Goal: Task Accomplishment & Management: Complete application form

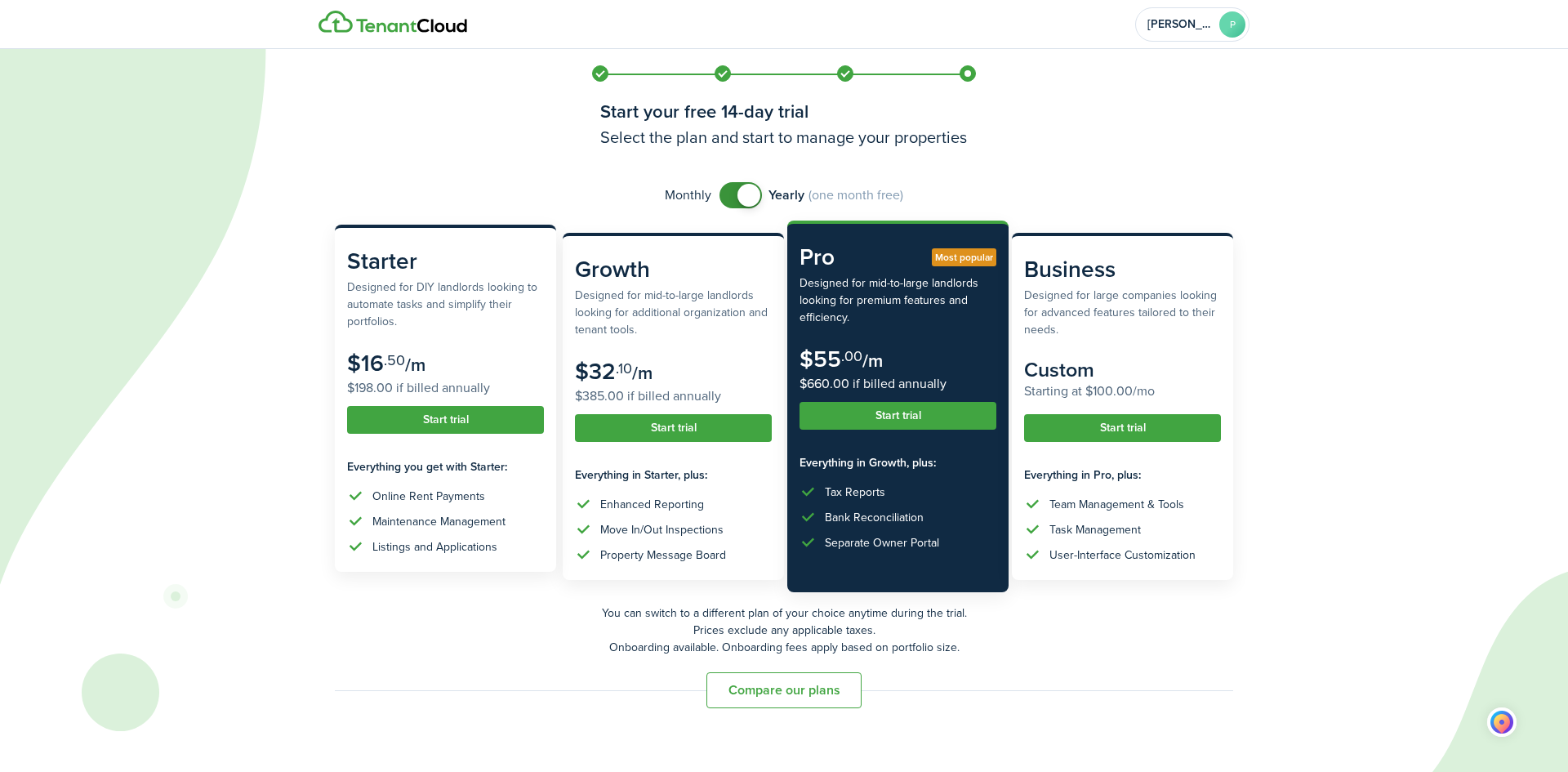
click at [462, 417] on button "Start trial" at bounding box center [445, 420] width 197 height 27
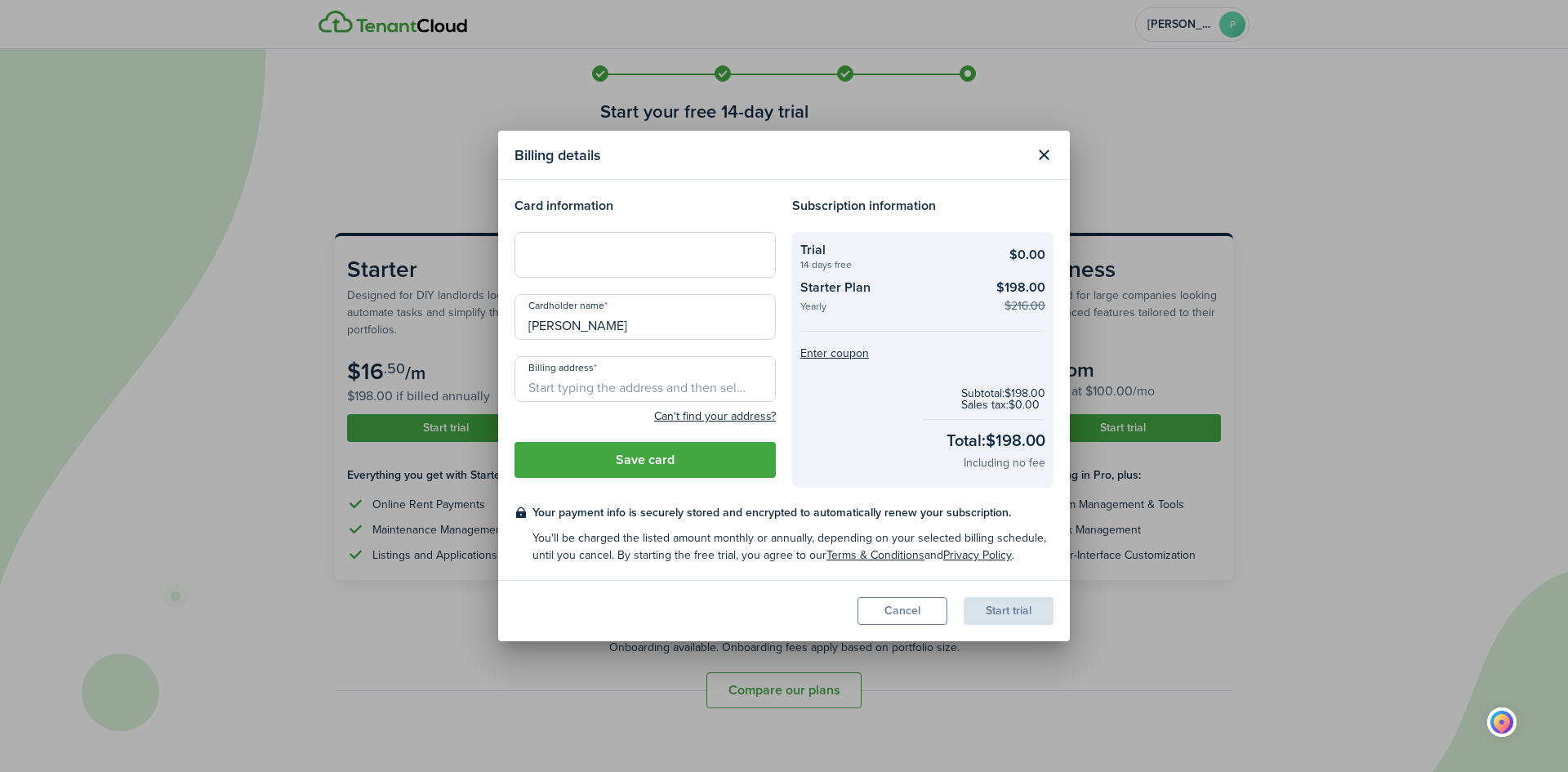
click at [625, 379] on input "Billing address" at bounding box center [645, 380] width 261 height 46
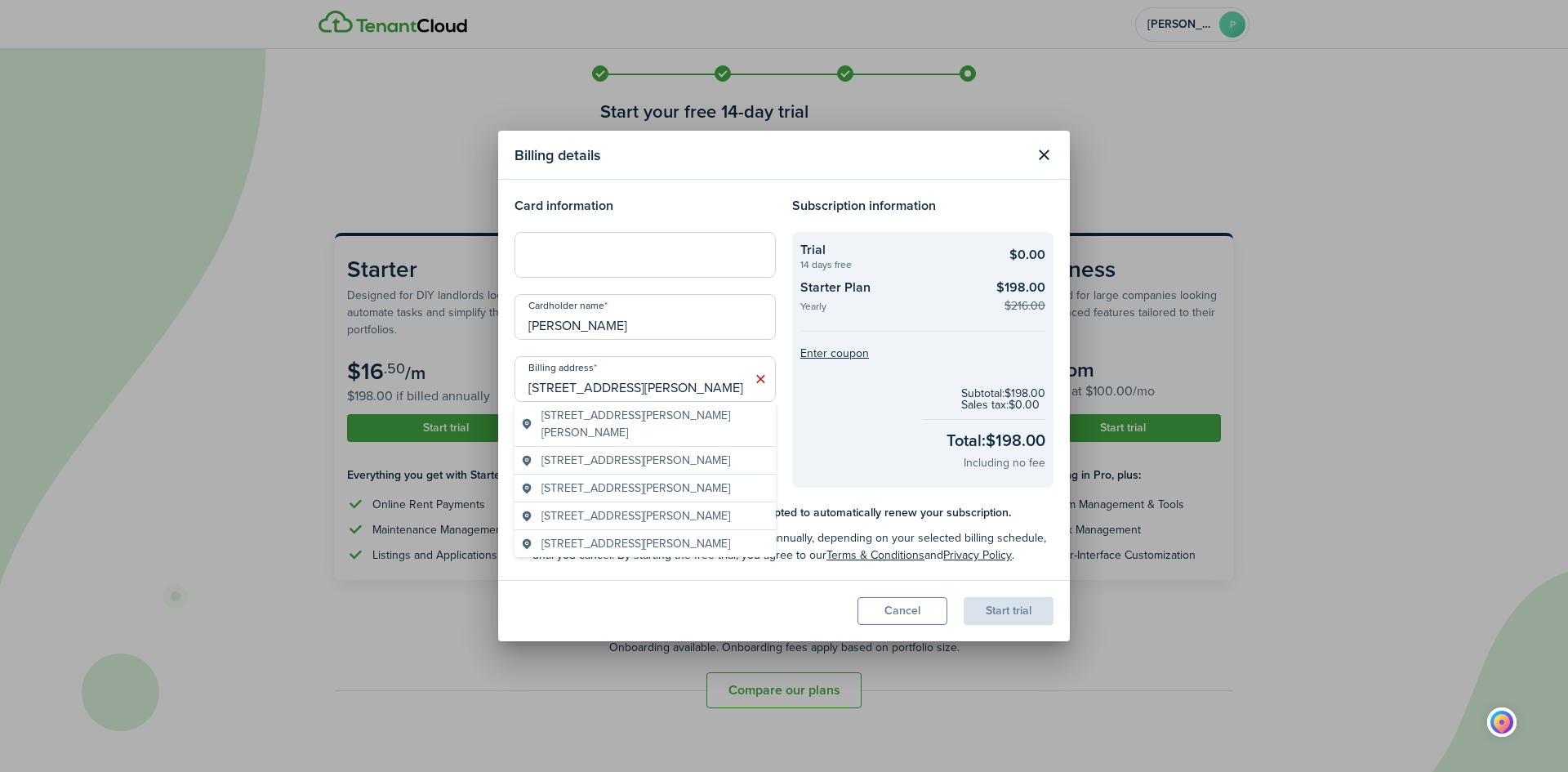
click at [679, 410] on span "[STREET_ADDRESS][PERSON_NAME][PERSON_NAME]" at bounding box center [655, 424] width 228 height 34
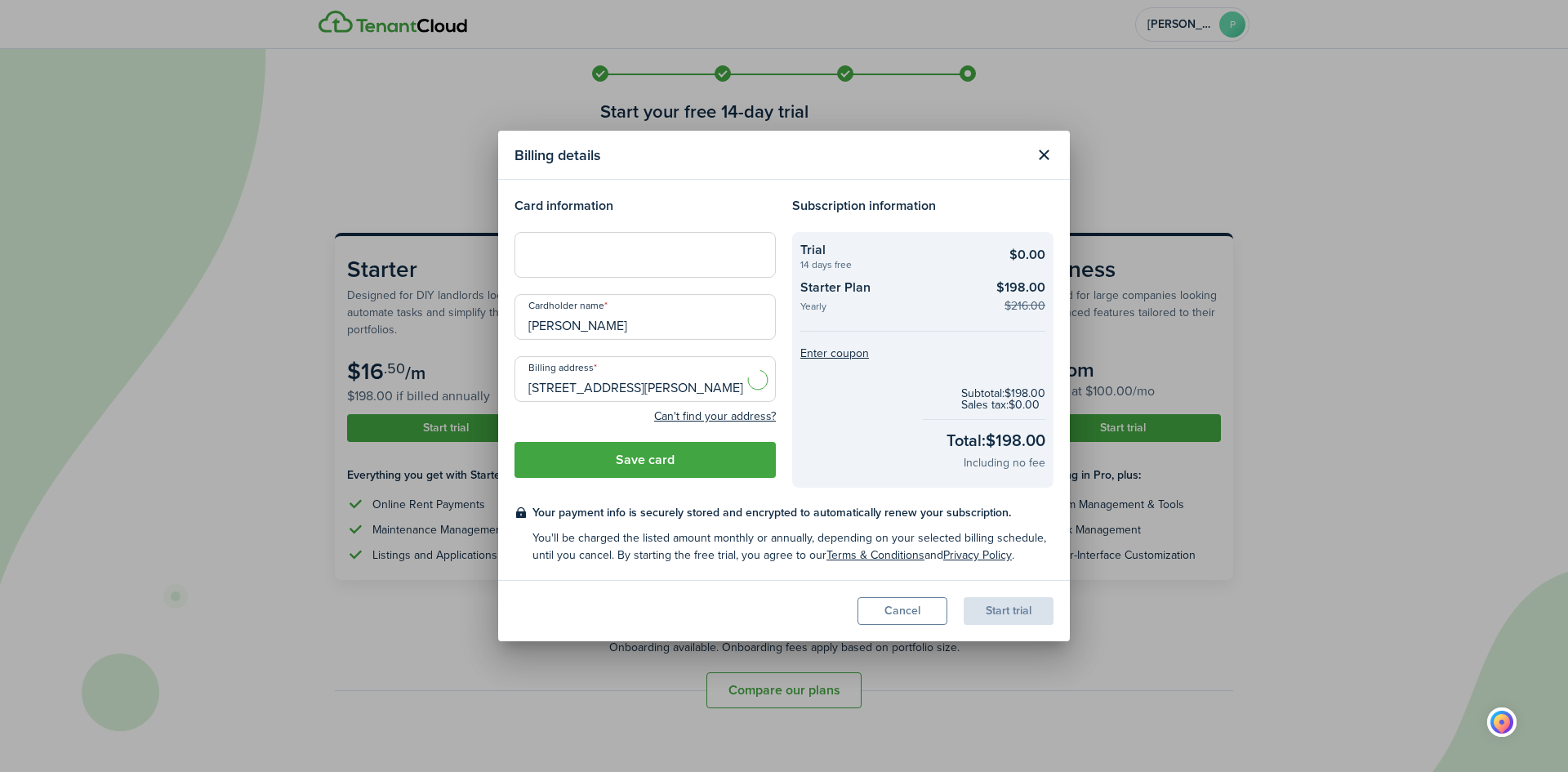
click at [603, 243] on div at bounding box center [645, 255] width 261 height 46
type input "[STREET_ADDRESS][PERSON_NAME][PERSON_NAME]"
click at [699, 464] on button "Save card" at bounding box center [645, 460] width 261 height 36
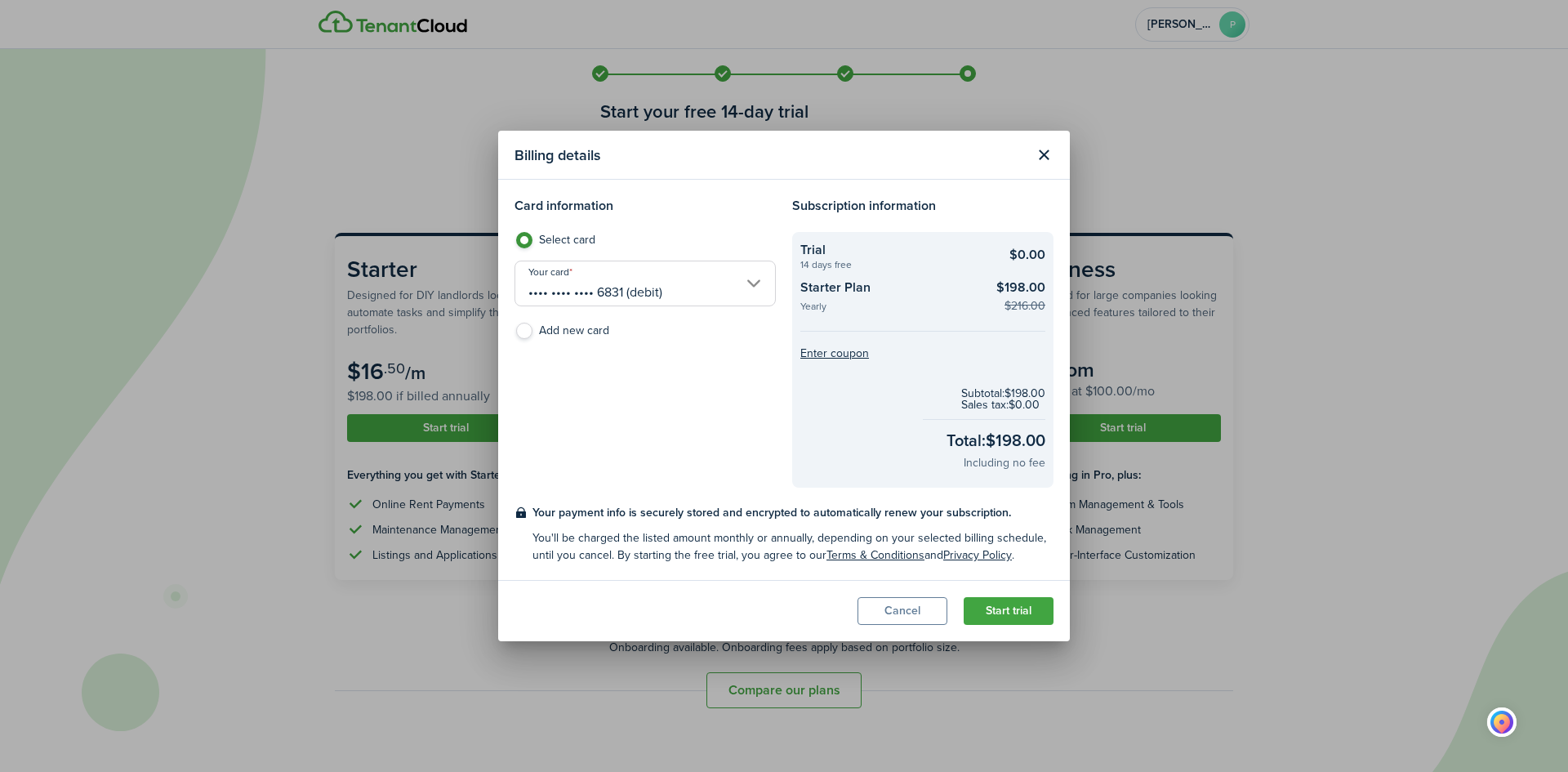
click at [1025, 616] on button "Start trial" at bounding box center [1008, 611] width 90 height 27
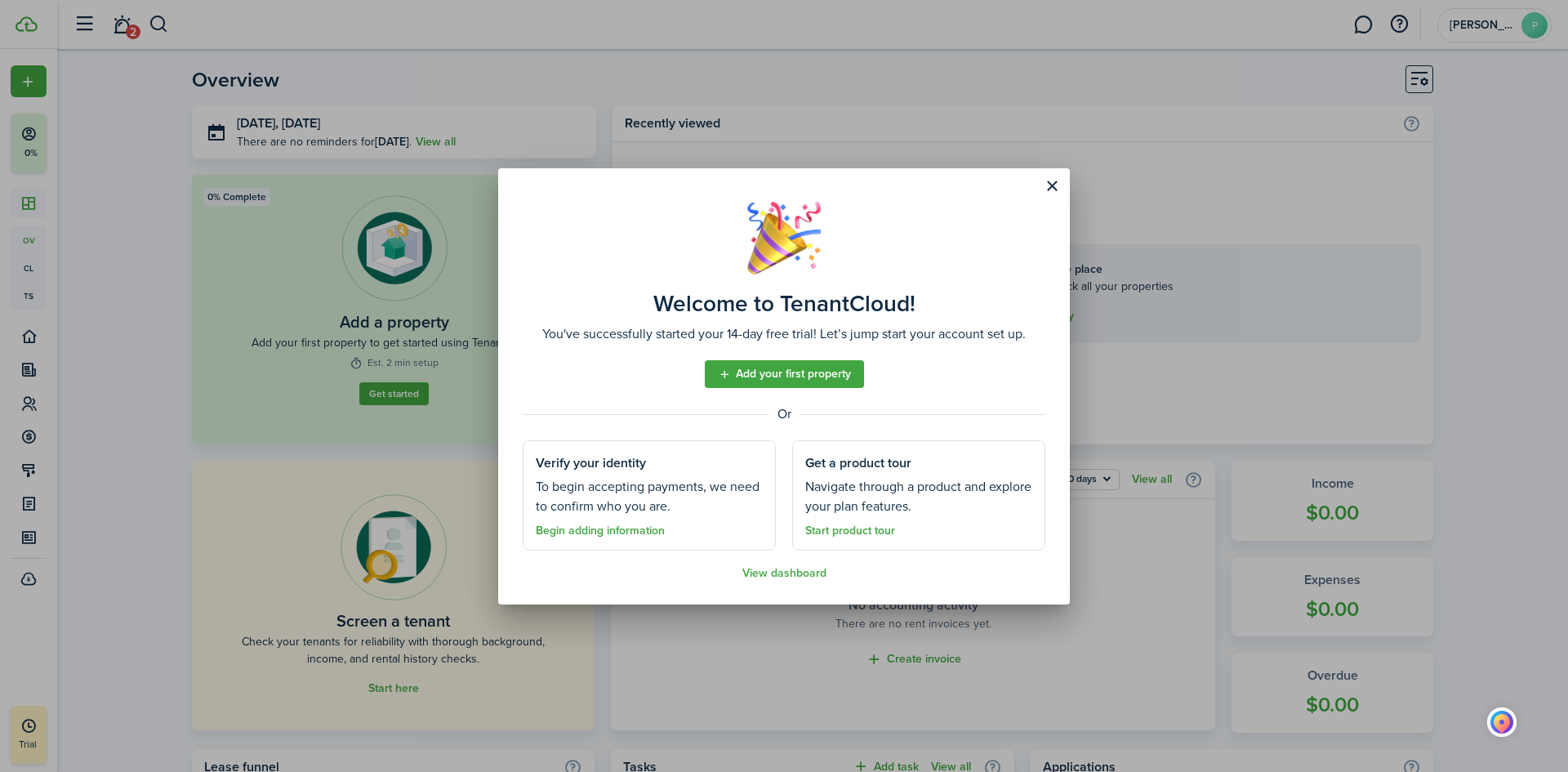
click at [789, 380] on link "Add your first property" at bounding box center [784, 374] width 159 height 27
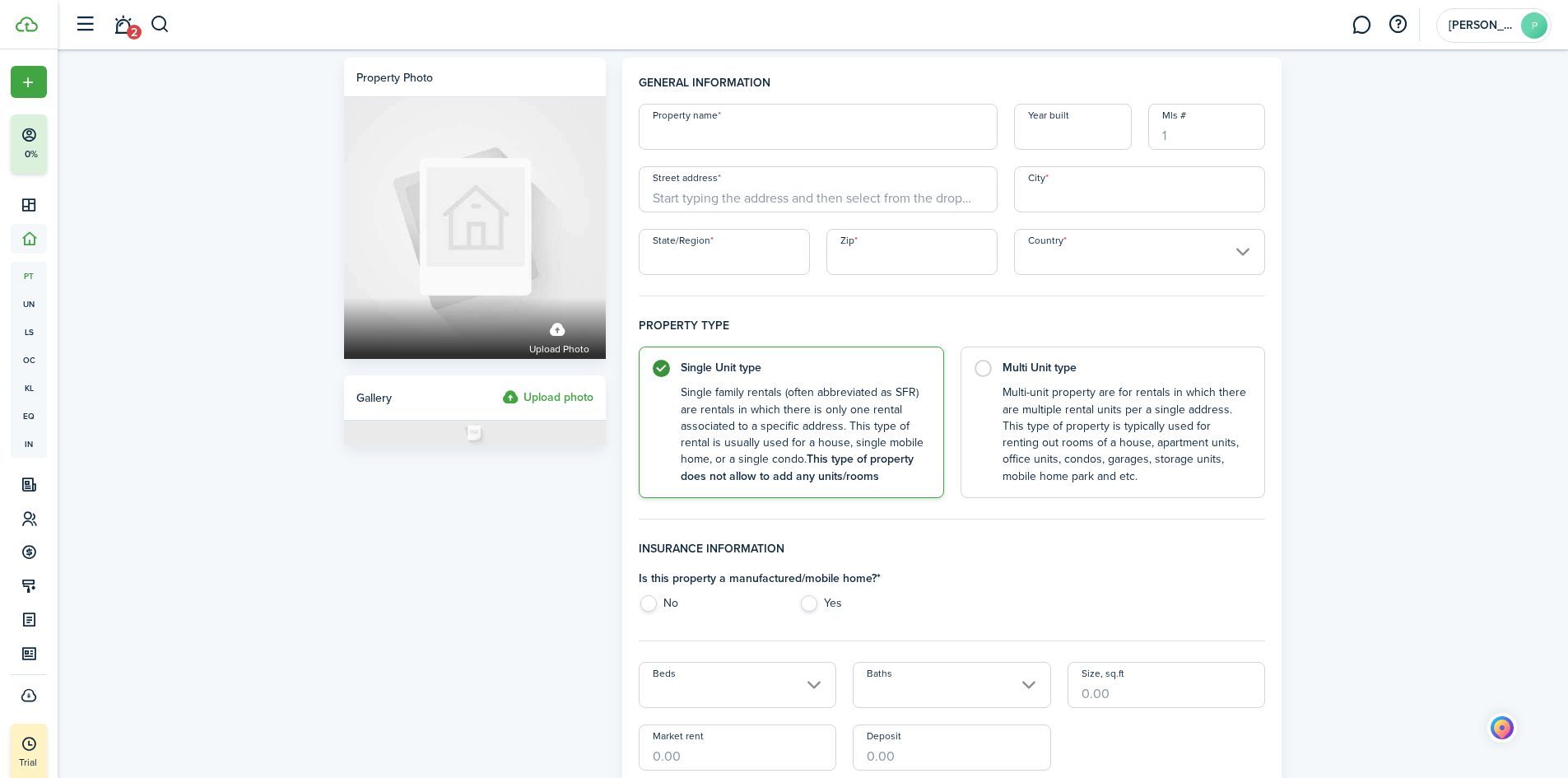
click at [767, 138] on input "Property name" at bounding box center [818, 127] width 359 height 47
type input "30 [GEOGRAPHIC_DATA]"
click at [690, 201] on input "Street address" at bounding box center [818, 190] width 359 height 47
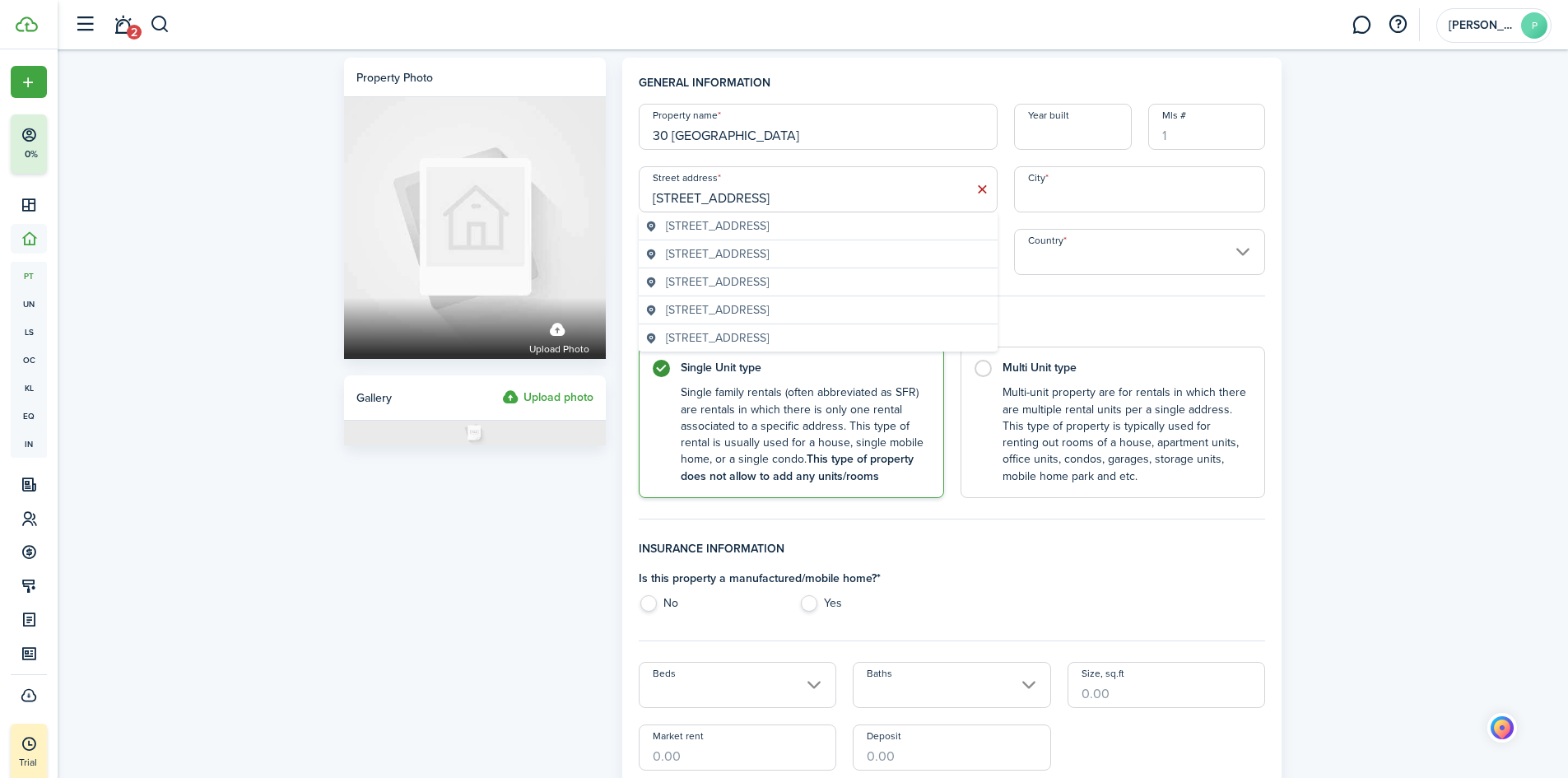
click at [740, 309] on span "[STREET_ADDRESS]" at bounding box center [716, 310] width 102 height 17
type input "[STREET_ADDRESS]"
type input "Woodbridge"
type input "CT"
type input "06525"
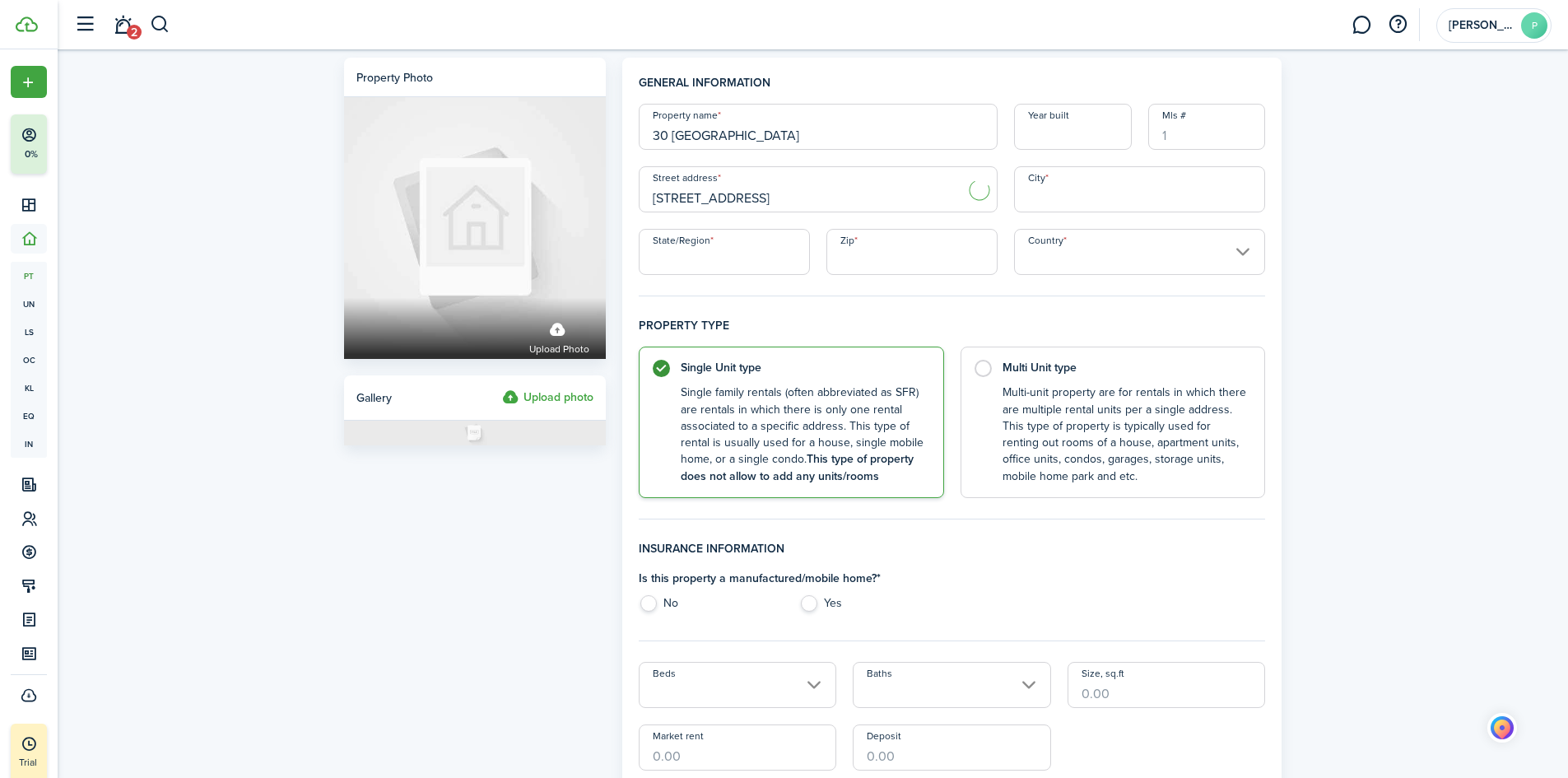
type input "[GEOGRAPHIC_DATA]"
click at [722, 139] on input "30 [GEOGRAPHIC_DATA]" at bounding box center [818, 127] width 359 height 47
type input "30 [GEOGRAPHIC_DATA] A"
click at [1060, 140] on input "Year built" at bounding box center [1073, 127] width 118 height 47
type input "2025"
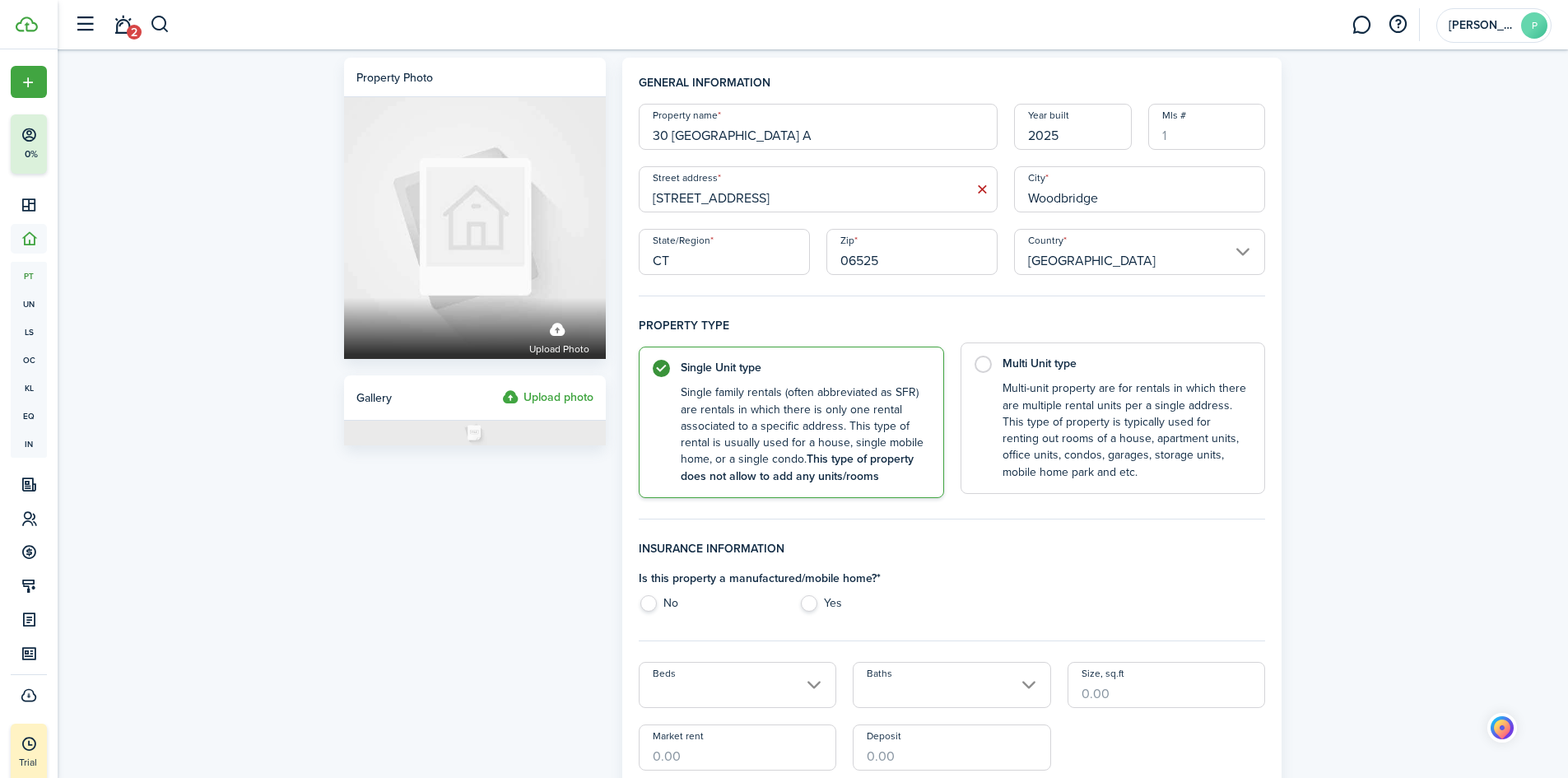
click at [982, 367] on label "Multi Unit type Multi-unit property are for rentals in which there are multiple…" at bounding box center [1112, 419] width 306 height 152
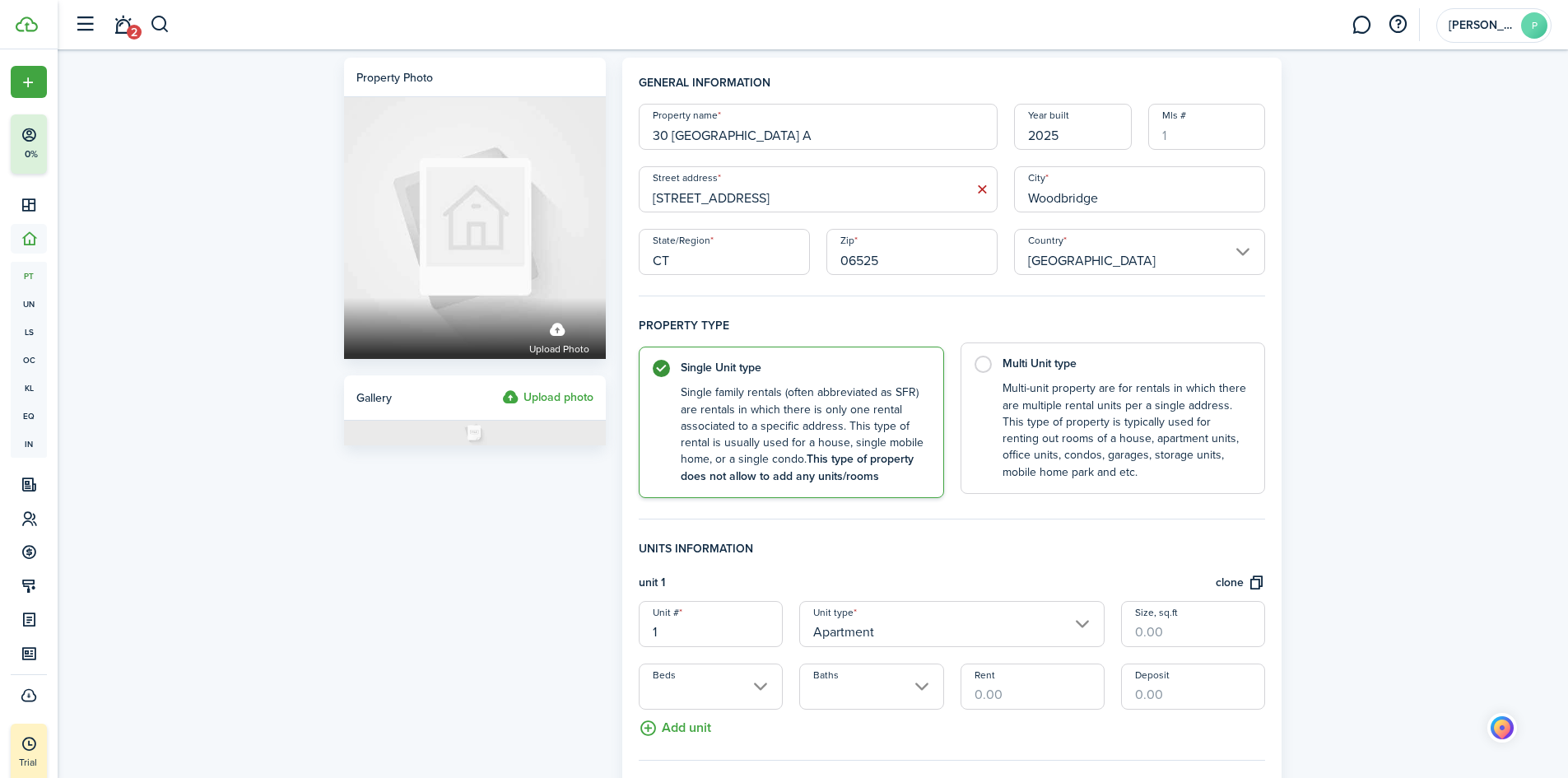
radio input "false"
radio input "true"
click at [726, 135] on input "30 [GEOGRAPHIC_DATA] A" at bounding box center [818, 127] width 359 height 47
click at [736, 138] on input "30 [GEOGRAPHIC_DATA] A/" at bounding box center [818, 127] width 359 height 47
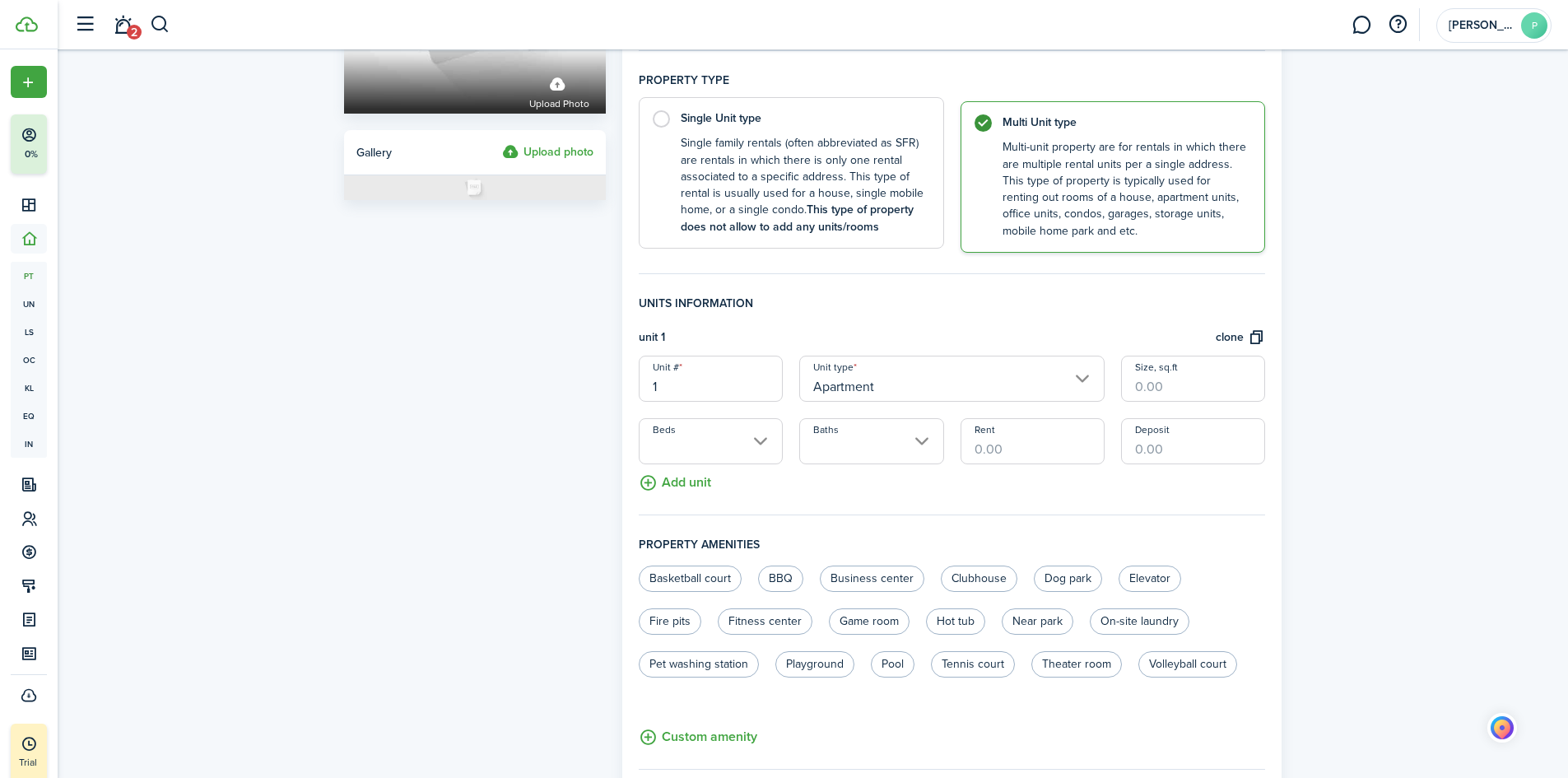
scroll to position [247, 0]
type input "30 [GEOGRAPHIC_DATA] A/B"
click at [670, 389] on input "1" at bounding box center [710, 377] width 144 height 47
click at [1074, 377] on input "Apartment" at bounding box center [951, 377] width 306 height 47
type input "A"
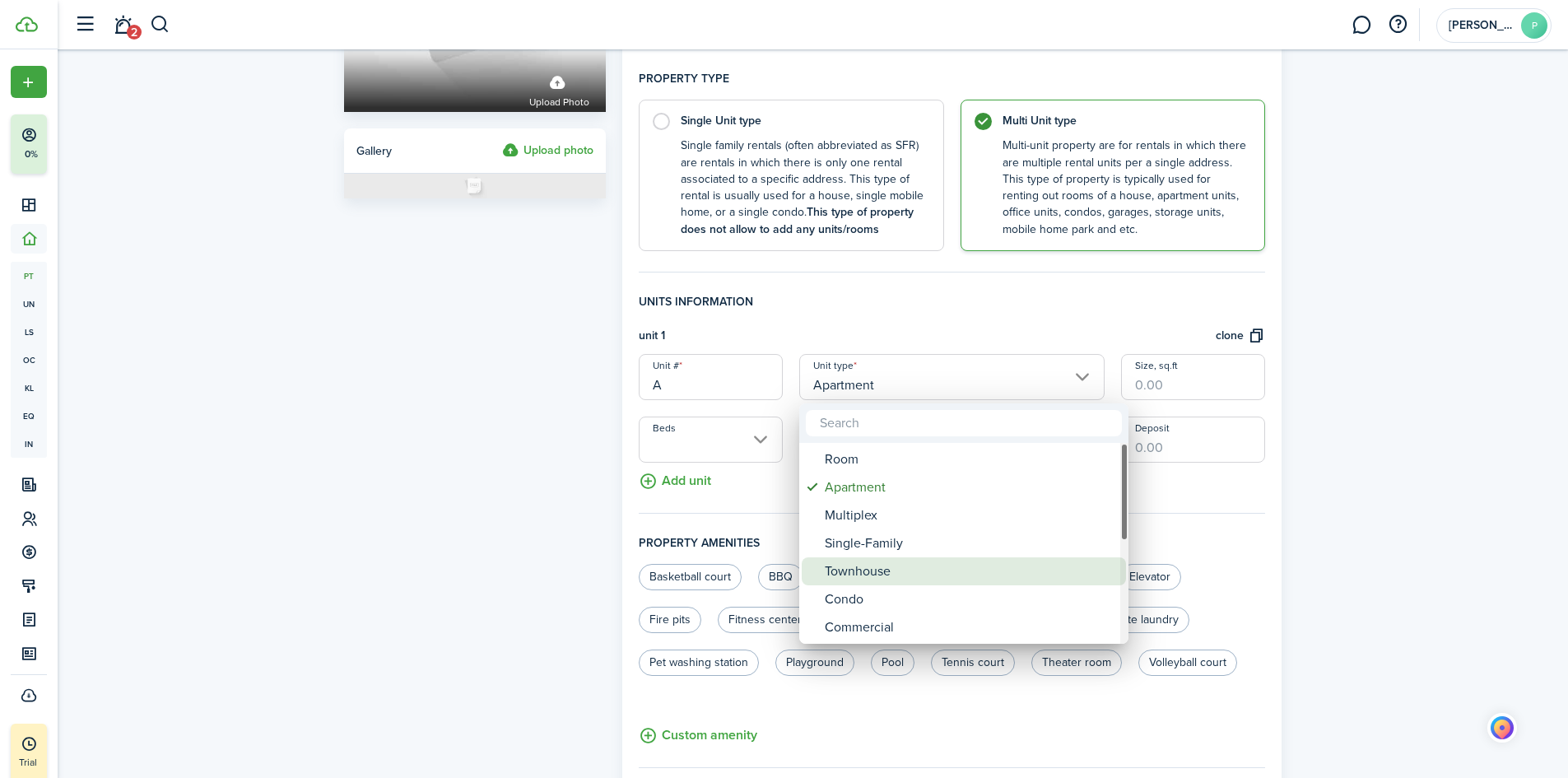
click at [883, 569] on div "Townhouse" at bounding box center [970, 571] width 291 height 28
type input "Townhouse"
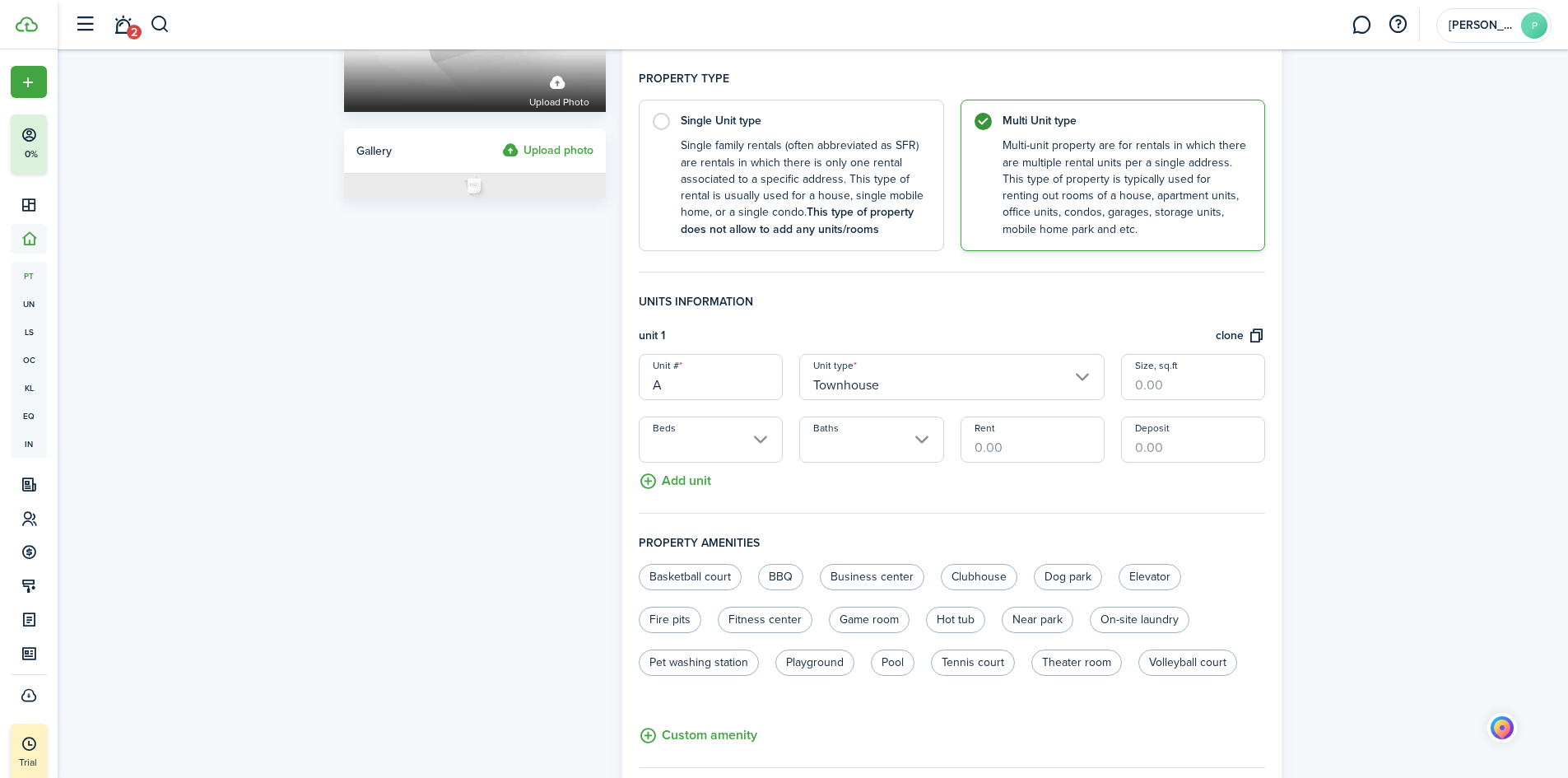
click at [1177, 379] on input "Size, sq.ft" at bounding box center [1193, 377] width 144 height 47
click at [757, 439] on input "Beds" at bounding box center [710, 440] width 144 height 47
type input "3,300"
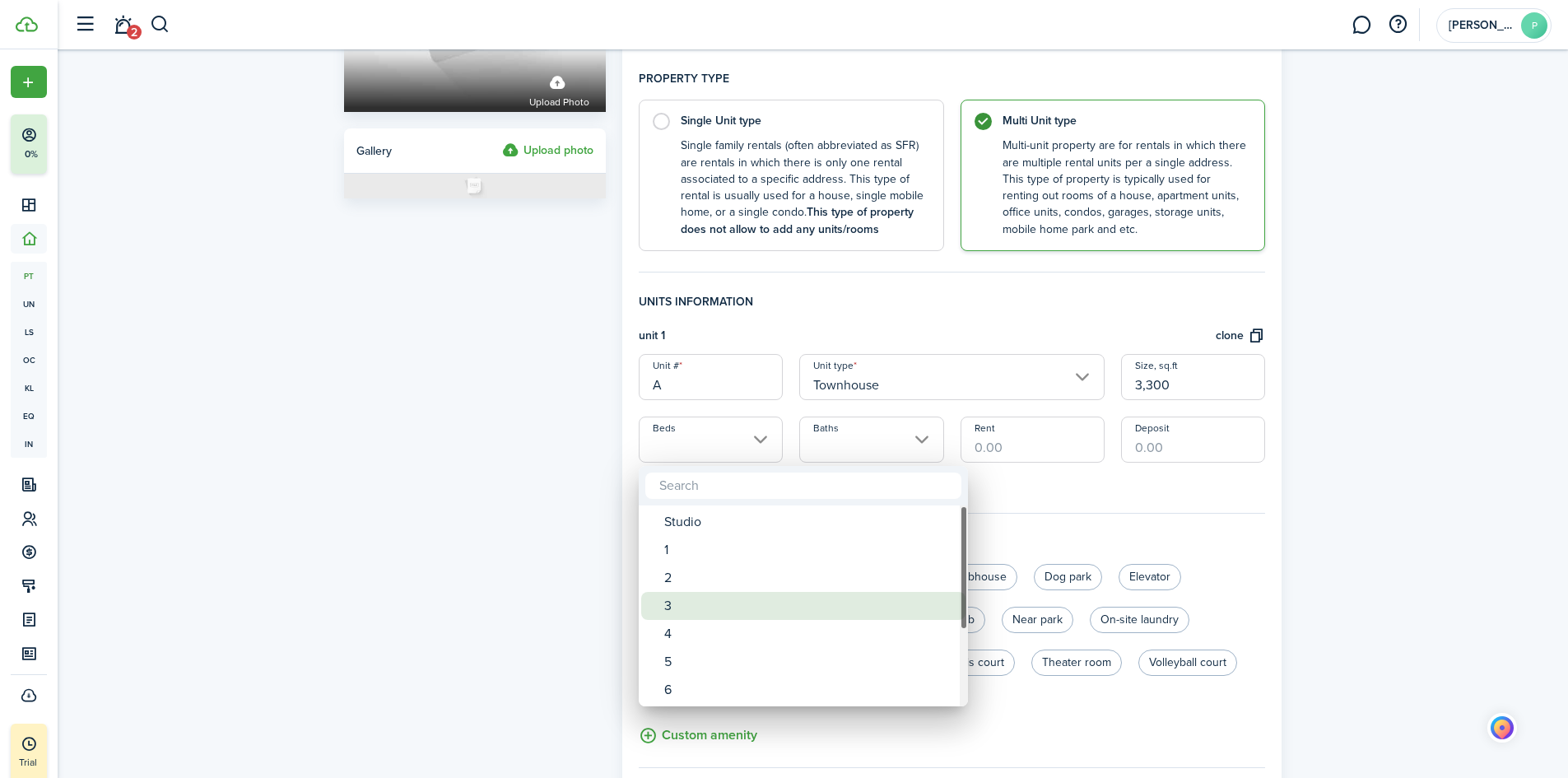
click at [703, 604] on div "3" at bounding box center [809, 606] width 291 height 28
type input "3"
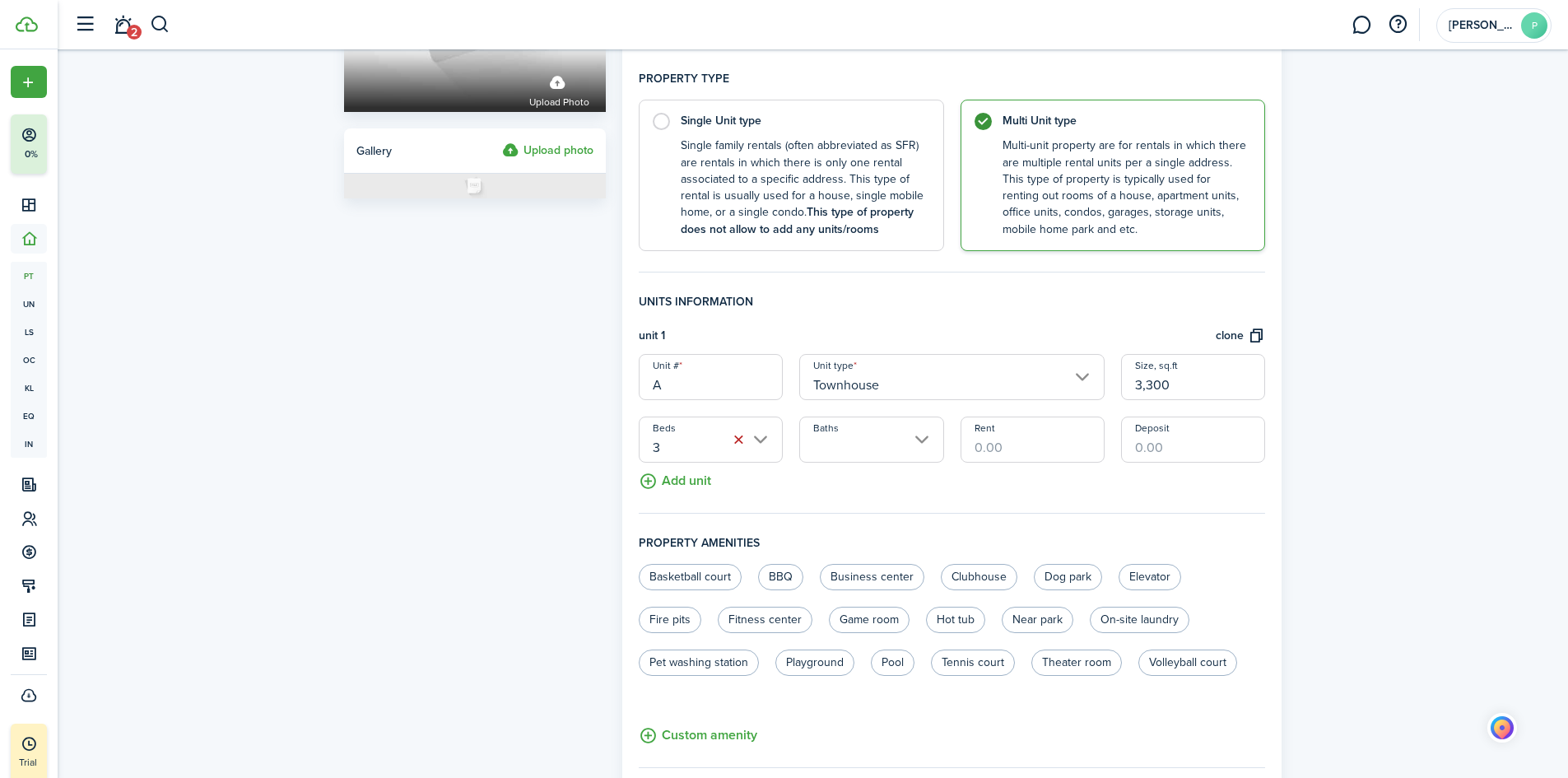
click at [918, 435] on input "Baths" at bounding box center [871, 440] width 144 height 47
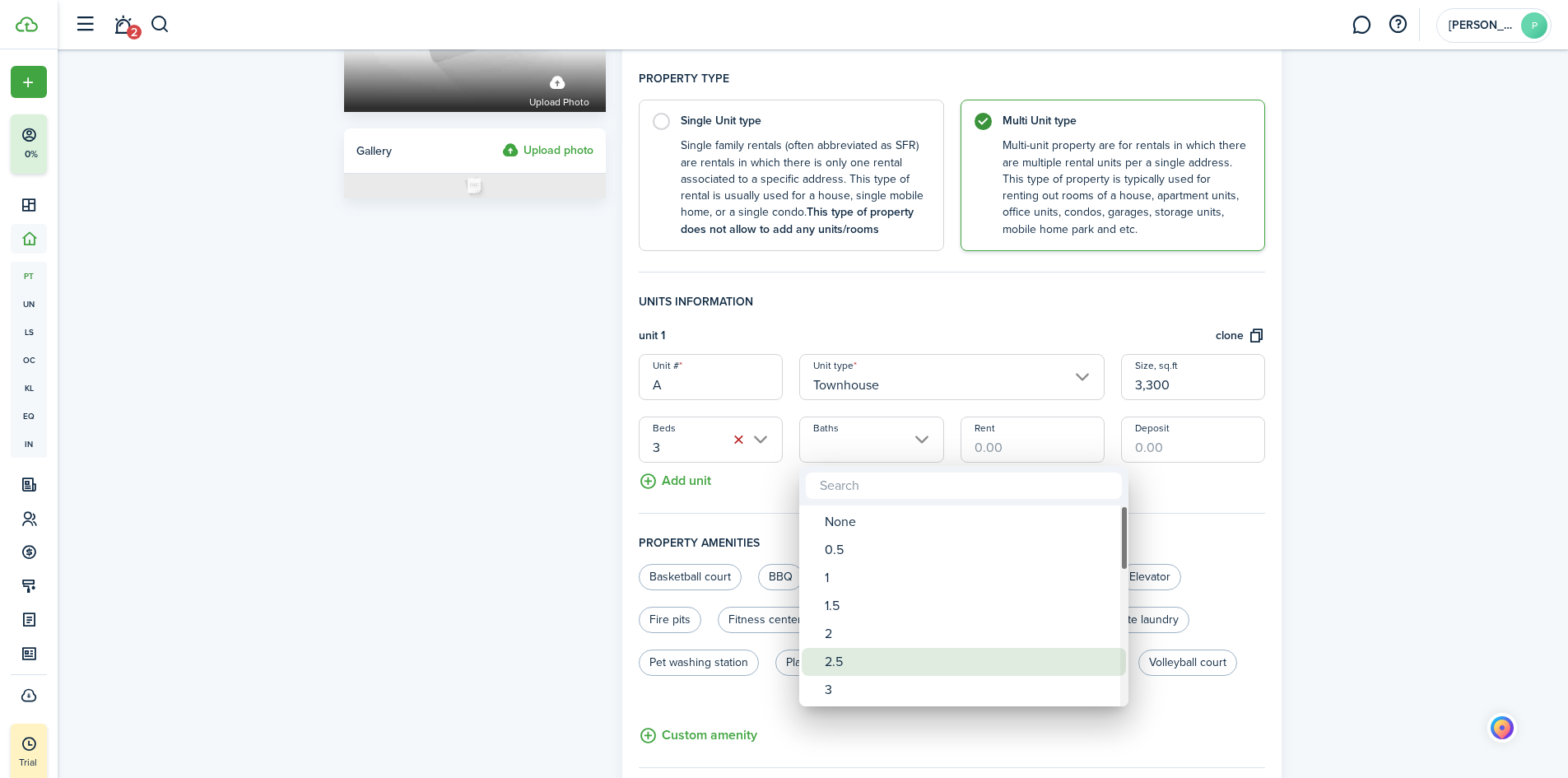
click at [847, 650] on div "2.5" at bounding box center [970, 662] width 291 height 28
type input "2.5"
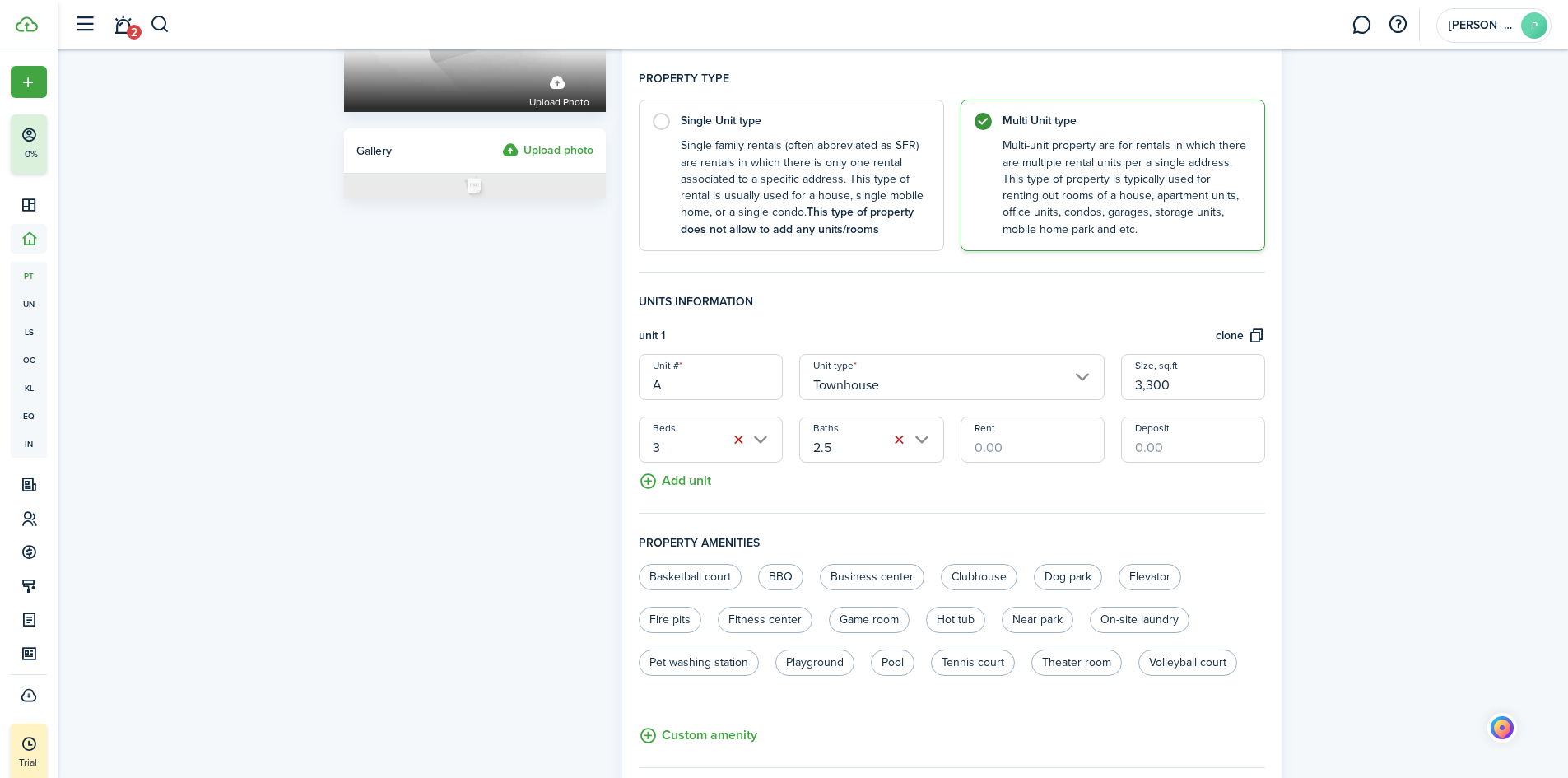
click at [1036, 444] on input "Rent" at bounding box center [1032, 440] width 144 height 47
type input "$3,000.00"
click at [1195, 448] on input "Deposit" at bounding box center [1193, 440] width 144 height 47
type input "$3,000.00"
click at [665, 476] on button "Add unit" at bounding box center [675, 476] width 72 height 28
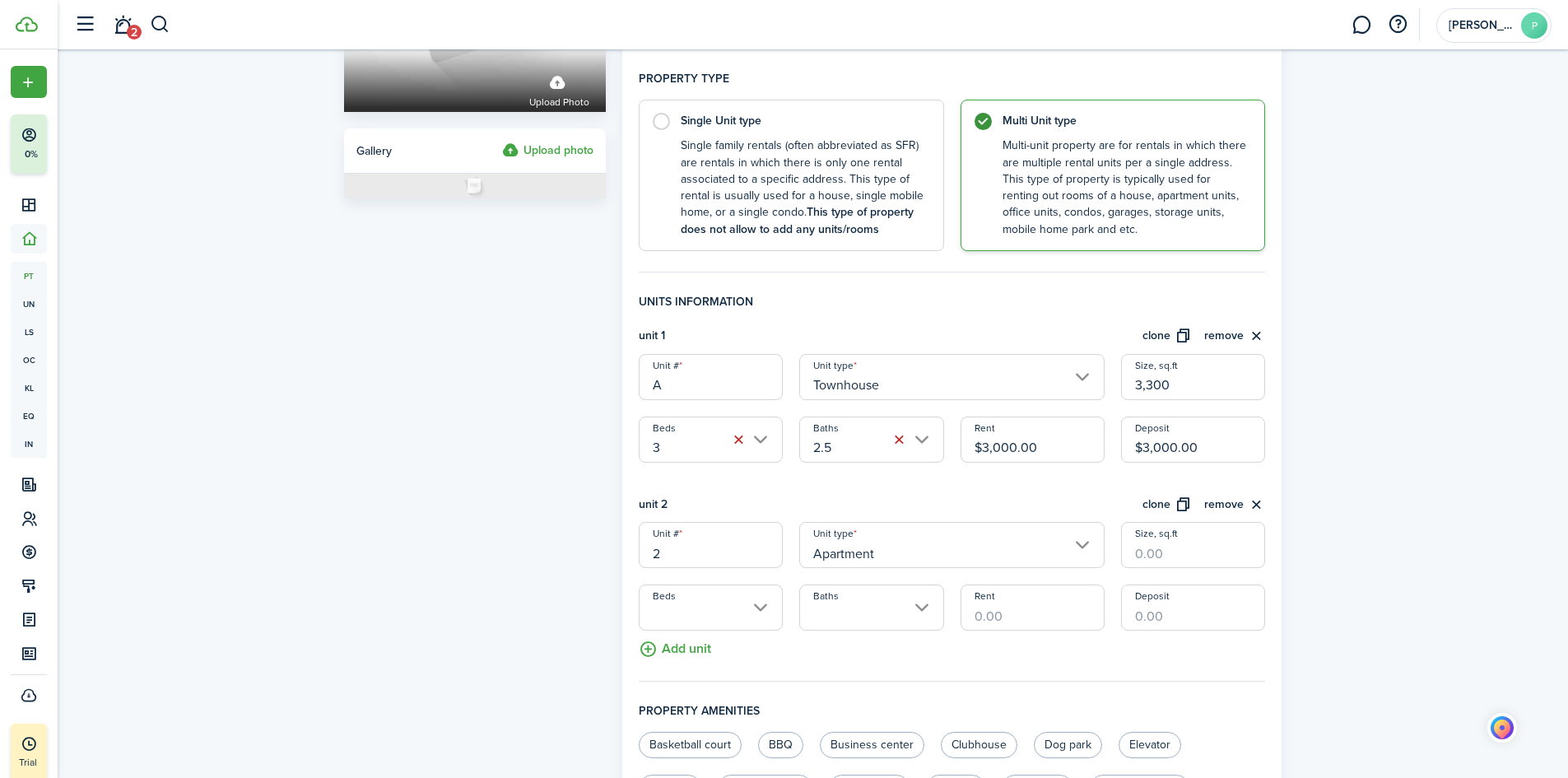
click at [666, 557] on input "2" at bounding box center [710, 545] width 144 height 47
click at [1079, 539] on input "Apartment" at bounding box center [951, 545] width 306 height 47
type input "B"
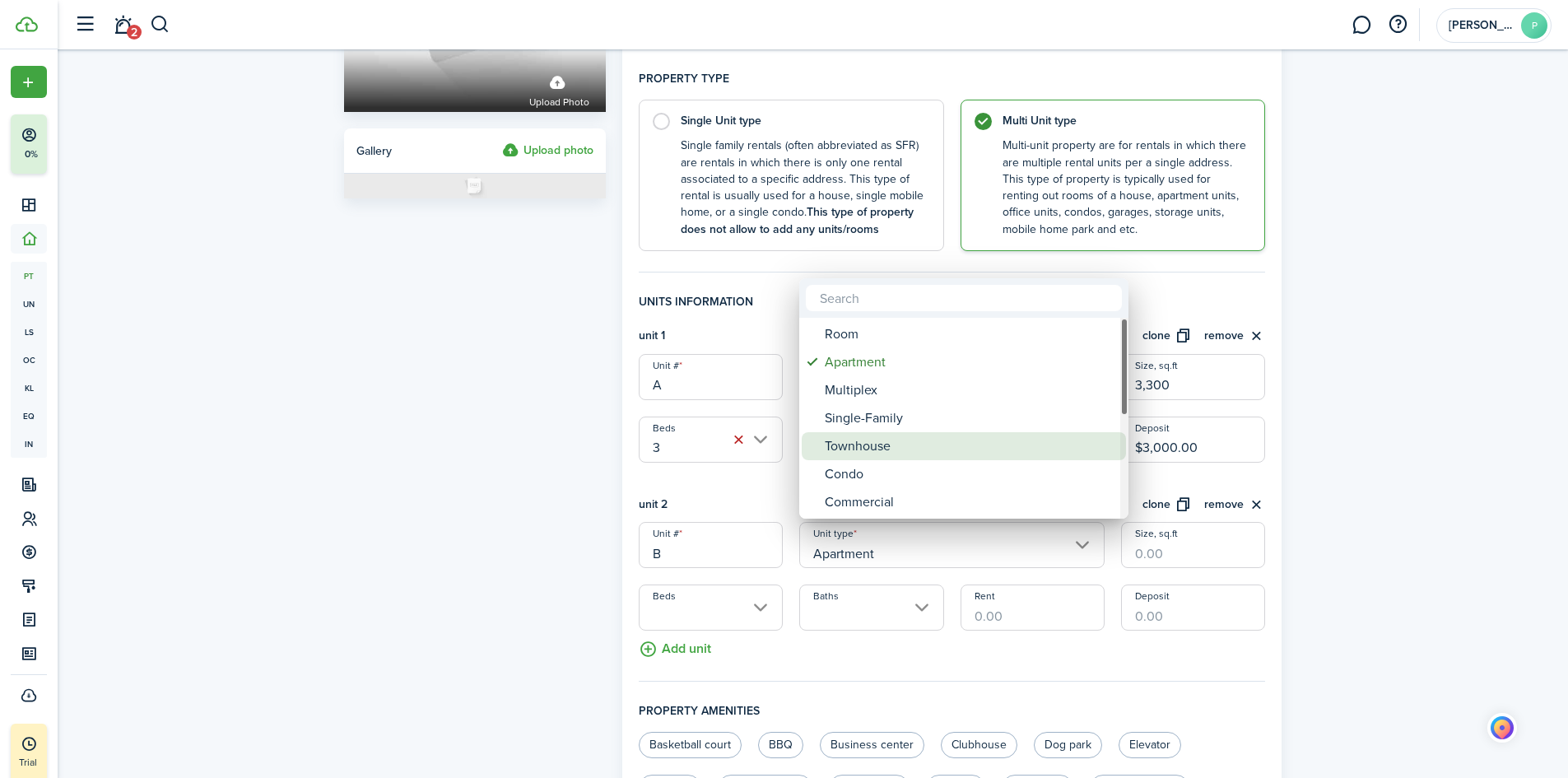
click at [924, 450] on div "Townhouse" at bounding box center [970, 446] width 291 height 28
type input "Townhouse"
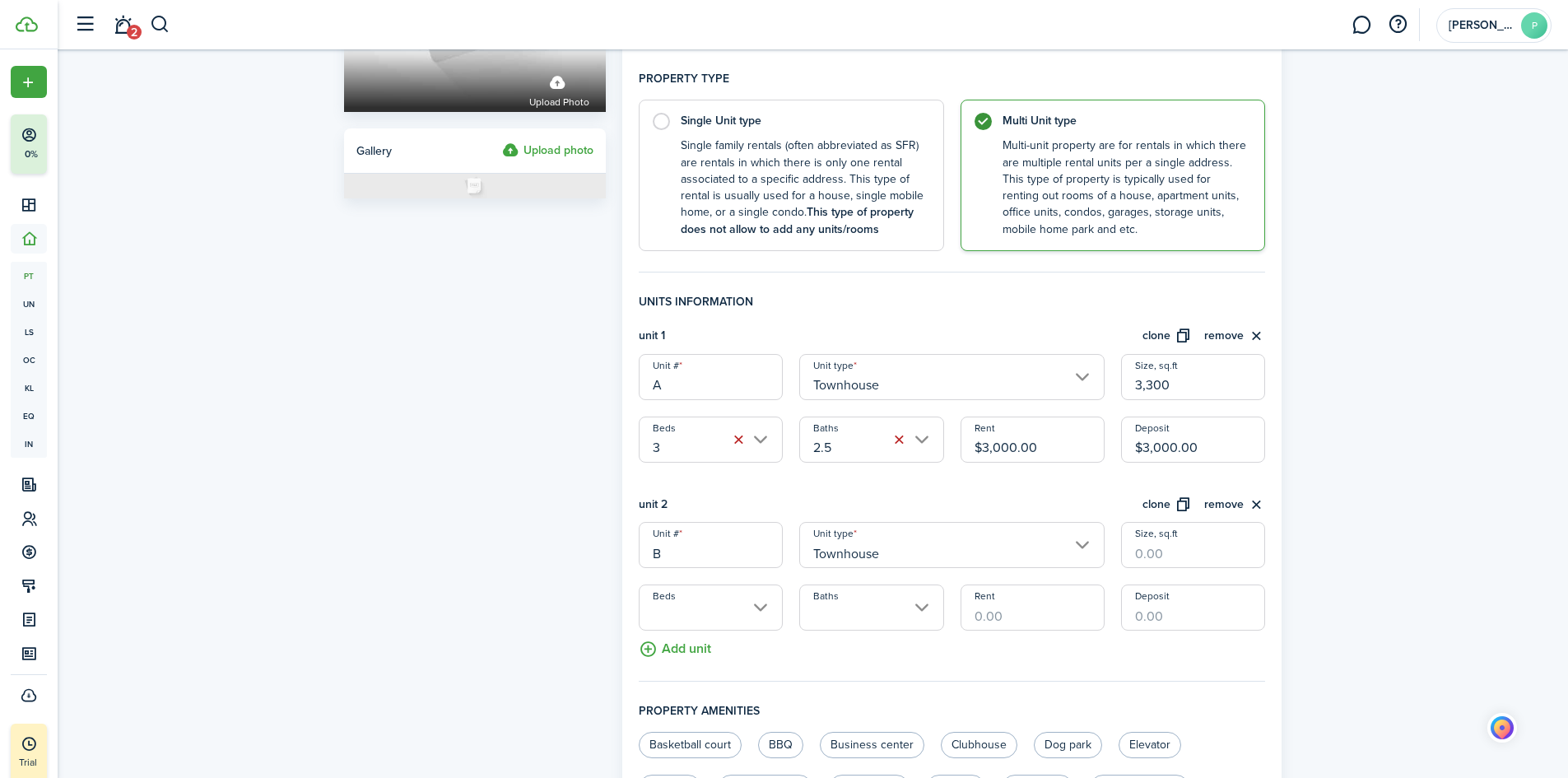
click at [1165, 558] on input "Size, sq.ft" at bounding box center [1193, 545] width 144 height 47
click at [754, 610] on input "Beds" at bounding box center [710, 608] width 144 height 47
type input "3,300"
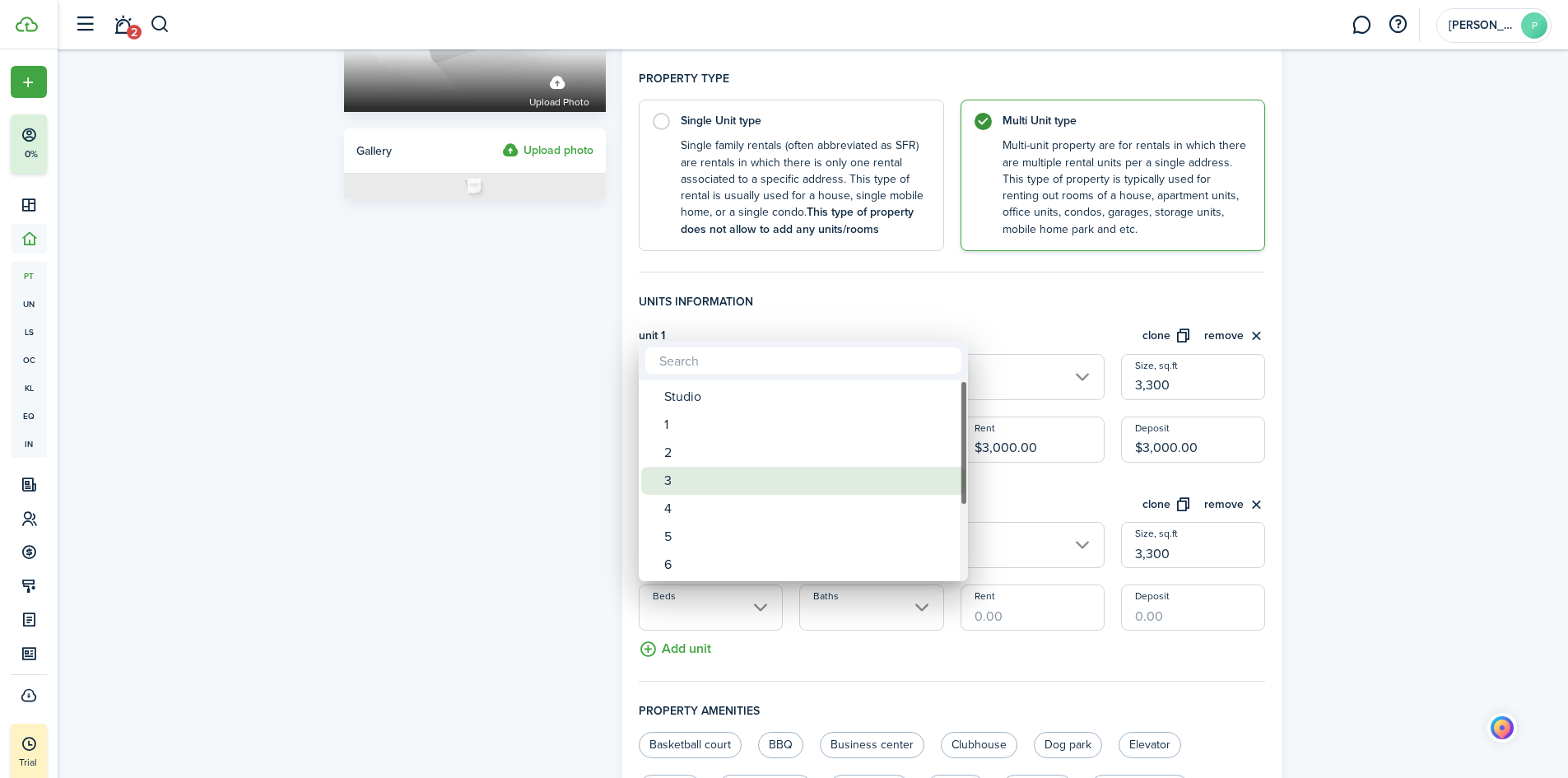
click at [685, 488] on div "3" at bounding box center [809, 481] width 291 height 28
type input "3"
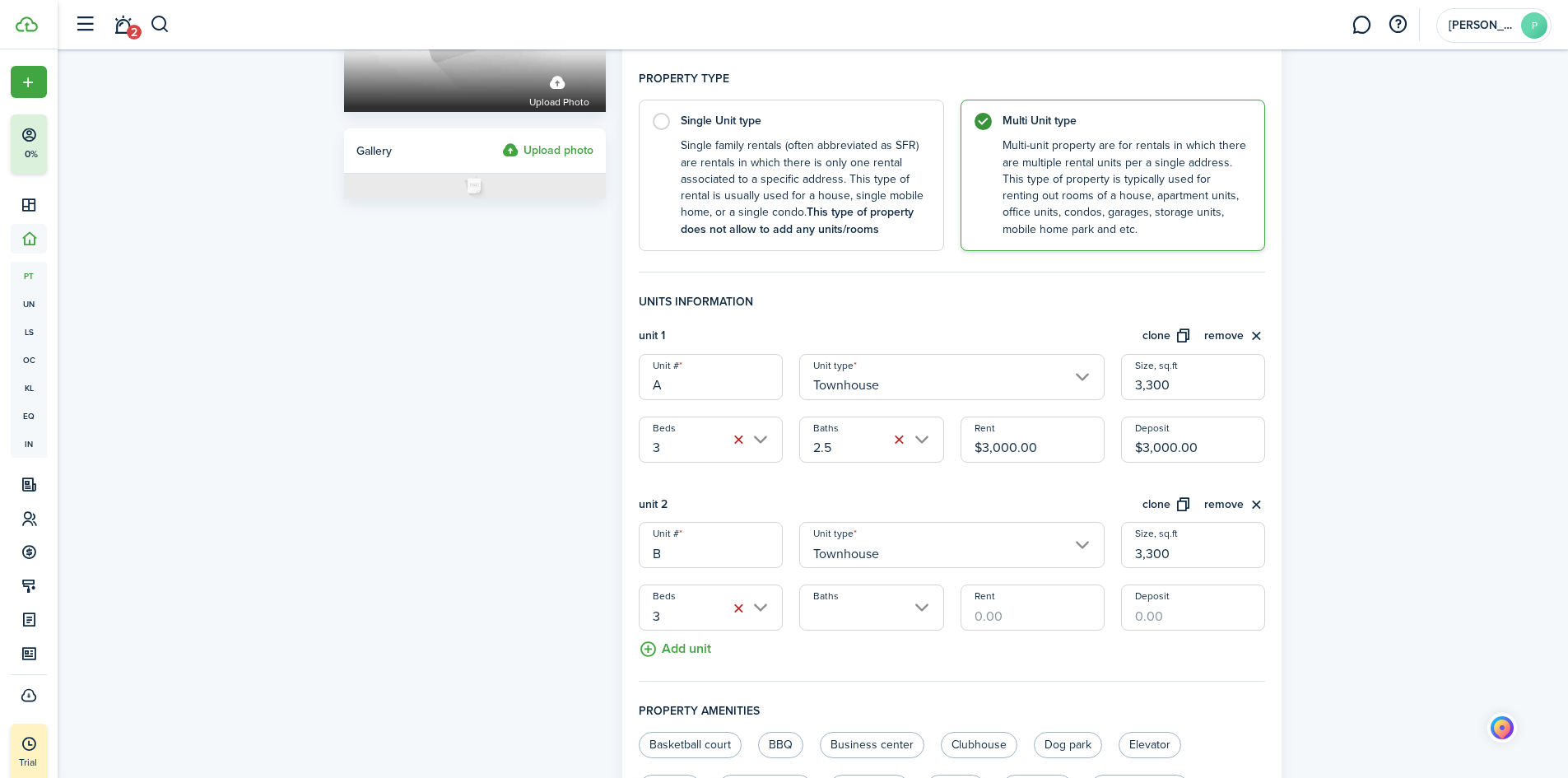
click at [914, 611] on input "Baths" at bounding box center [871, 608] width 144 height 47
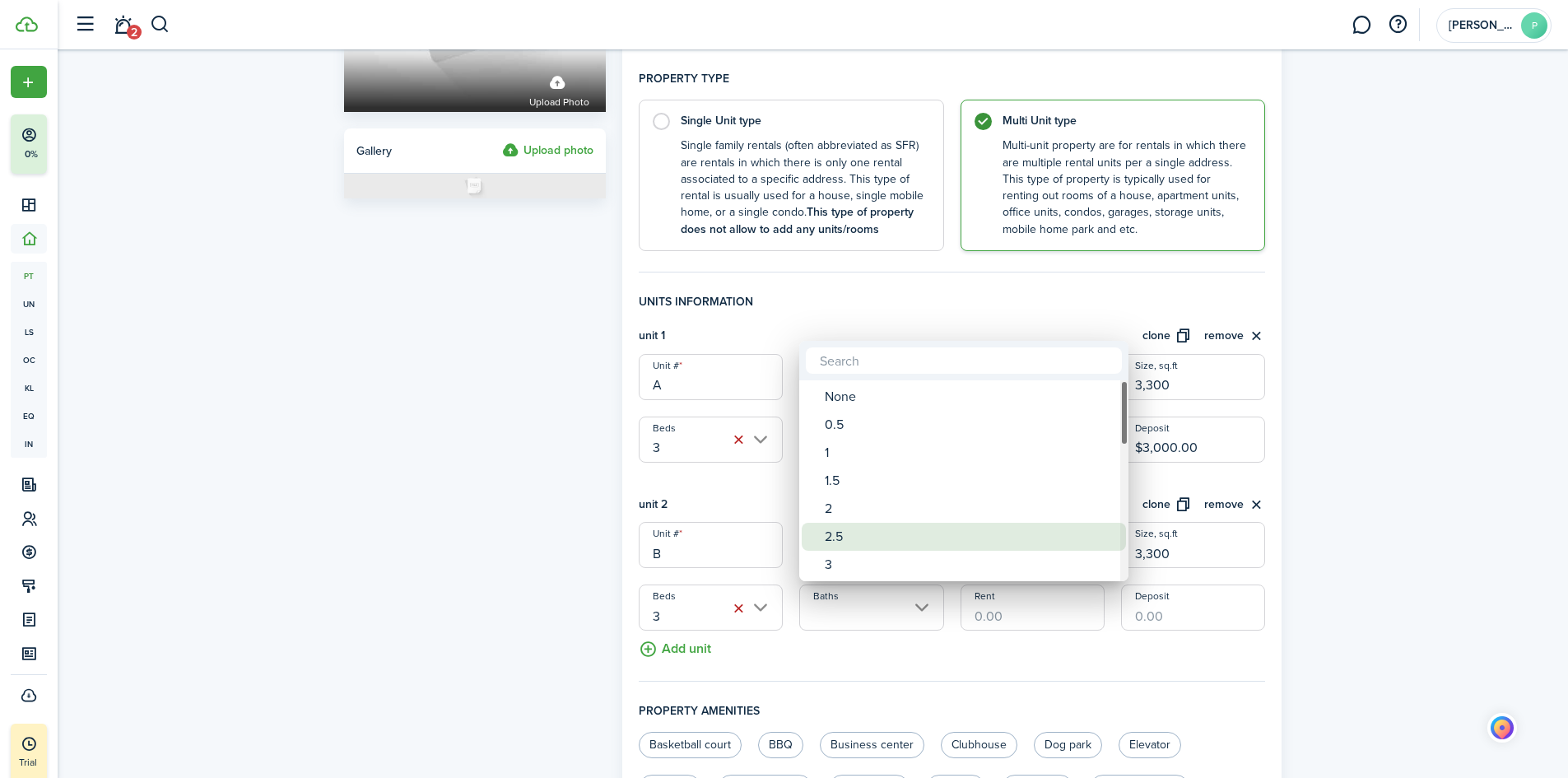
click at [857, 543] on div "2.5" at bounding box center [970, 537] width 291 height 28
type input "2.5"
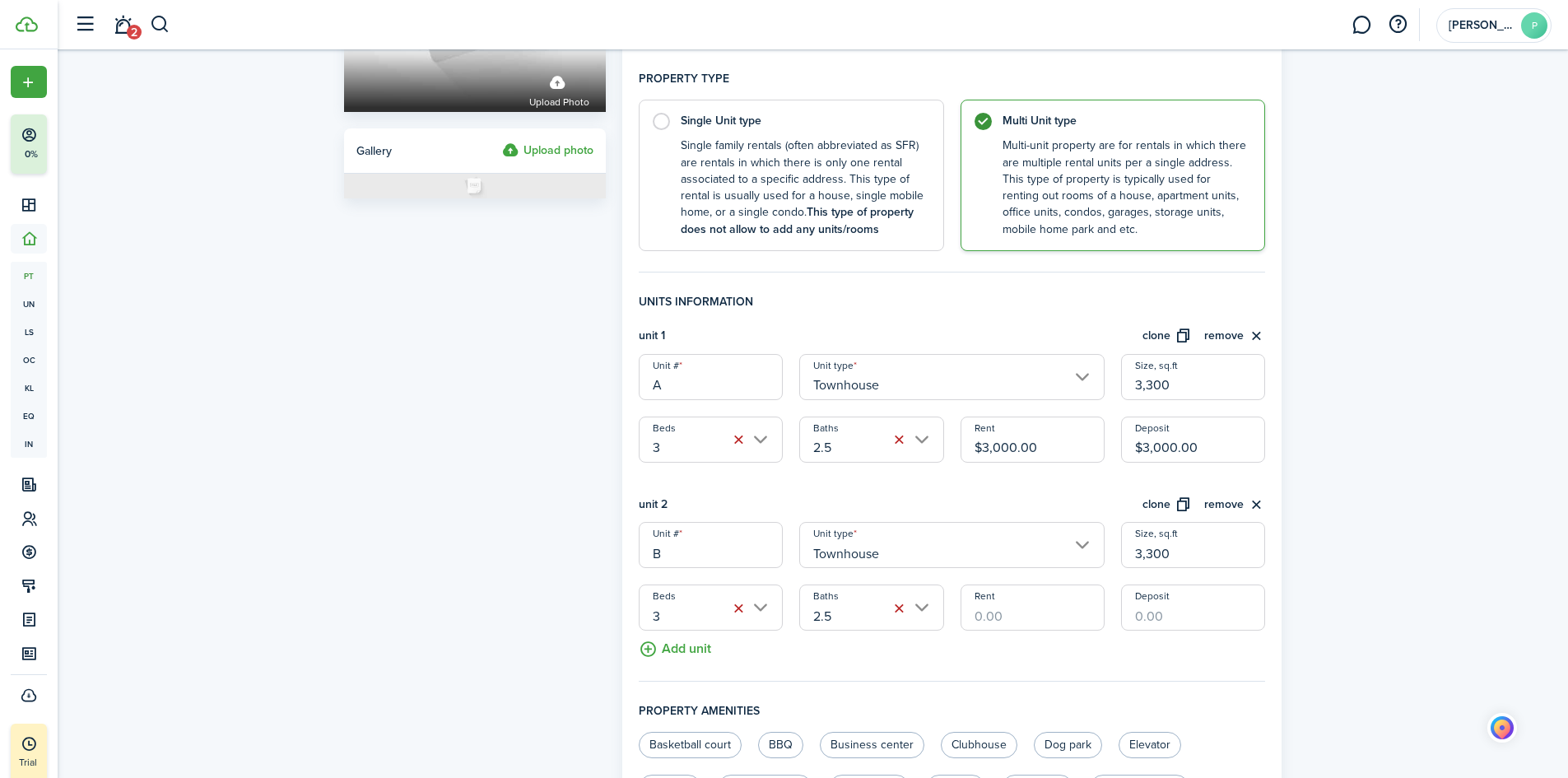
click at [1018, 621] on input "Rent" at bounding box center [1032, 608] width 144 height 47
type input "$3,000.00"
click at [1164, 618] on input "Deposit" at bounding box center [1193, 608] width 144 height 47
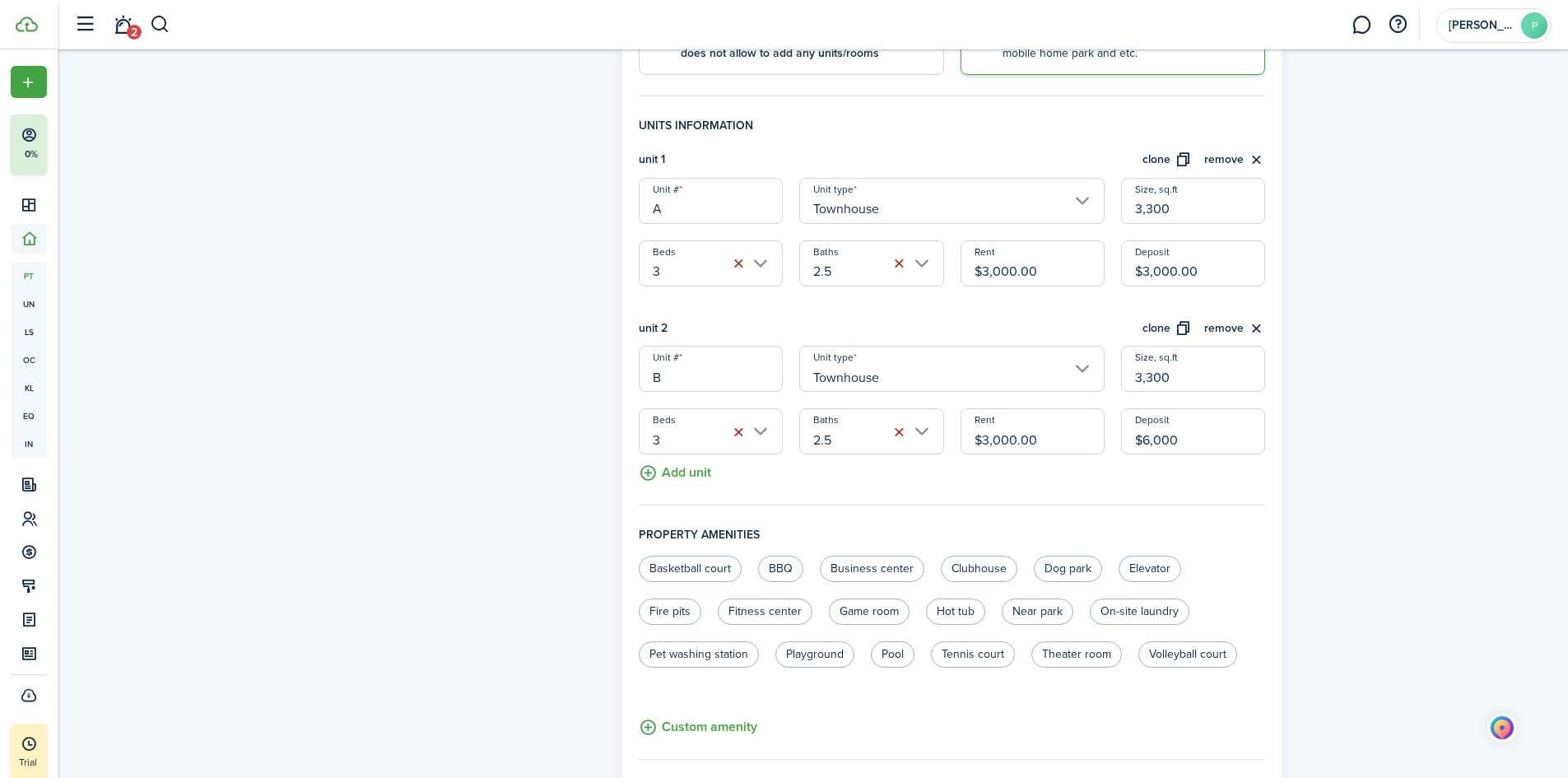
scroll to position [494, 0]
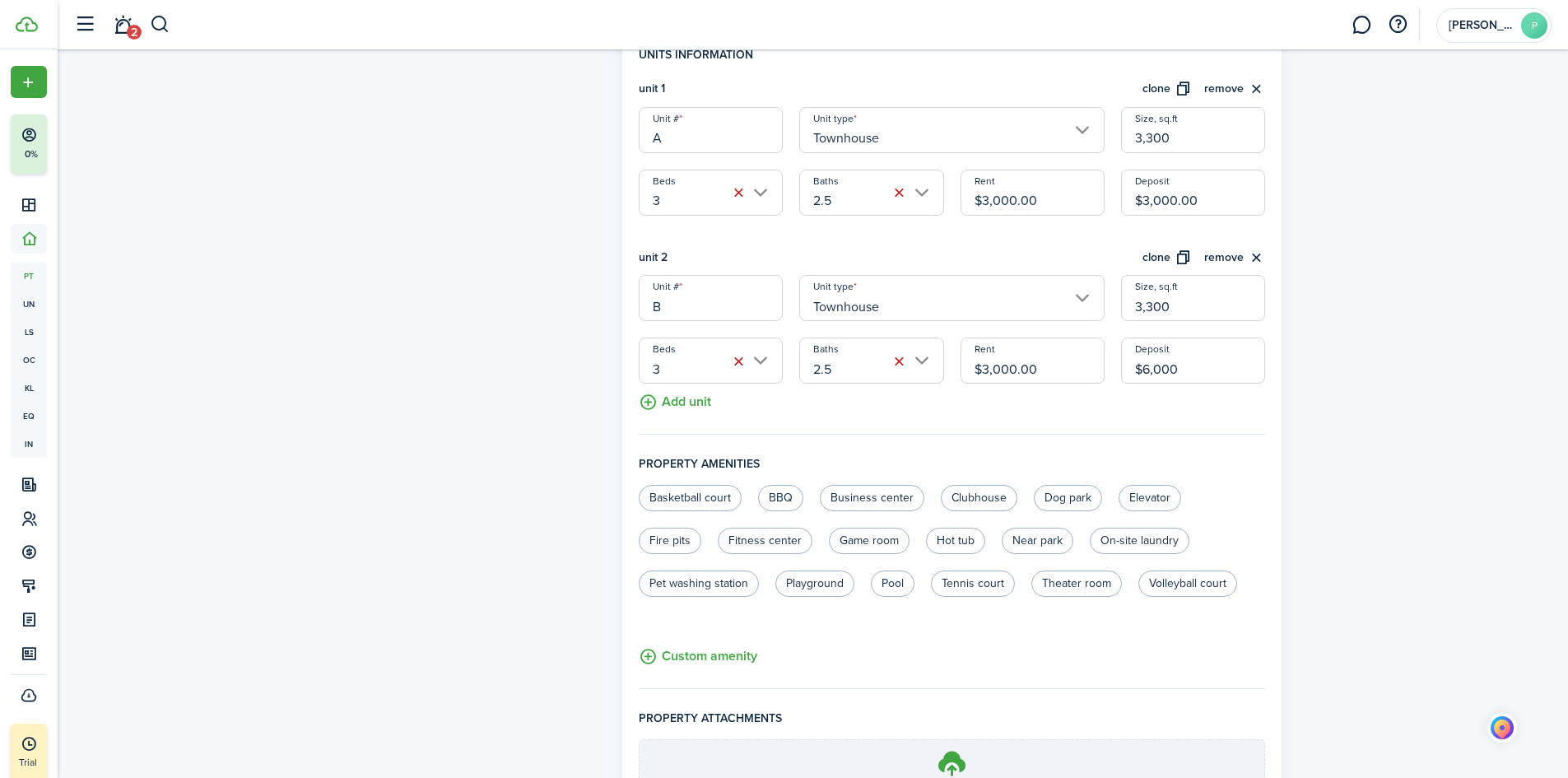
type input "$6,000.00"
click at [703, 402] on button "Add unit" at bounding box center [675, 397] width 72 height 28
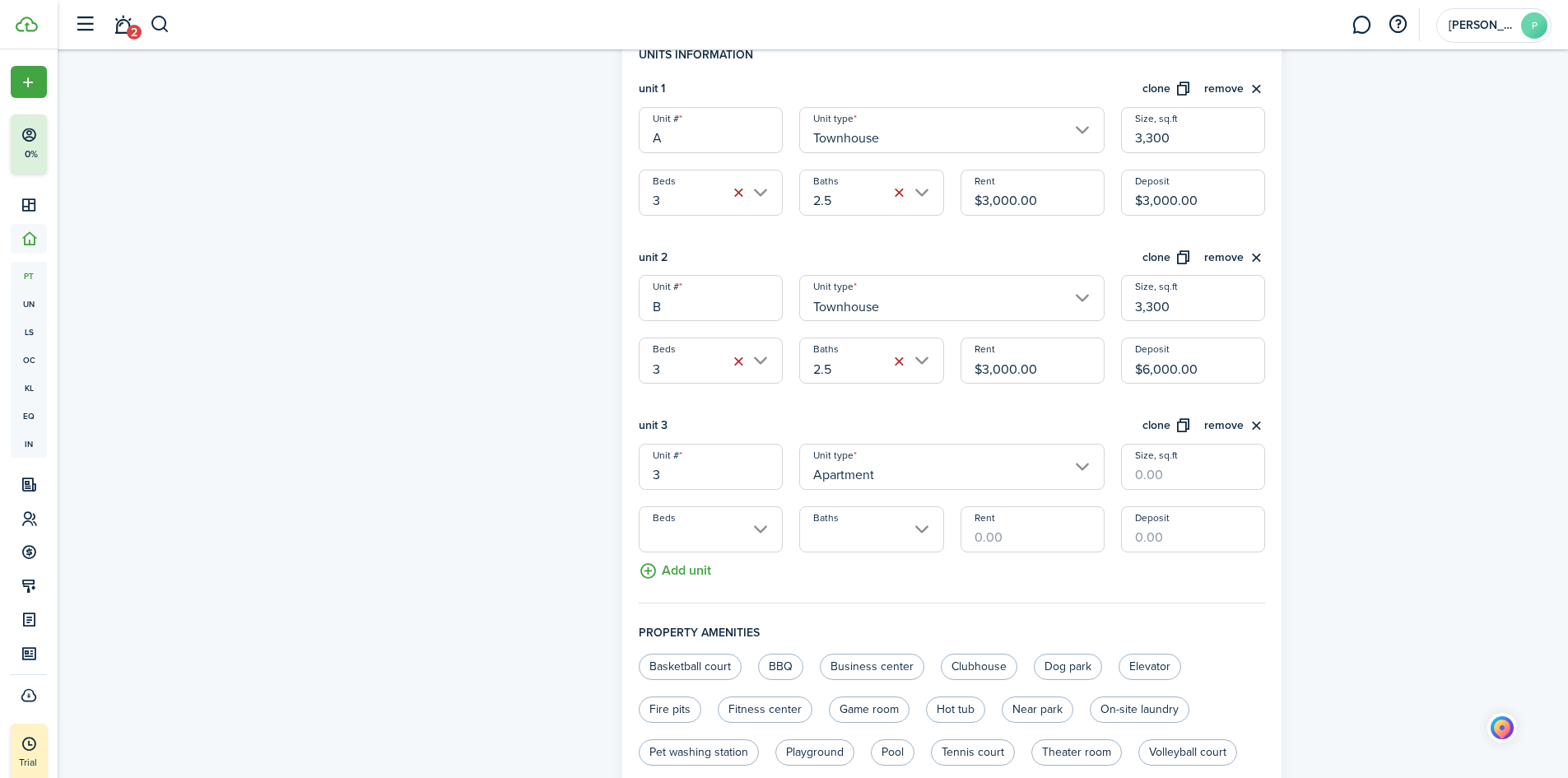
click at [1226, 425] on button "remove" at bounding box center [1234, 426] width 61 height 19
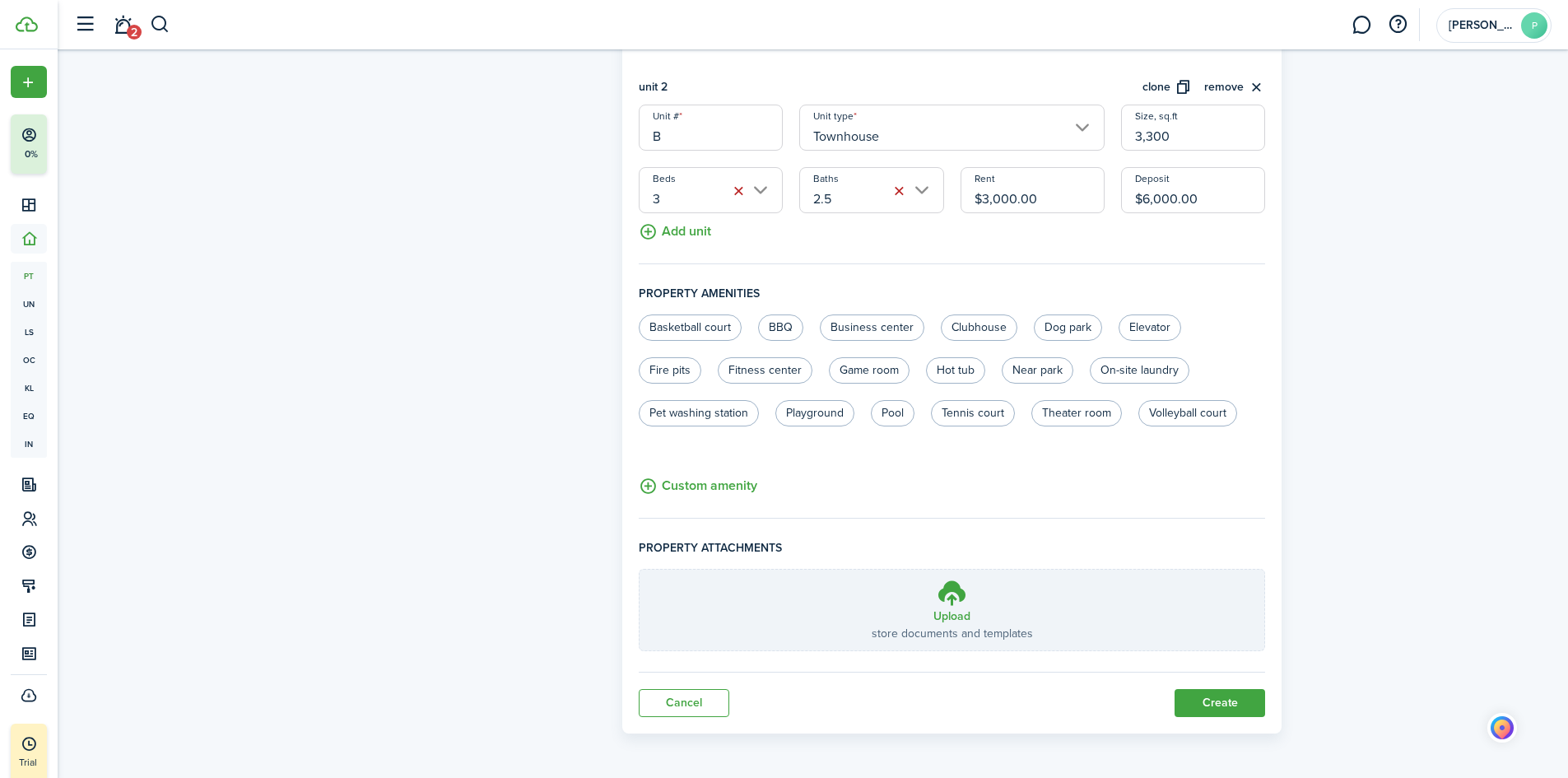
scroll to position [665, 0]
click at [1136, 367] on label "On-site laundry" at bounding box center [1139, 370] width 100 height 27
radio input "true"
click at [1034, 377] on label "Near park" at bounding box center [1037, 370] width 71 height 27
radio input "true"
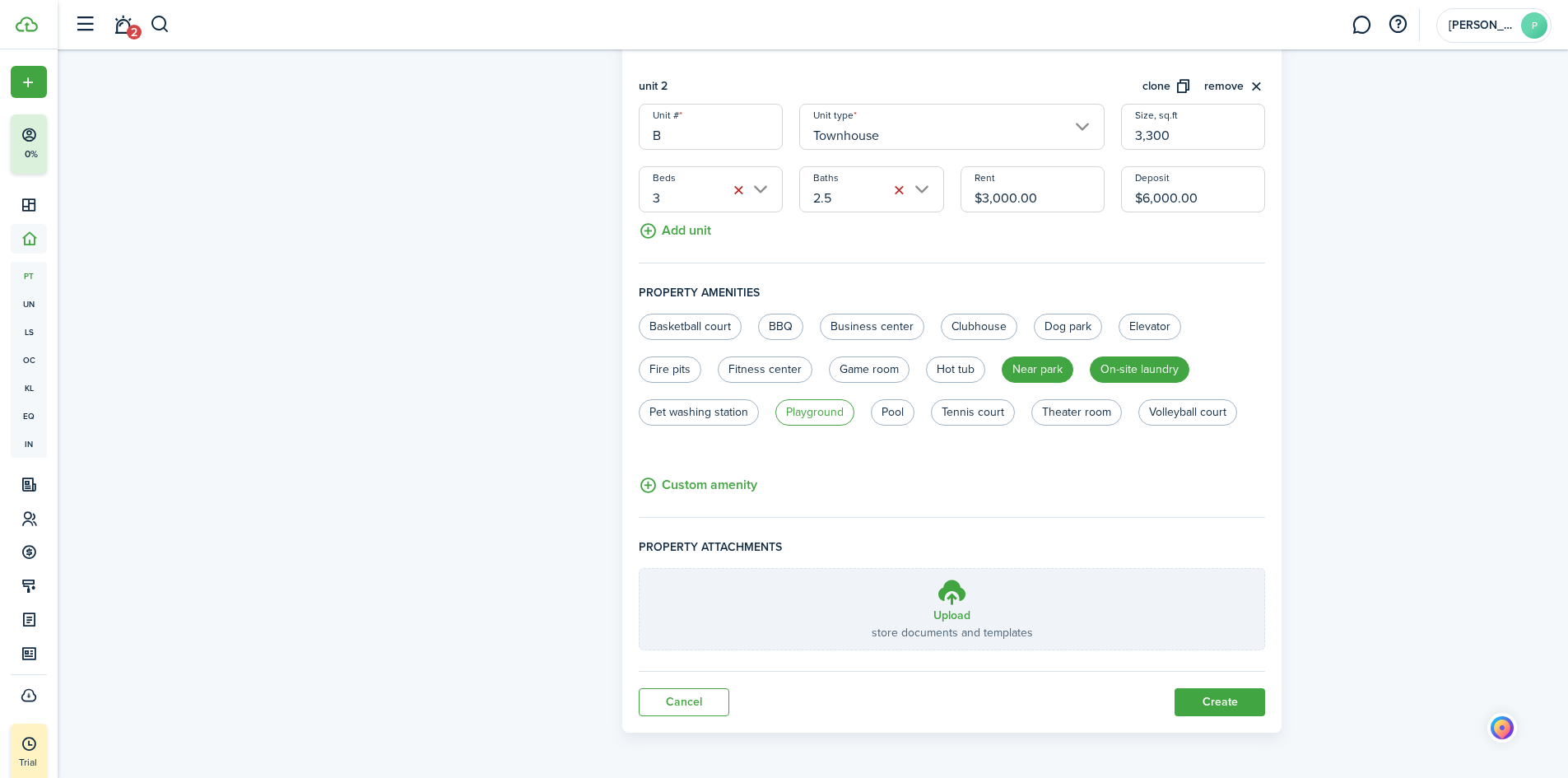
click at [837, 416] on label "Playground" at bounding box center [815, 413] width 79 height 27
radio input "true"
click at [702, 483] on button "Custom amenity" at bounding box center [698, 486] width 119 height 21
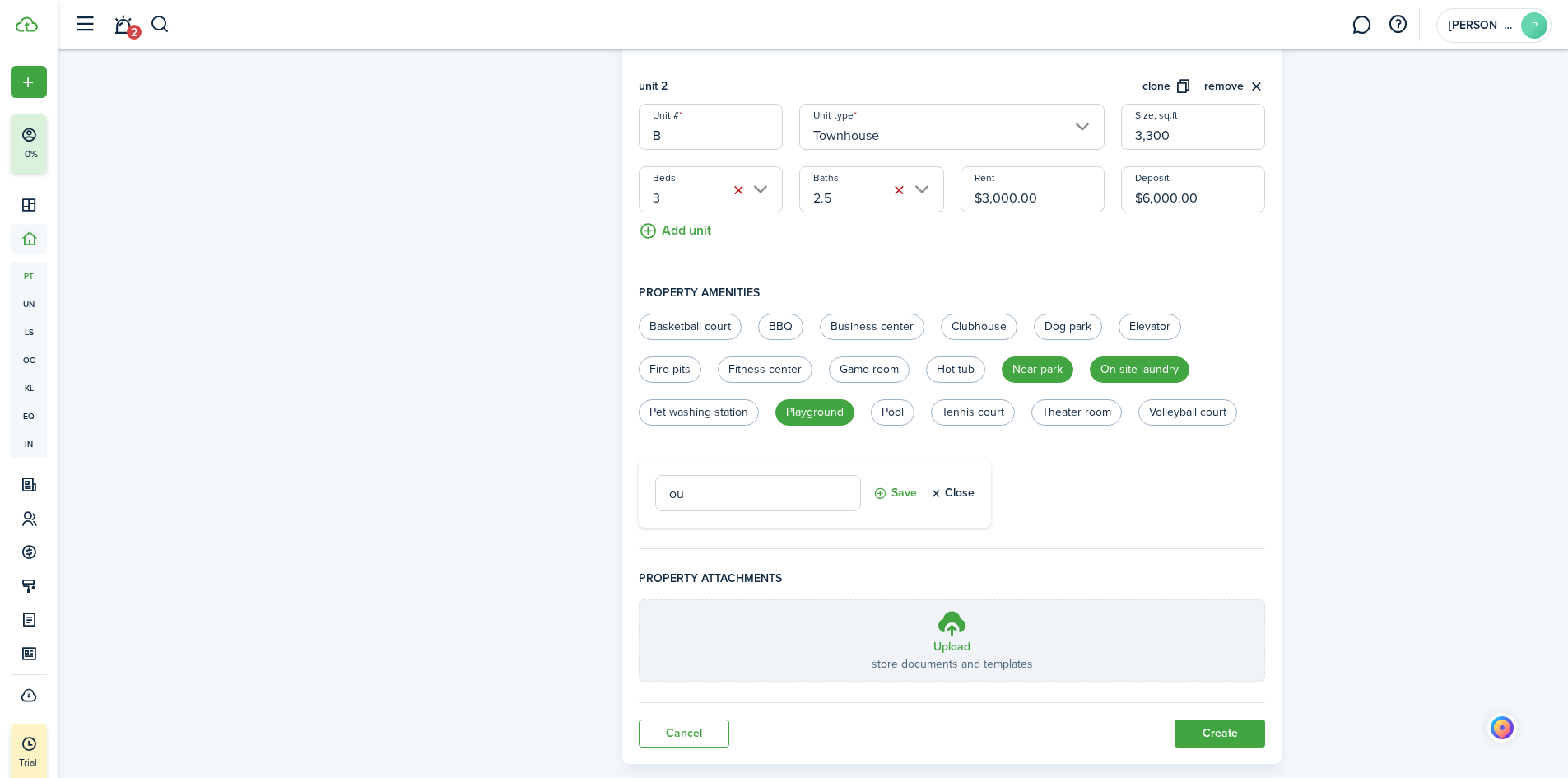
type input "o"
type input "Private outdoor patio"
click at [900, 494] on button "Save" at bounding box center [895, 494] width 44 height 36
click at [716, 520] on button "Custom amenity" at bounding box center [698, 520] width 119 height 21
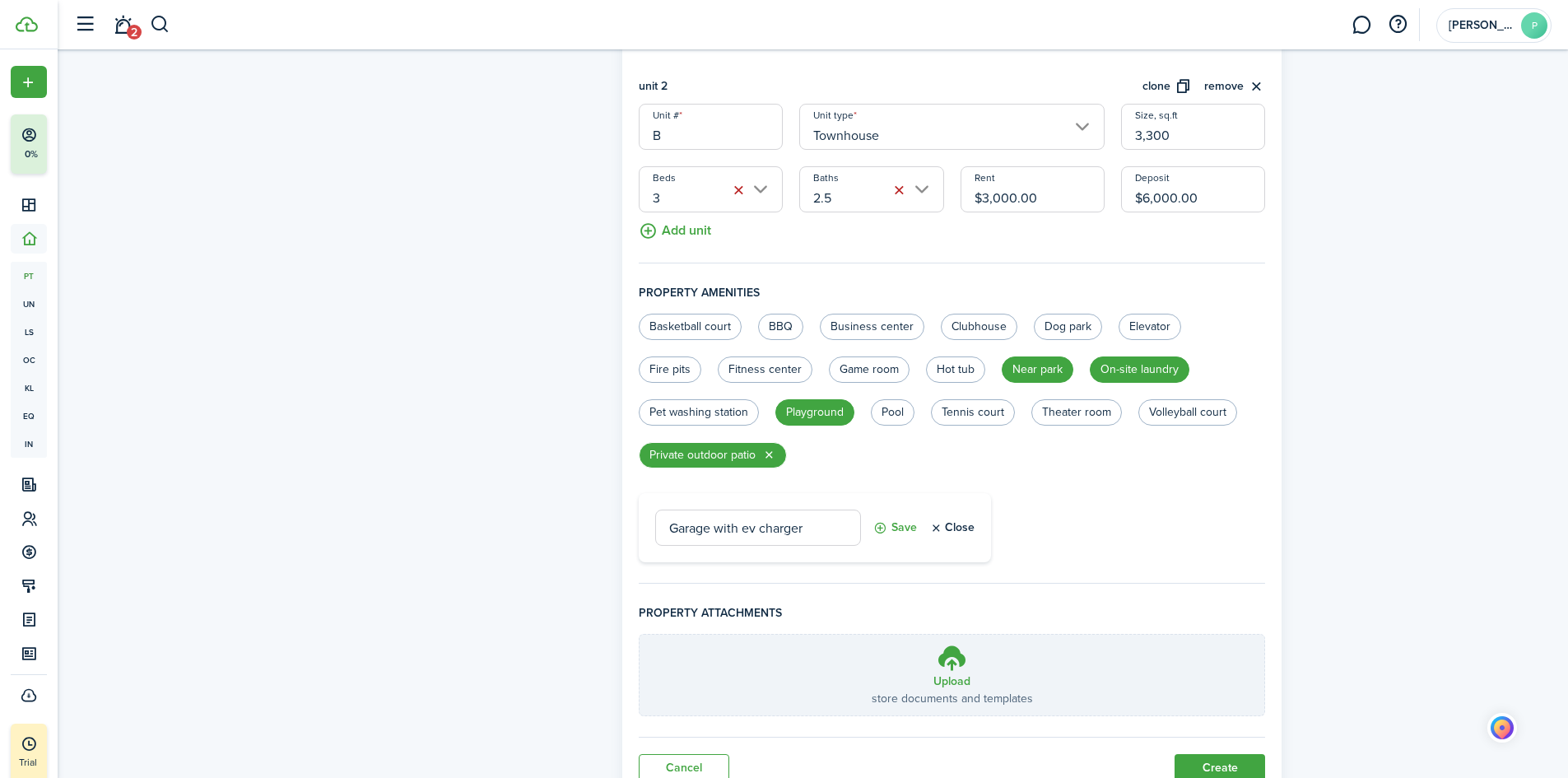
type input "Garage with ev charger"
click at [903, 526] on button "Save" at bounding box center [895, 528] width 44 height 36
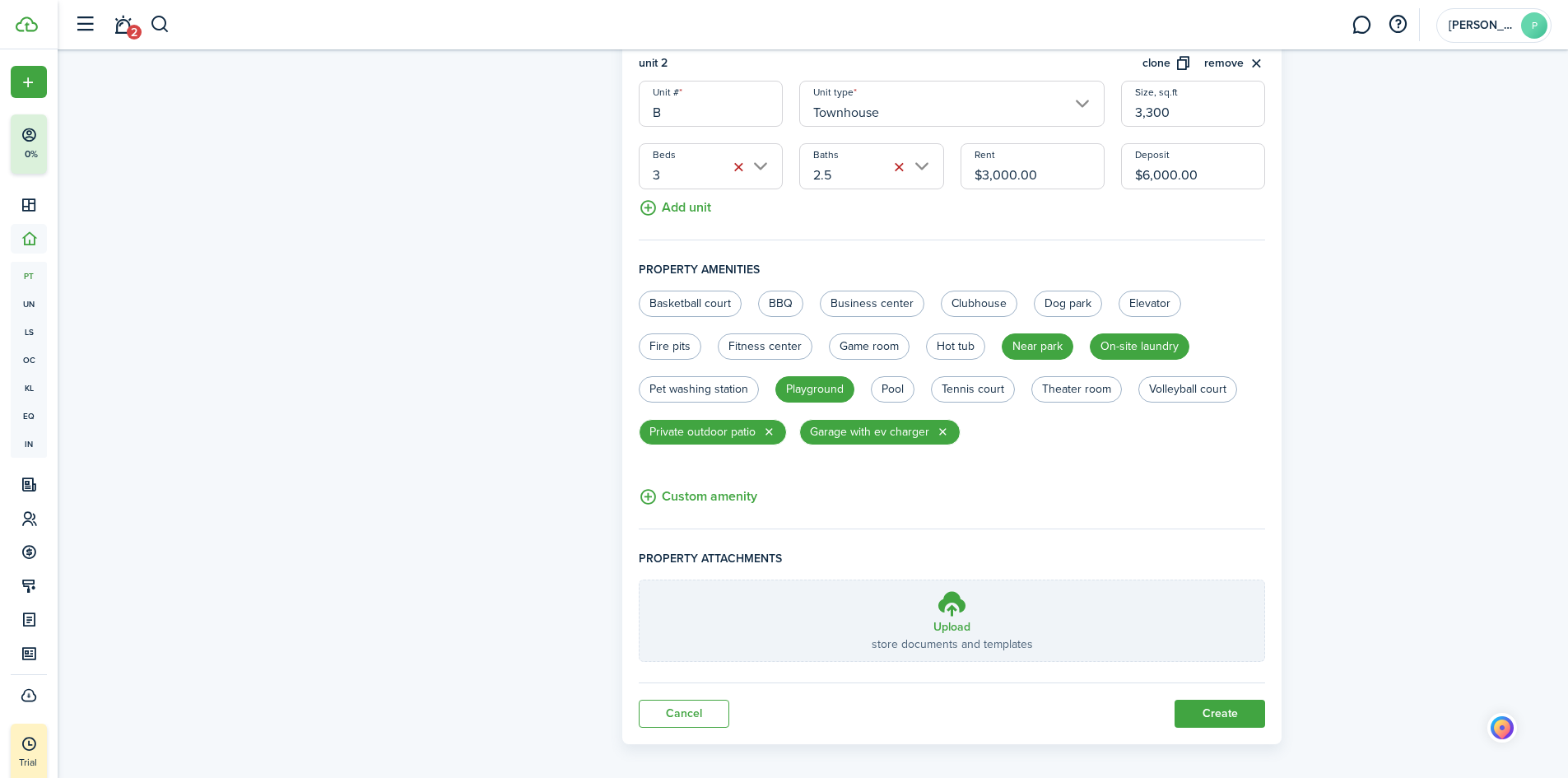
scroll to position [700, 0]
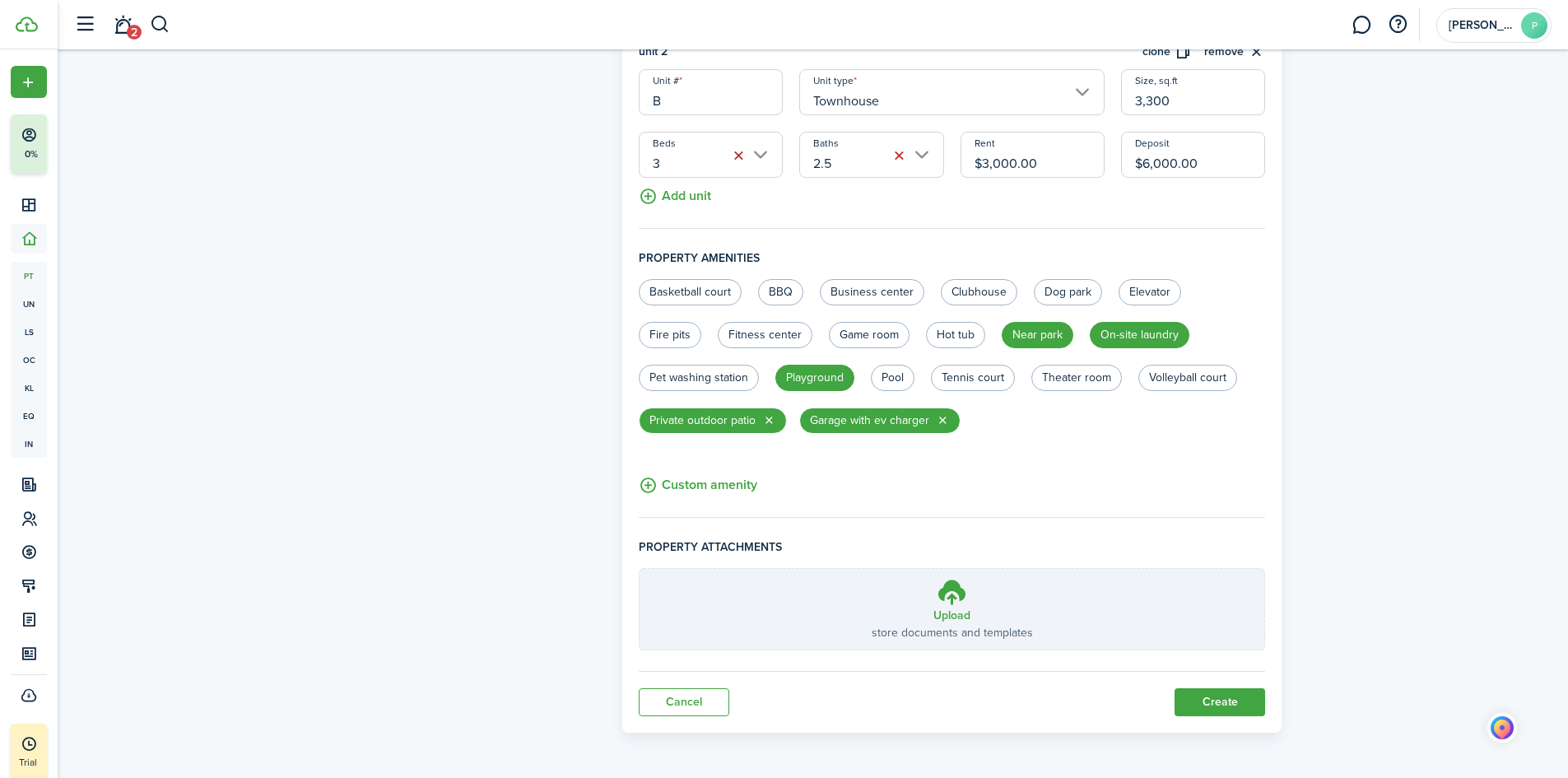
click at [1199, 699] on button "Create" at bounding box center [1219, 702] width 90 height 28
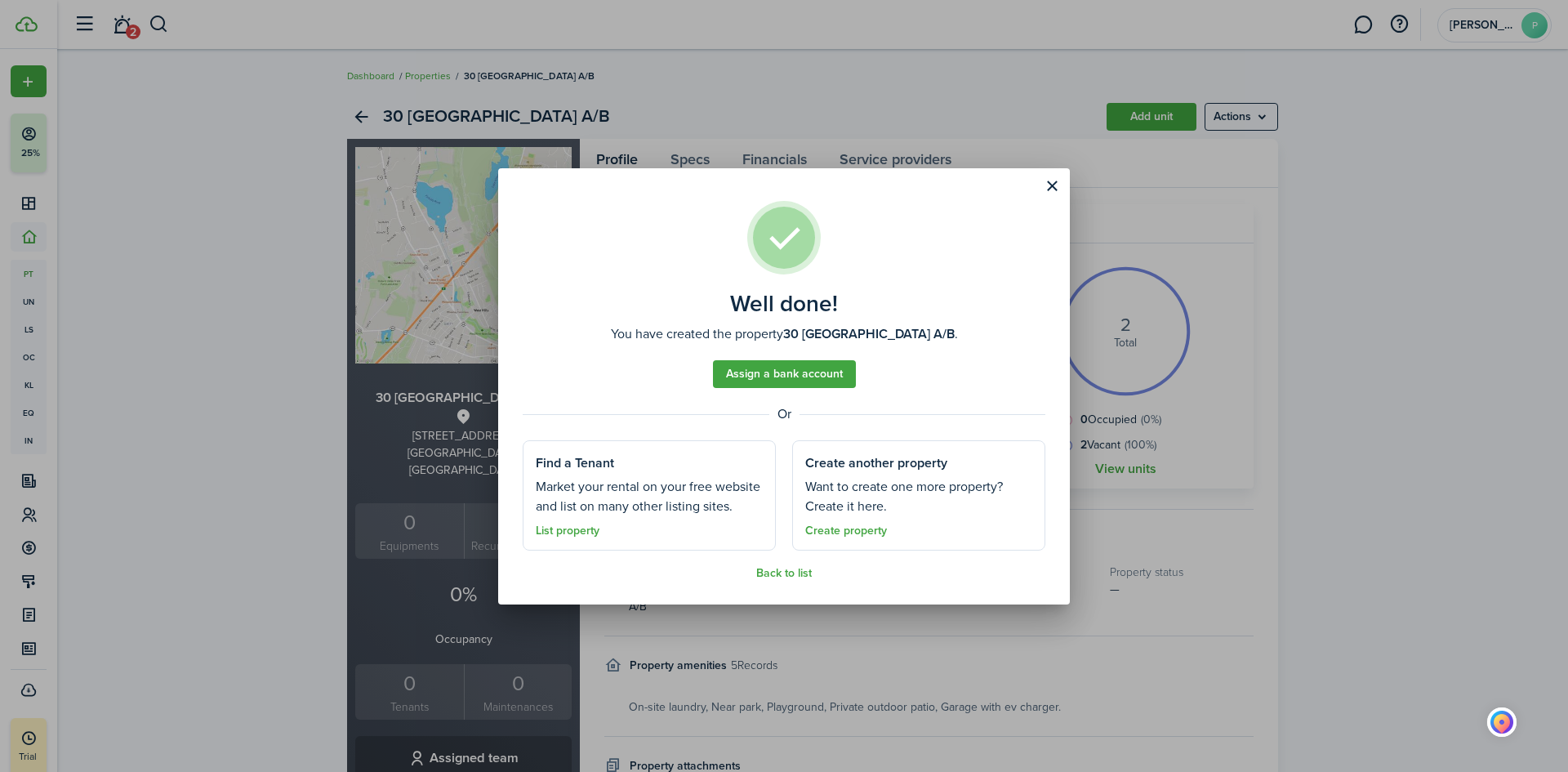
click at [776, 372] on link "Assign a bank account" at bounding box center [784, 374] width 143 height 27
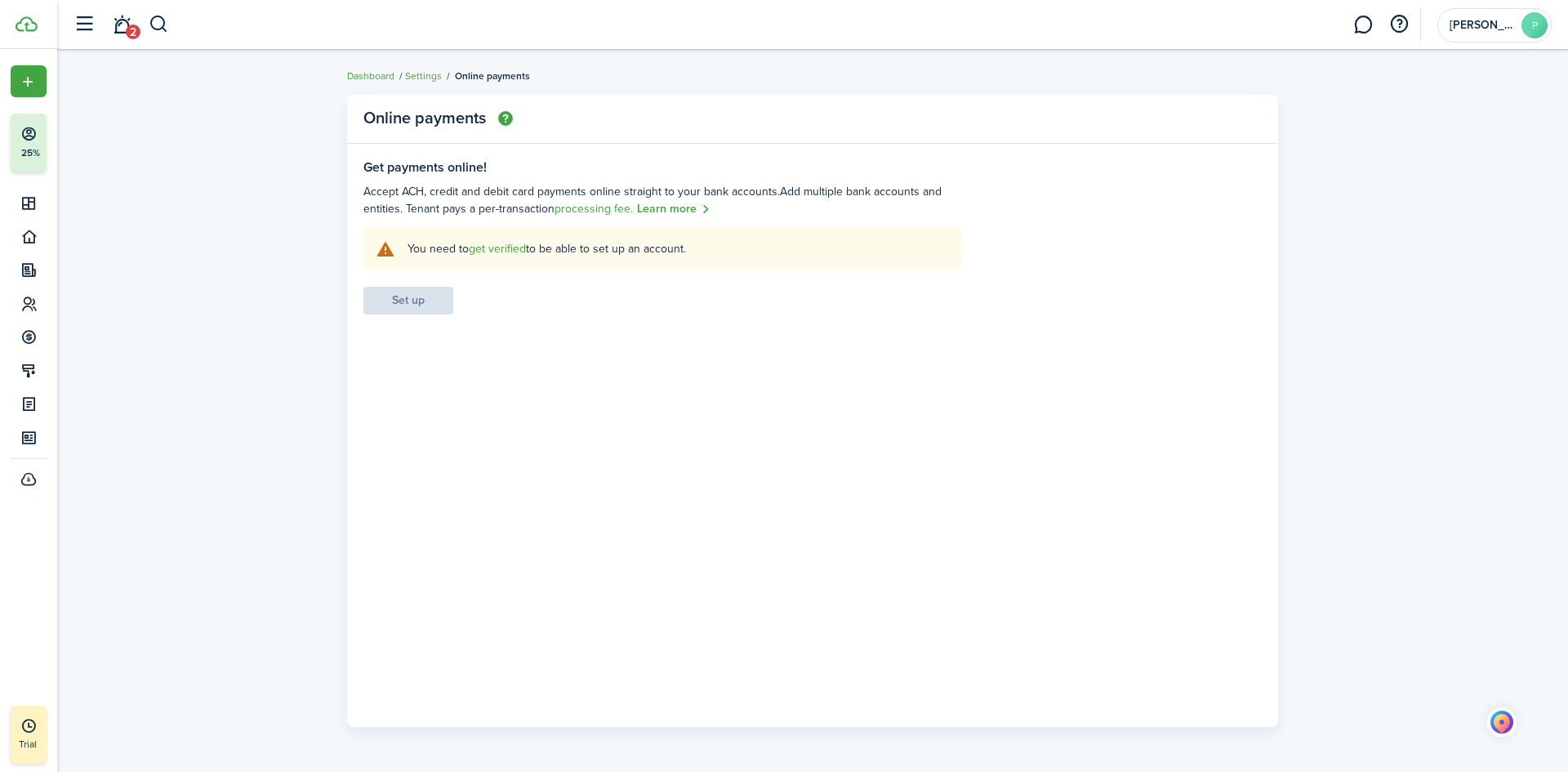
click at [508, 252] on link "get verified" at bounding box center [497, 249] width 57 height 17
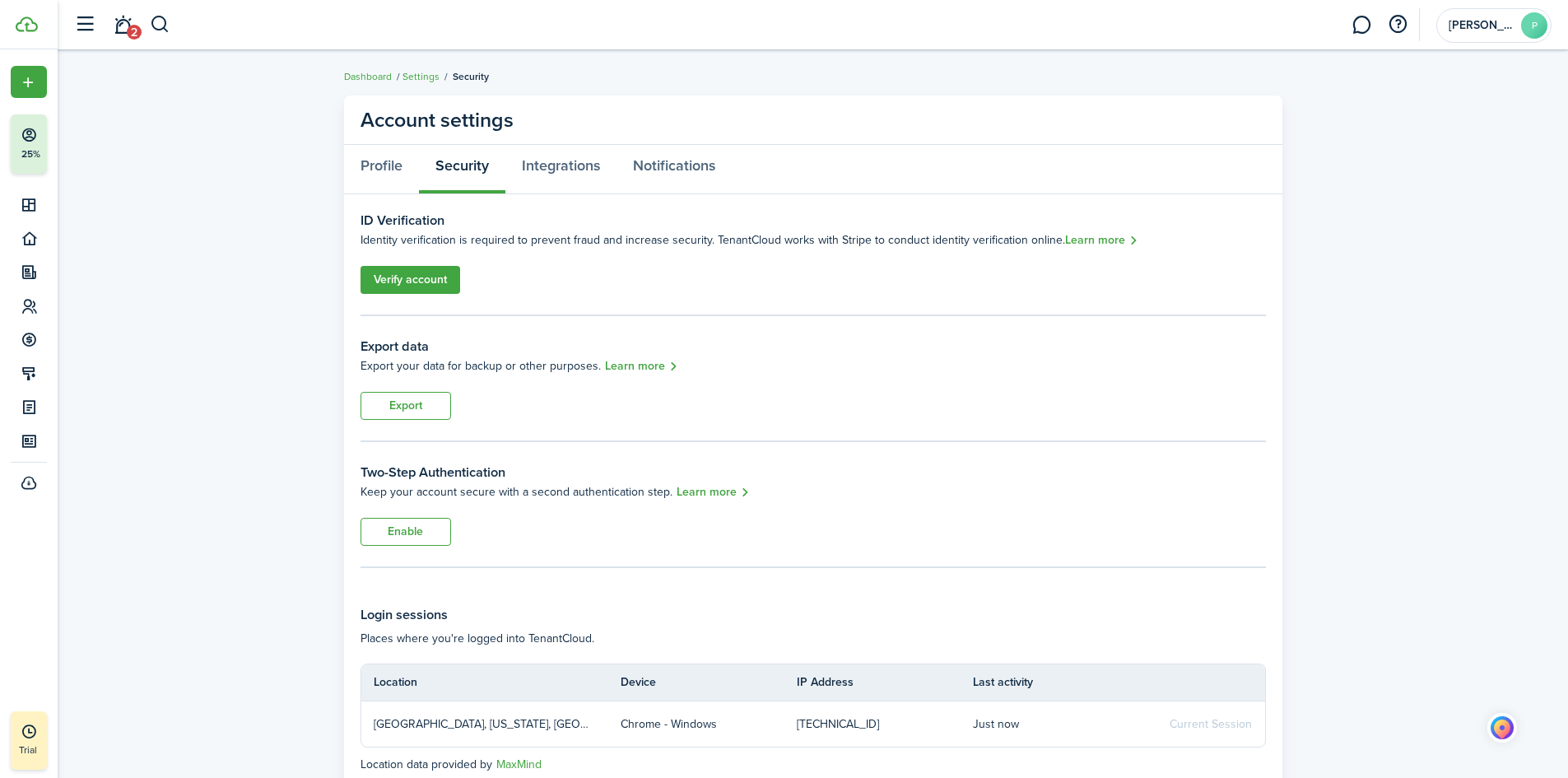
click at [407, 278] on link "Verify account" at bounding box center [411, 280] width 100 height 28
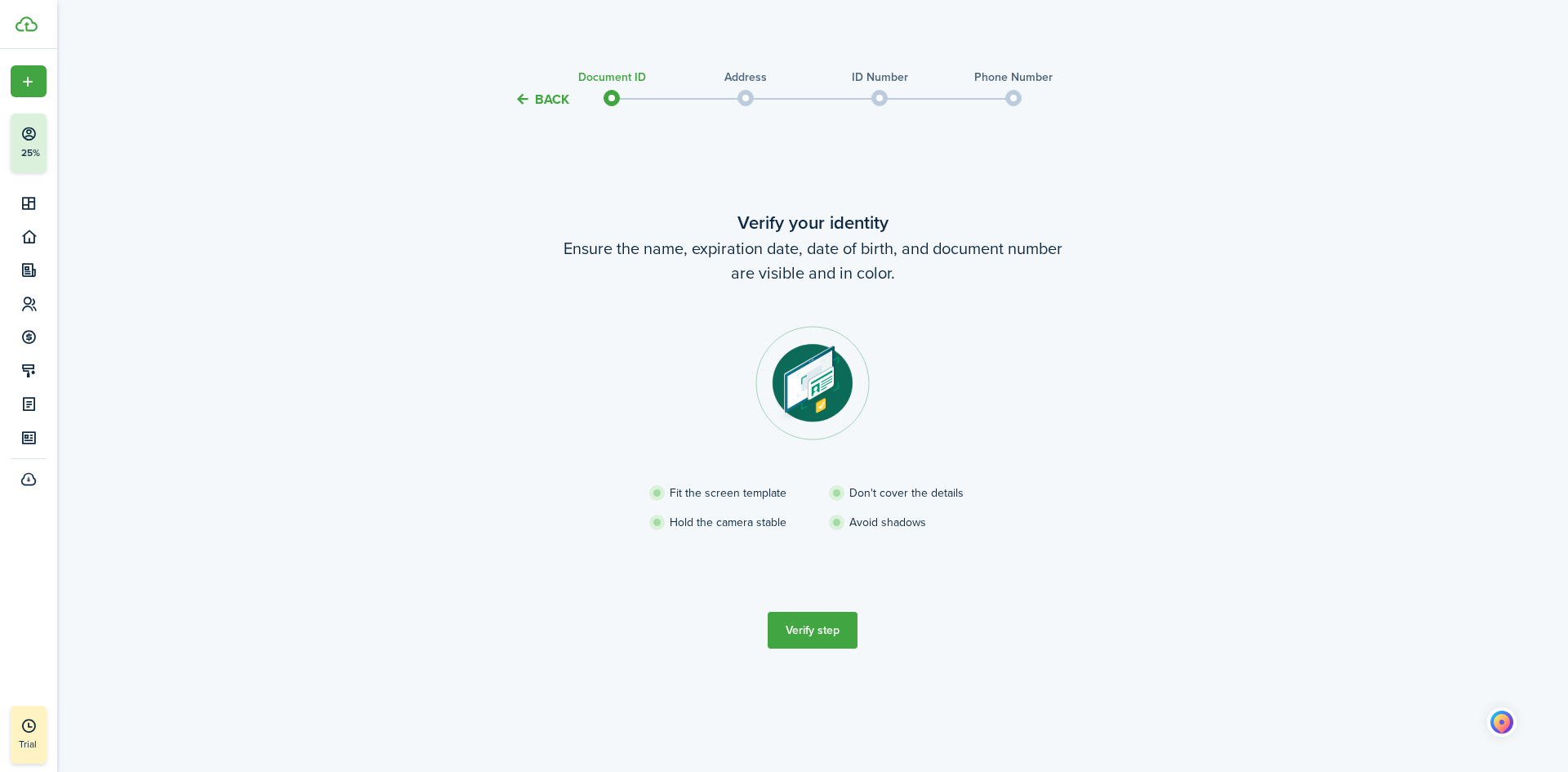
click at [808, 625] on button "Verify step" at bounding box center [812, 630] width 90 height 37
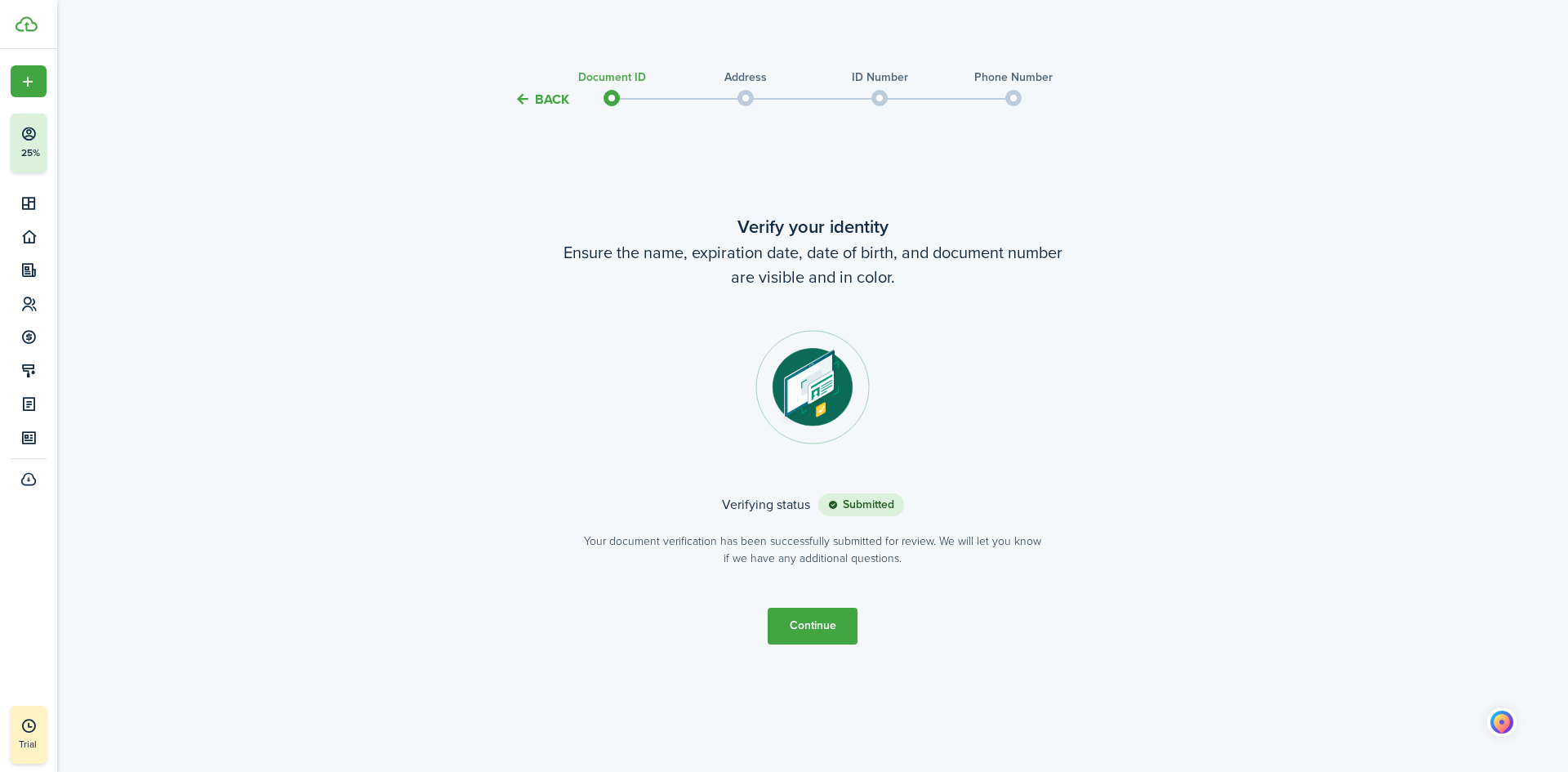
click at [823, 627] on button "Continue" at bounding box center [812, 626] width 90 height 37
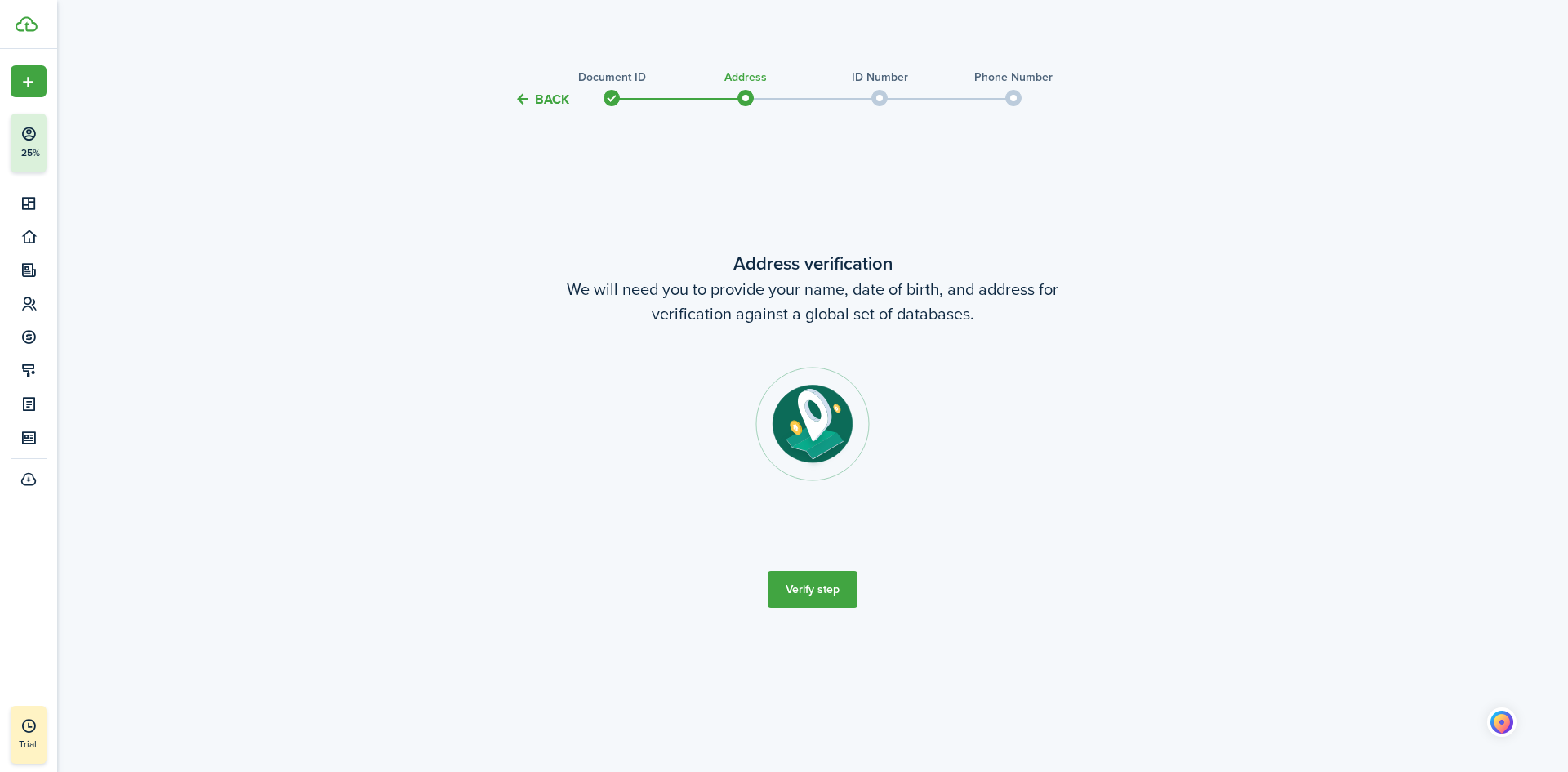
click at [798, 601] on button "Verify step" at bounding box center [812, 589] width 90 height 37
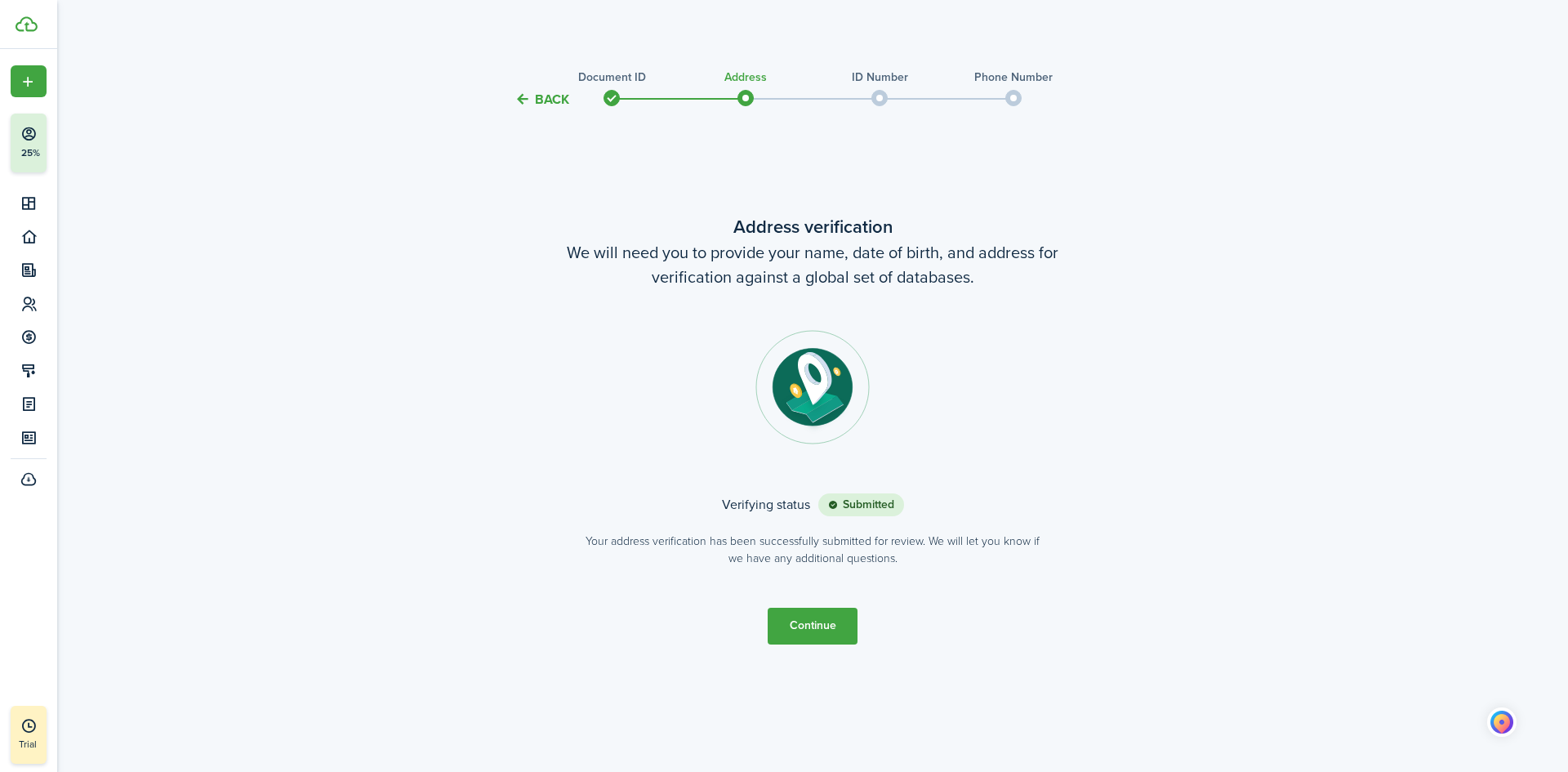
click at [868, 503] on status "Submitted" at bounding box center [861, 504] width 85 height 23
click at [807, 625] on button "Continue" at bounding box center [812, 626] width 90 height 37
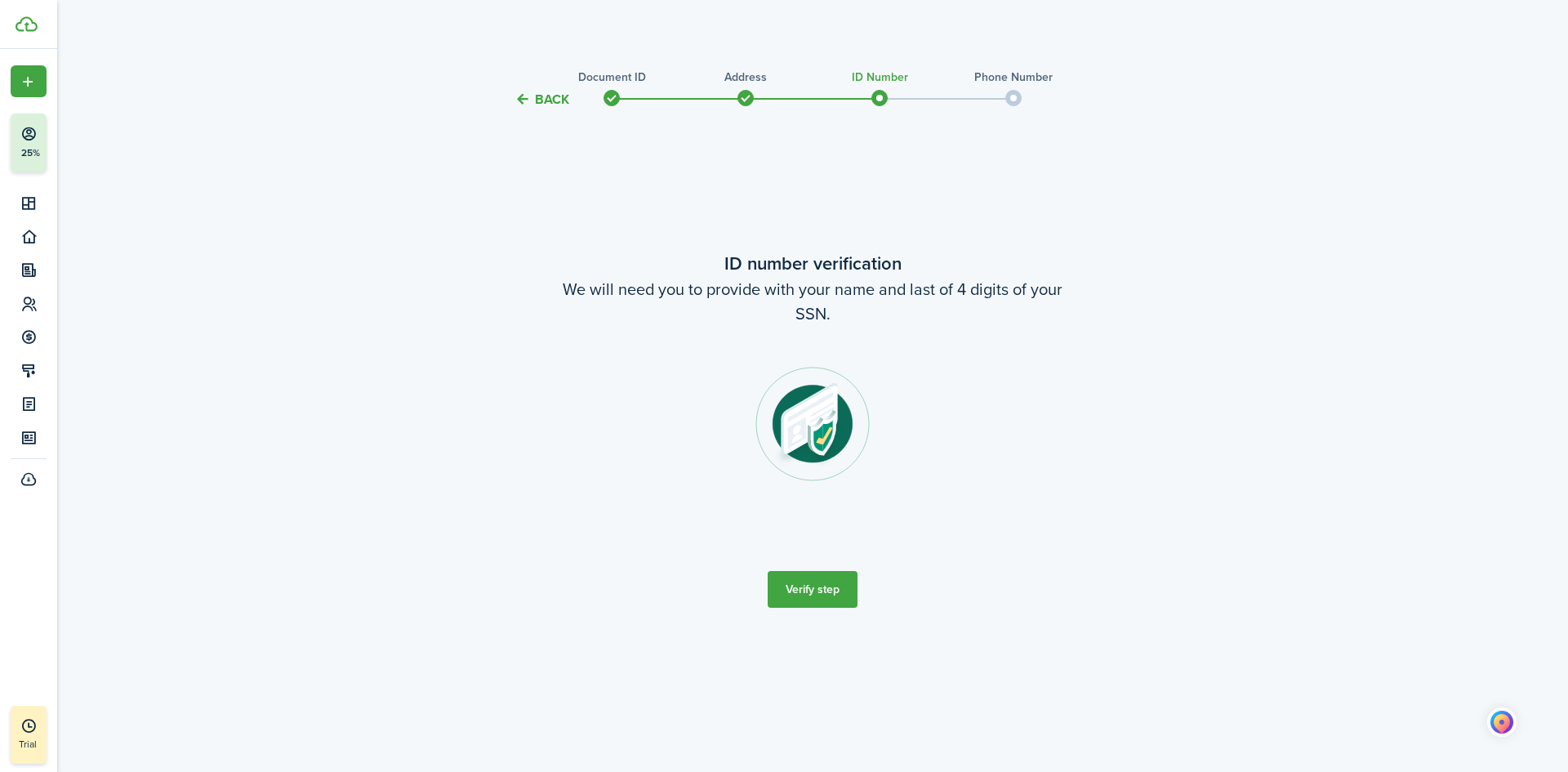
click at [828, 584] on button "Verify step" at bounding box center [812, 589] width 90 height 37
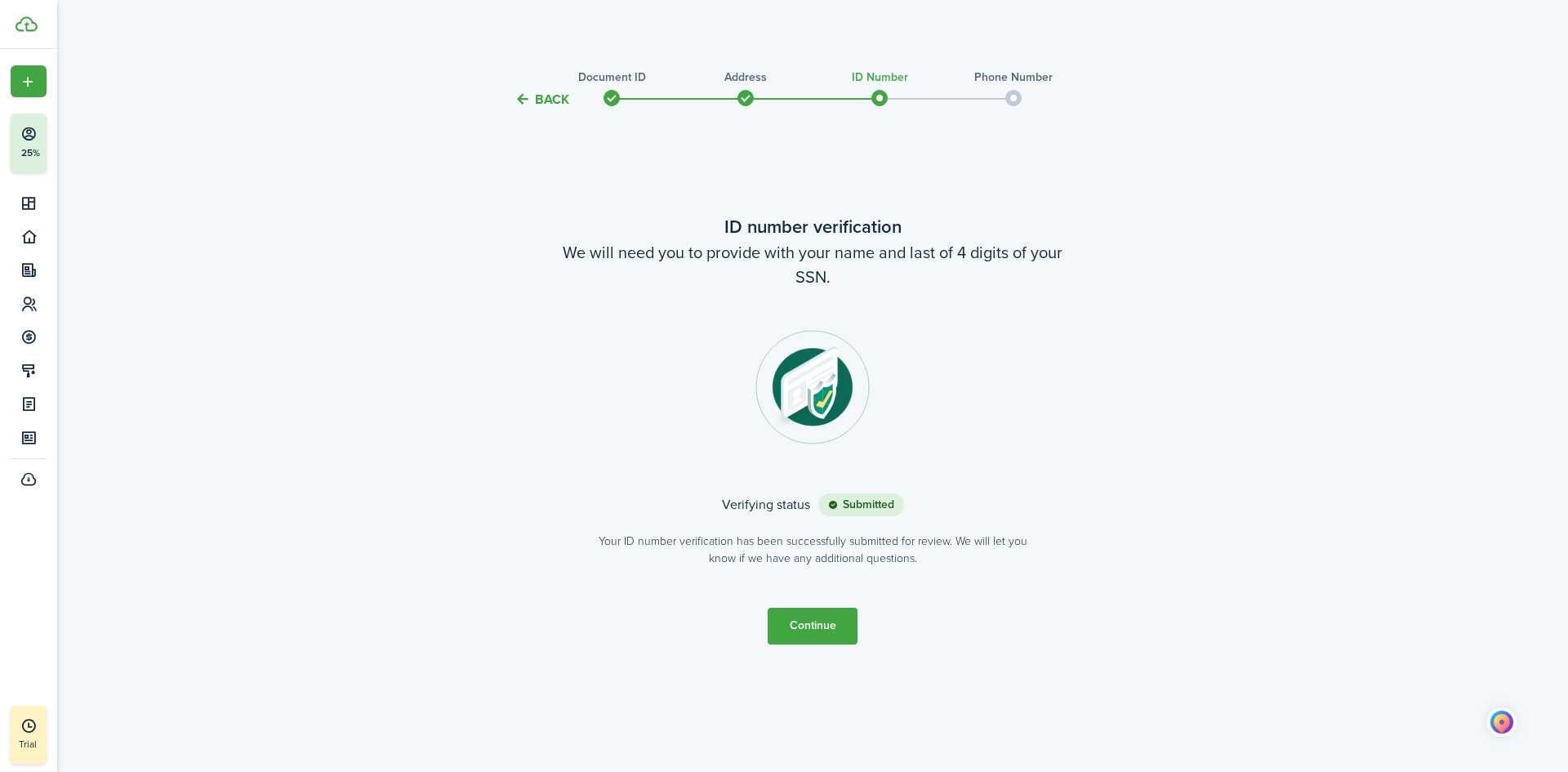
click at [818, 622] on button "Continue" at bounding box center [812, 626] width 90 height 37
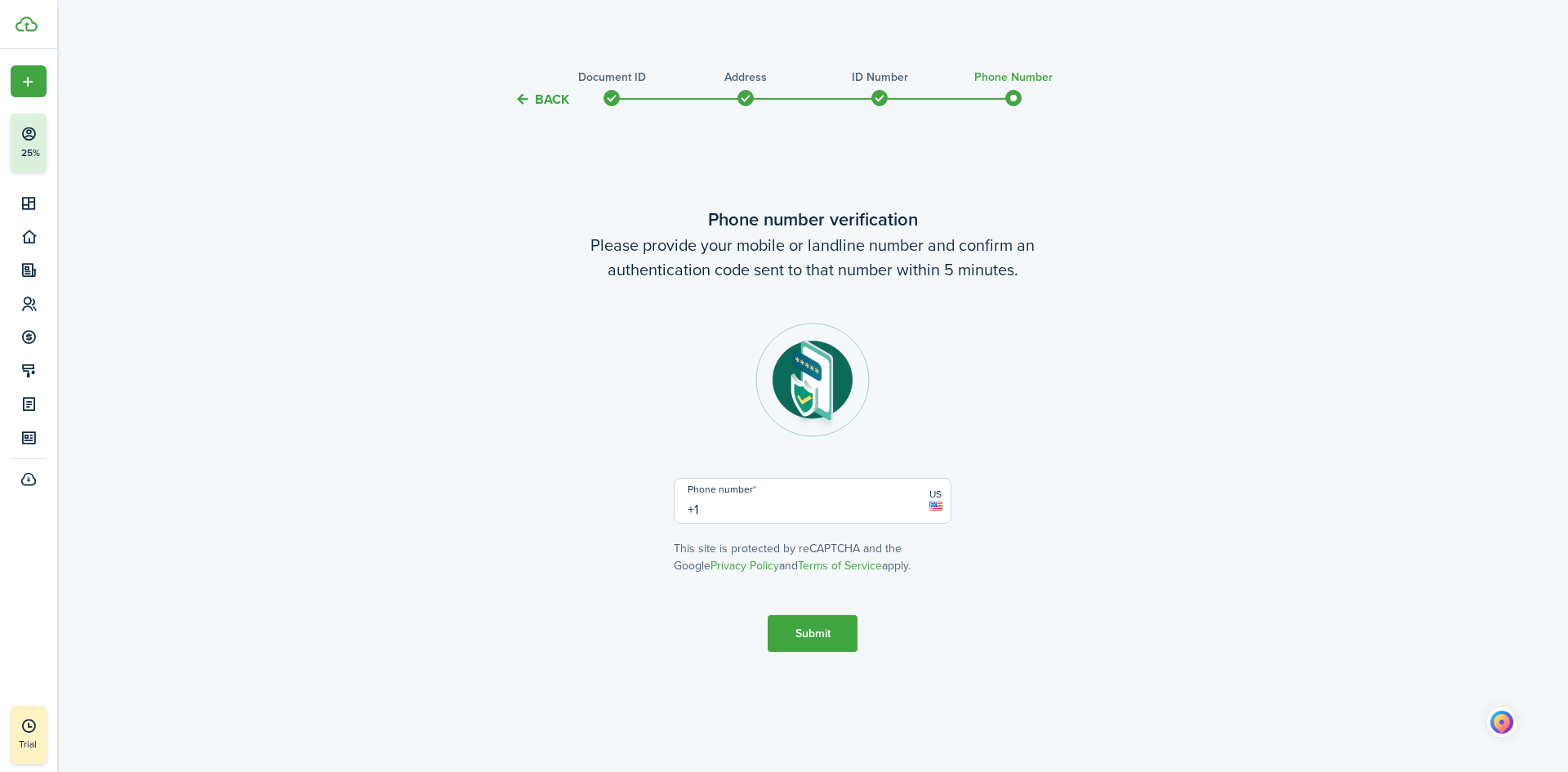
click at [795, 509] on input "+1" at bounding box center [813, 501] width 278 height 46
type input "[PHONE_NUMBER]"
click at [805, 642] on button "Submit" at bounding box center [812, 634] width 90 height 37
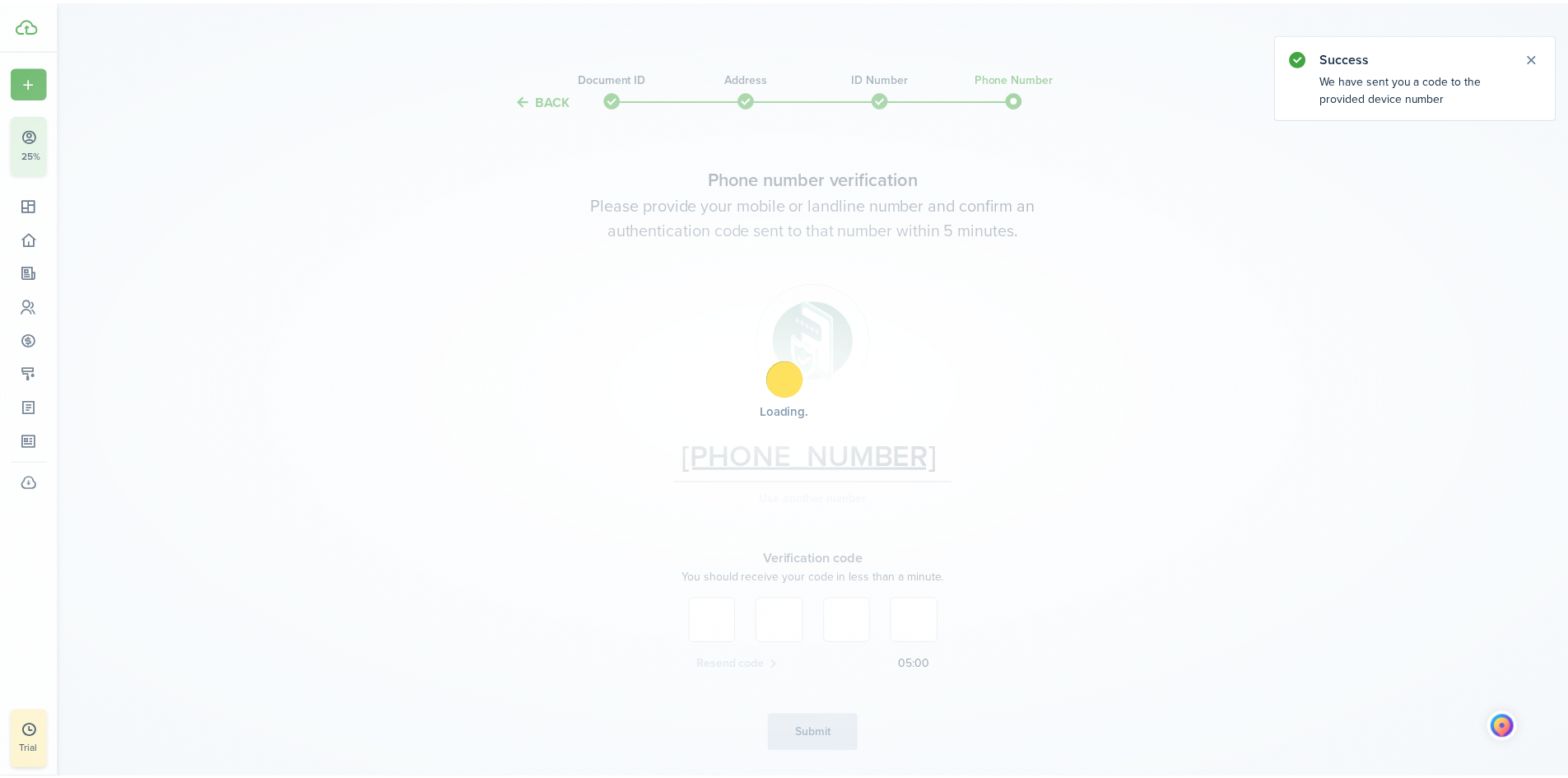
scroll to position [53, 0]
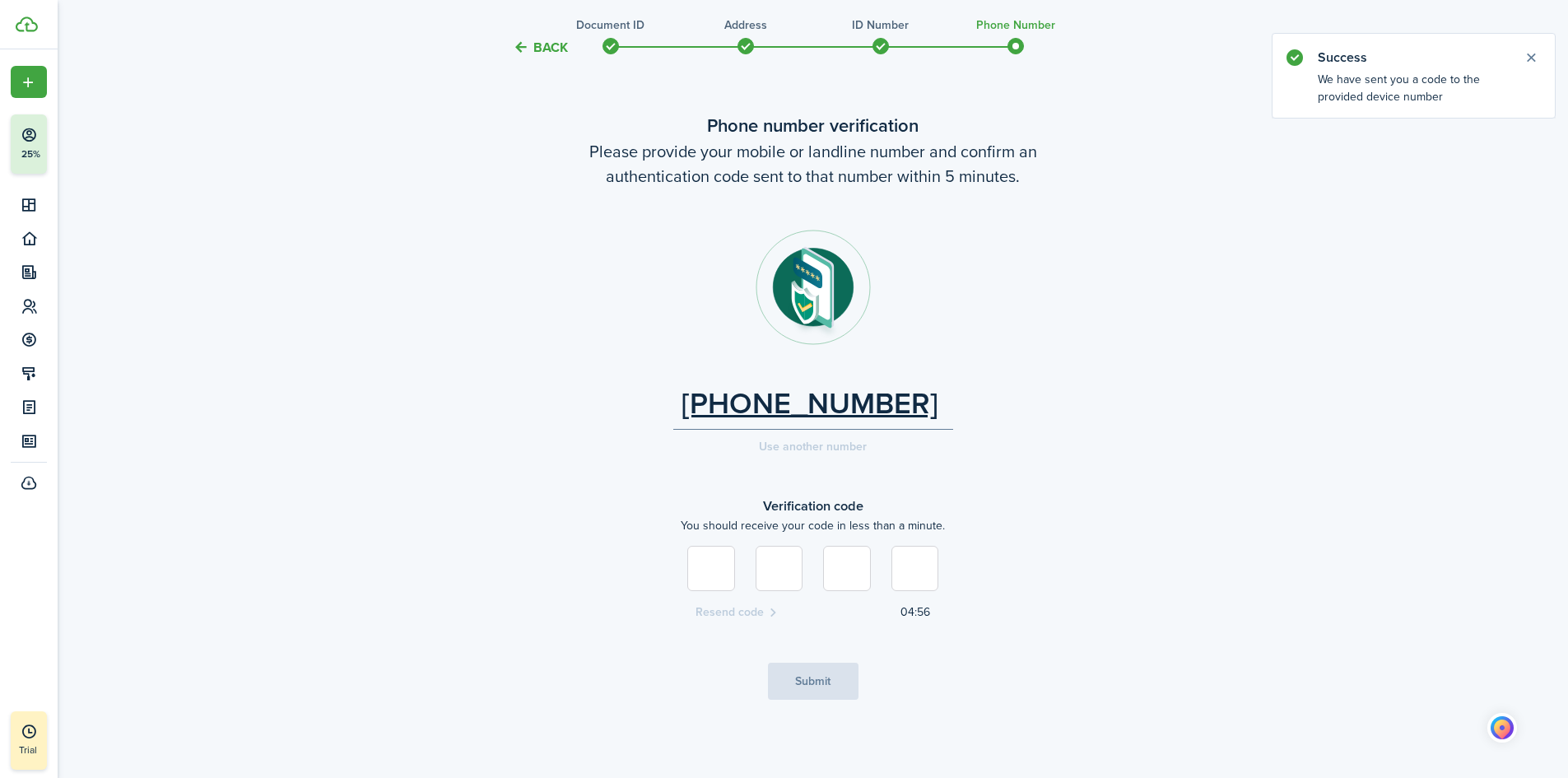
type input "3"
type input "9"
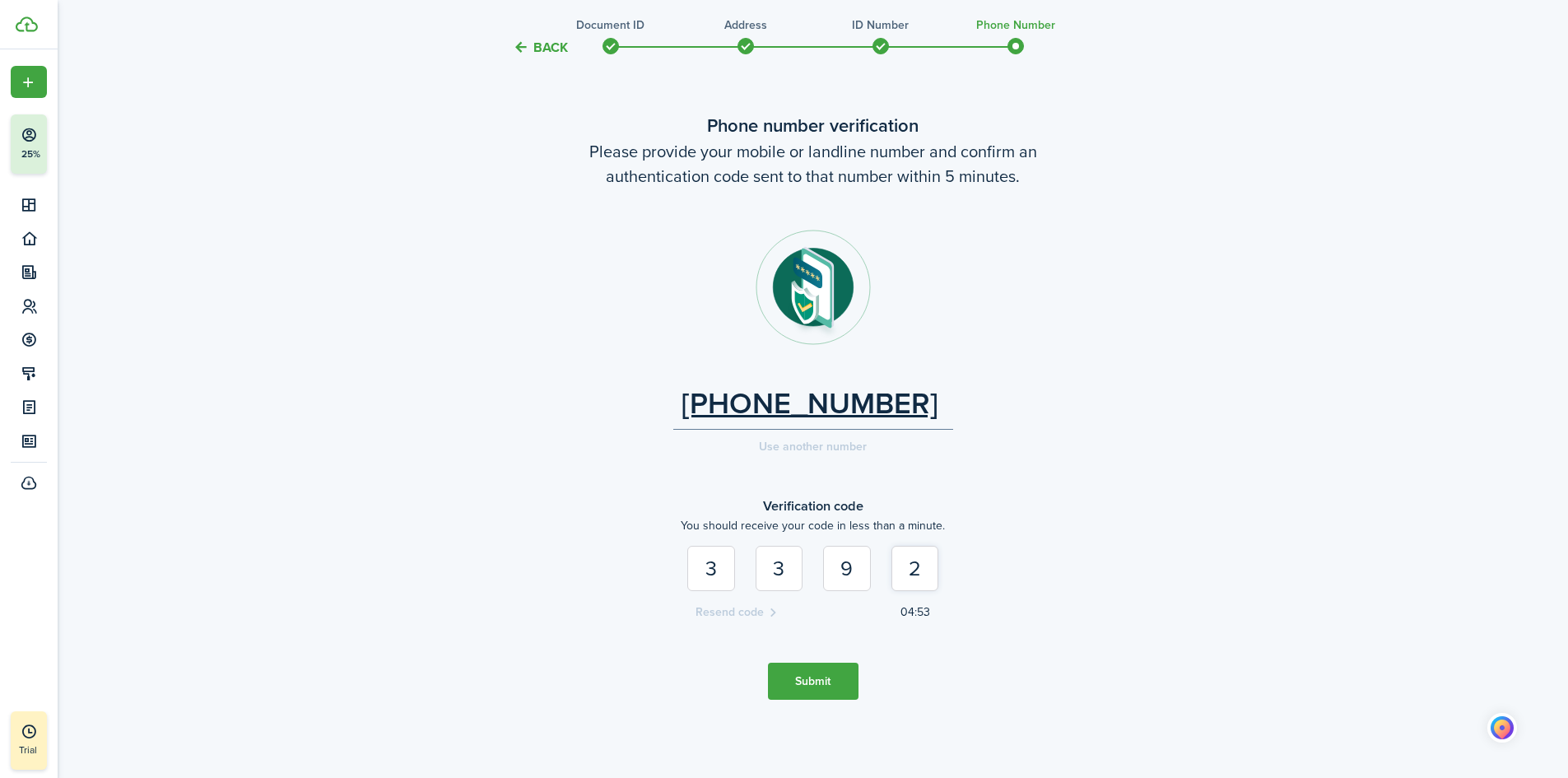
type input "2"
click at [830, 683] on button "Submit" at bounding box center [813, 681] width 90 height 37
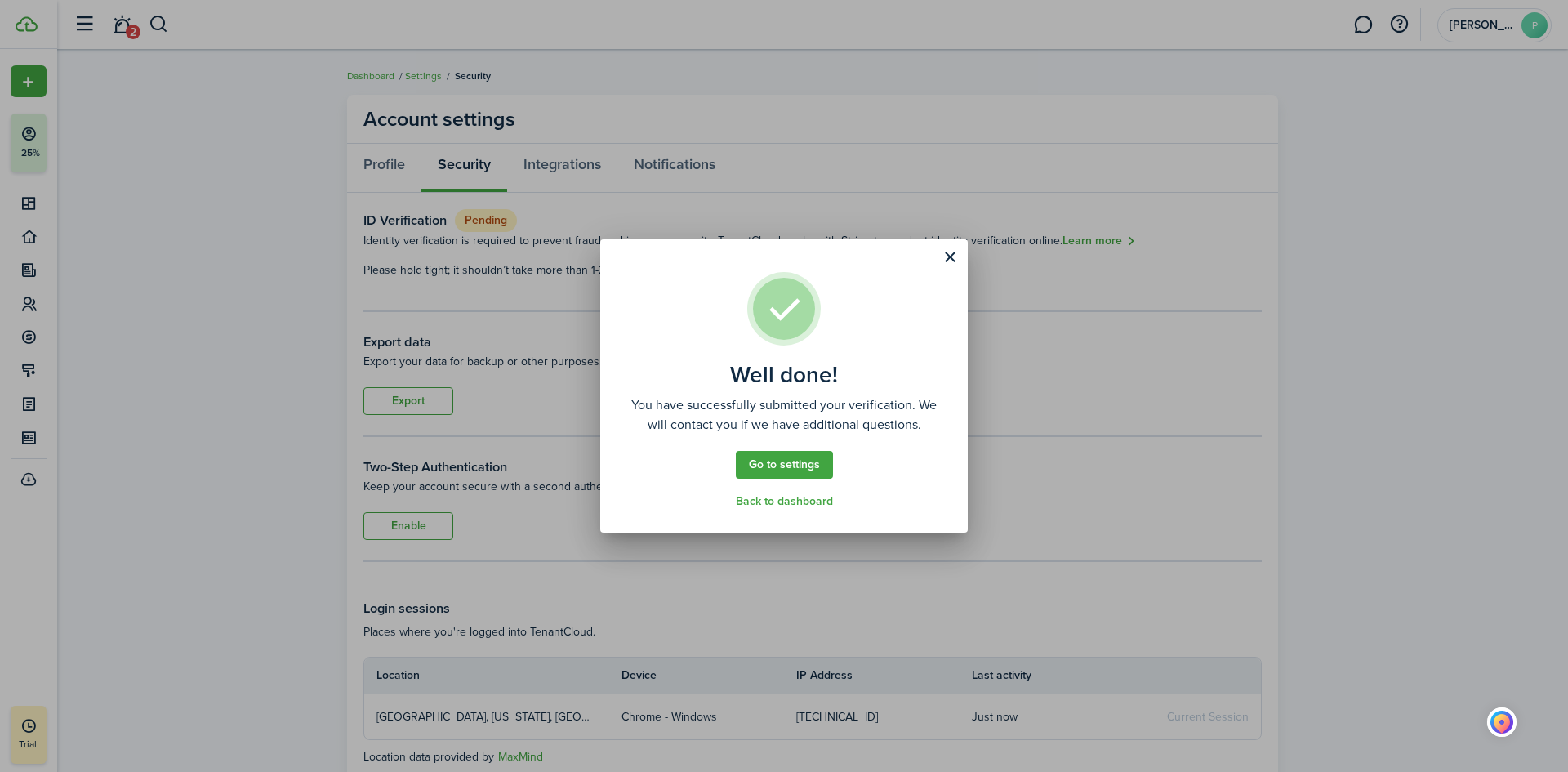
click at [784, 502] on link "Back to dashboard" at bounding box center [784, 501] width 97 height 13
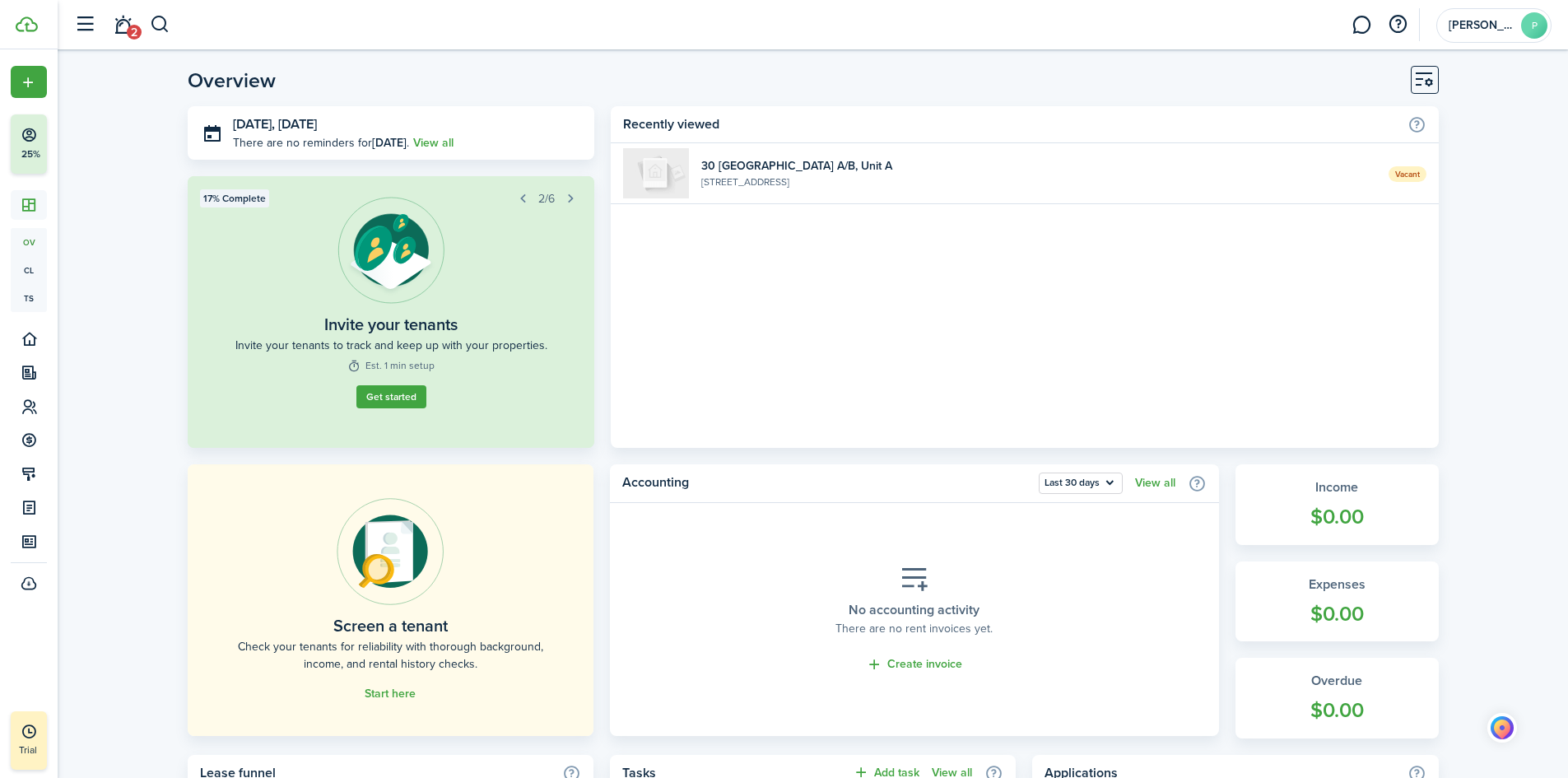
click at [12, 146] on button "Finish Account Setup 25%" at bounding box center [78, 144] width 137 height 59
click at [20, 164] on button "Finish Account Setup 25%" at bounding box center [78, 144] width 137 height 59
click at [28, 162] on button "Finish Account Setup 25%" at bounding box center [78, 144] width 137 height 59
click at [383, 400] on button "Get started" at bounding box center [391, 396] width 70 height 23
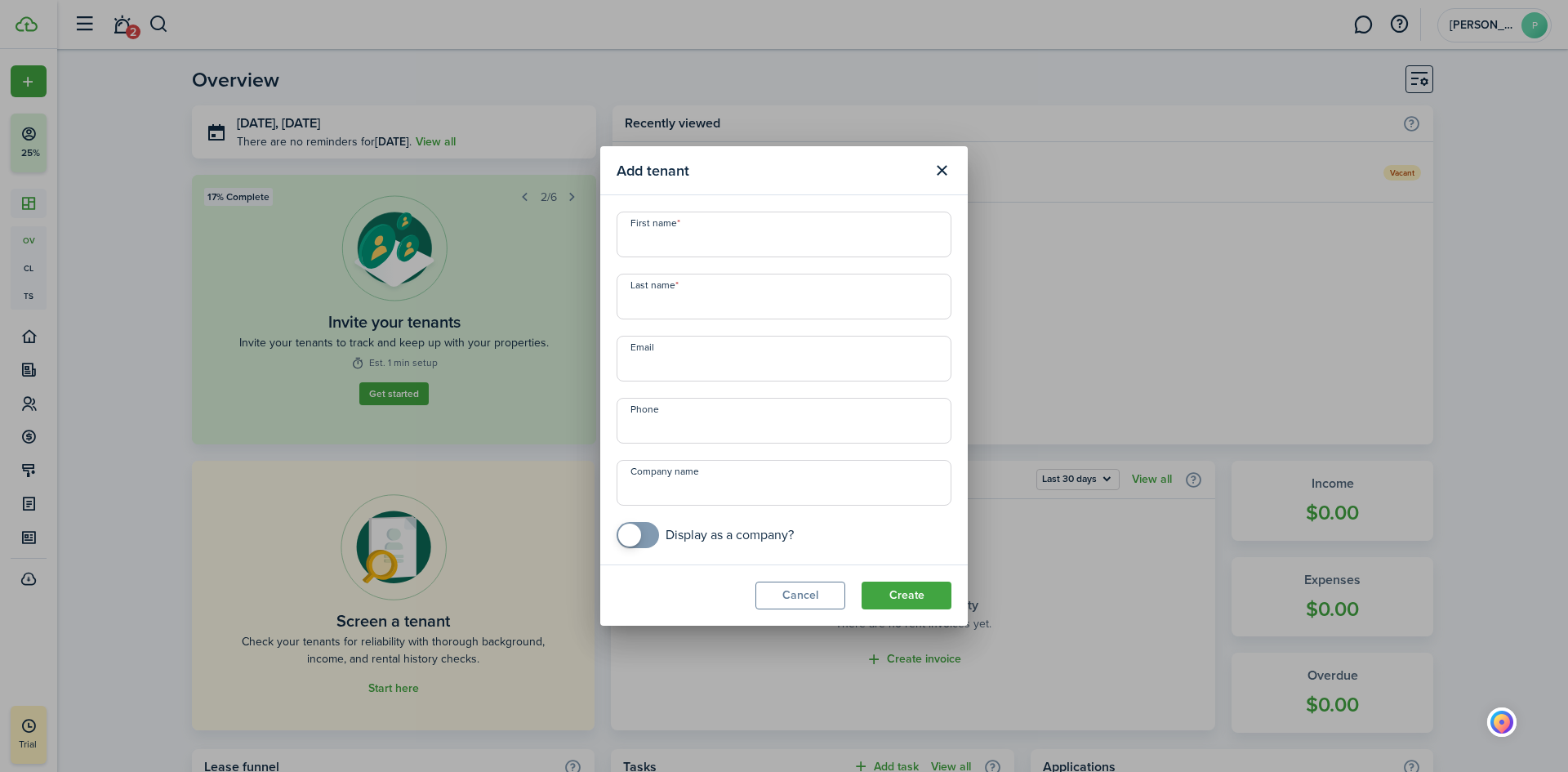
click at [660, 245] on input "First name" at bounding box center [784, 235] width 335 height 46
type input "EUN"
click at [654, 302] on input "Last name" at bounding box center [784, 297] width 335 height 46
type input "WOOJONG"
click at [672, 368] on input "Email" at bounding box center [784, 359] width 335 height 46
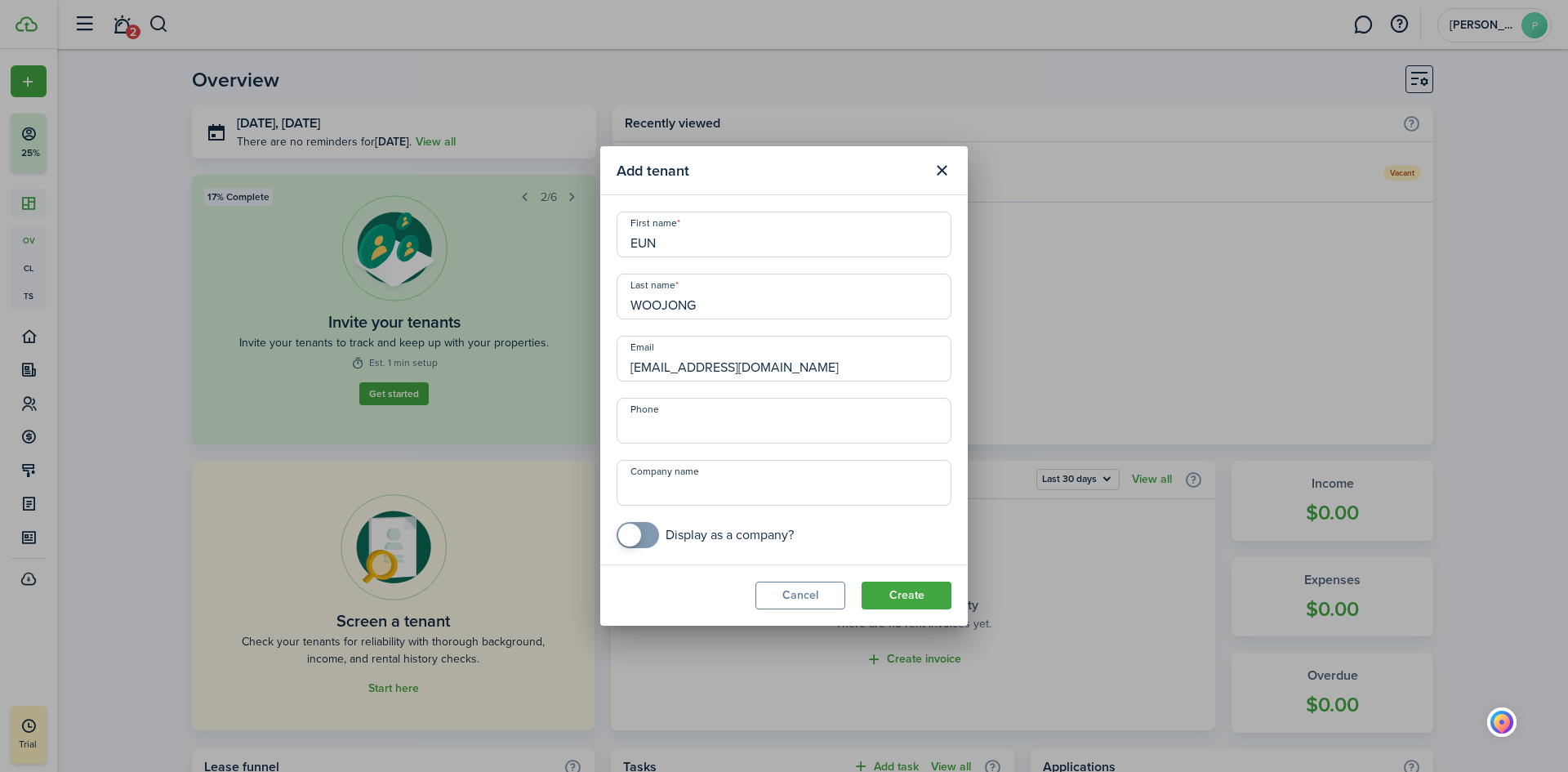
type input "[EMAIL_ADDRESS][DOMAIN_NAME]"
click at [681, 427] on input "+1" at bounding box center [784, 421] width 335 height 46
type input "[PHONE_NUMBER]"
click at [922, 599] on button "Create" at bounding box center [906, 596] width 90 height 27
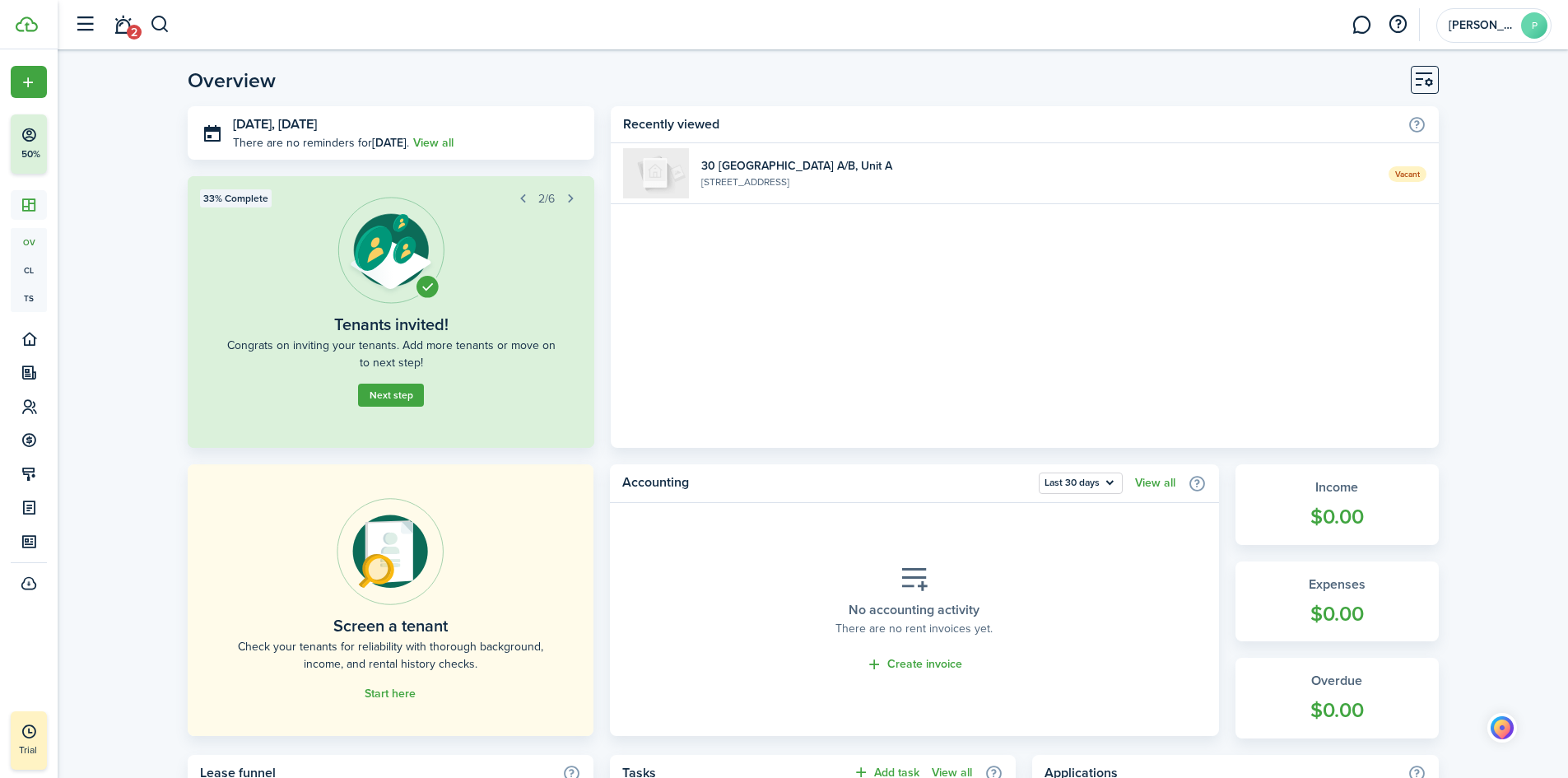
click at [402, 396] on button "Next step" at bounding box center [391, 395] width 65 height 23
click at [15, 209] on sidebar-link-icon at bounding box center [28, 205] width 36 height 17
click at [743, 188] on widget-list-item-description "[STREET_ADDRESS]" at bounding box center [1038, 182] width 674 height 15
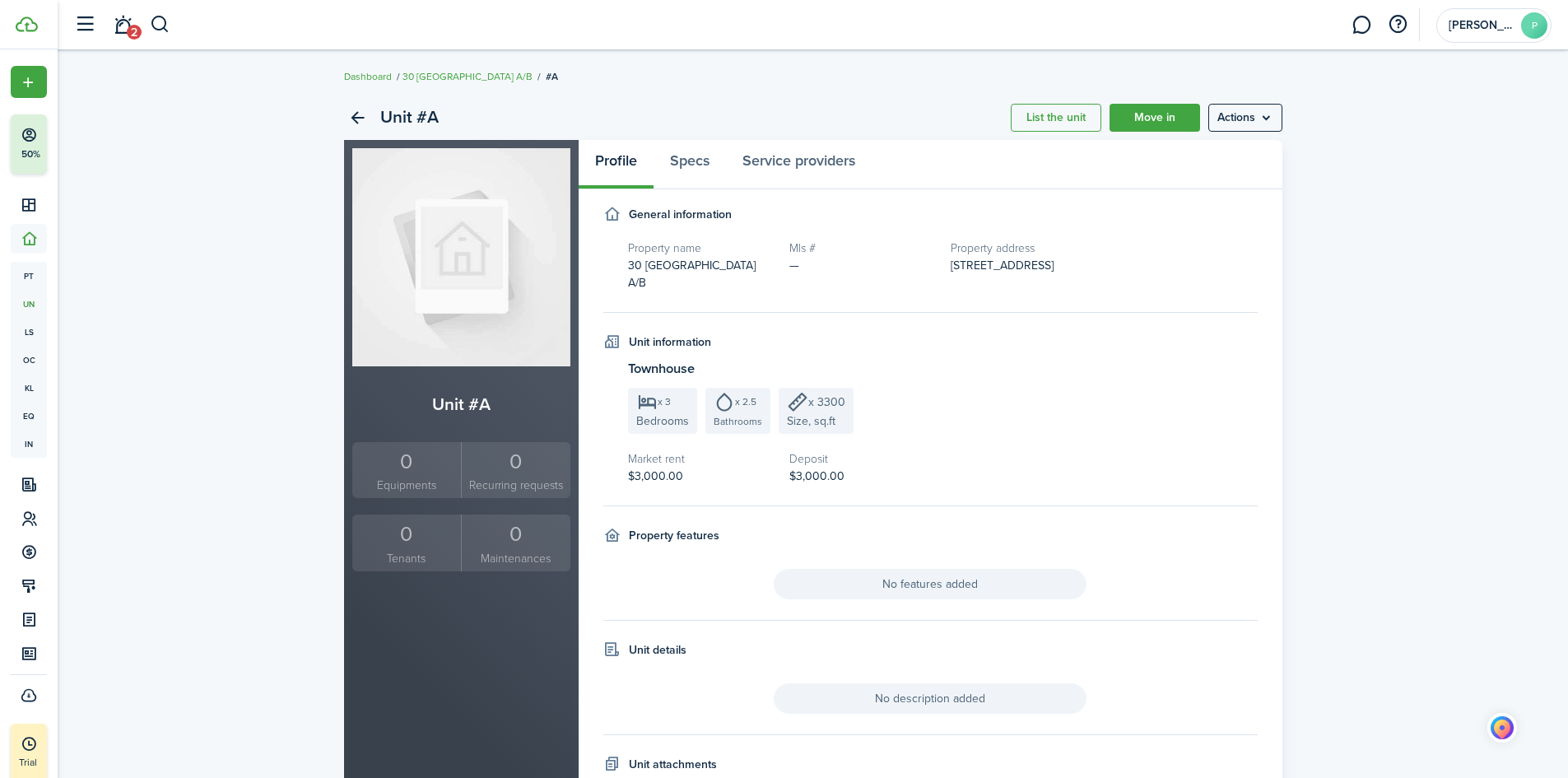
click at [504, 321] on img at bounding box center [461, 257] width 218 height 218
click at [433, 279] on img at bounding box center [461, 257] width 218 height 218
click at [449, 413] on h2 "Unit #A" at bounding box center [461, 404] width 218 height 27
click at [457, 293] on img at bounding box center [461, 257] width 218 height 218
click at [685, 158] on link "Specs" at bounding box center [690, 164] width 72 height 49
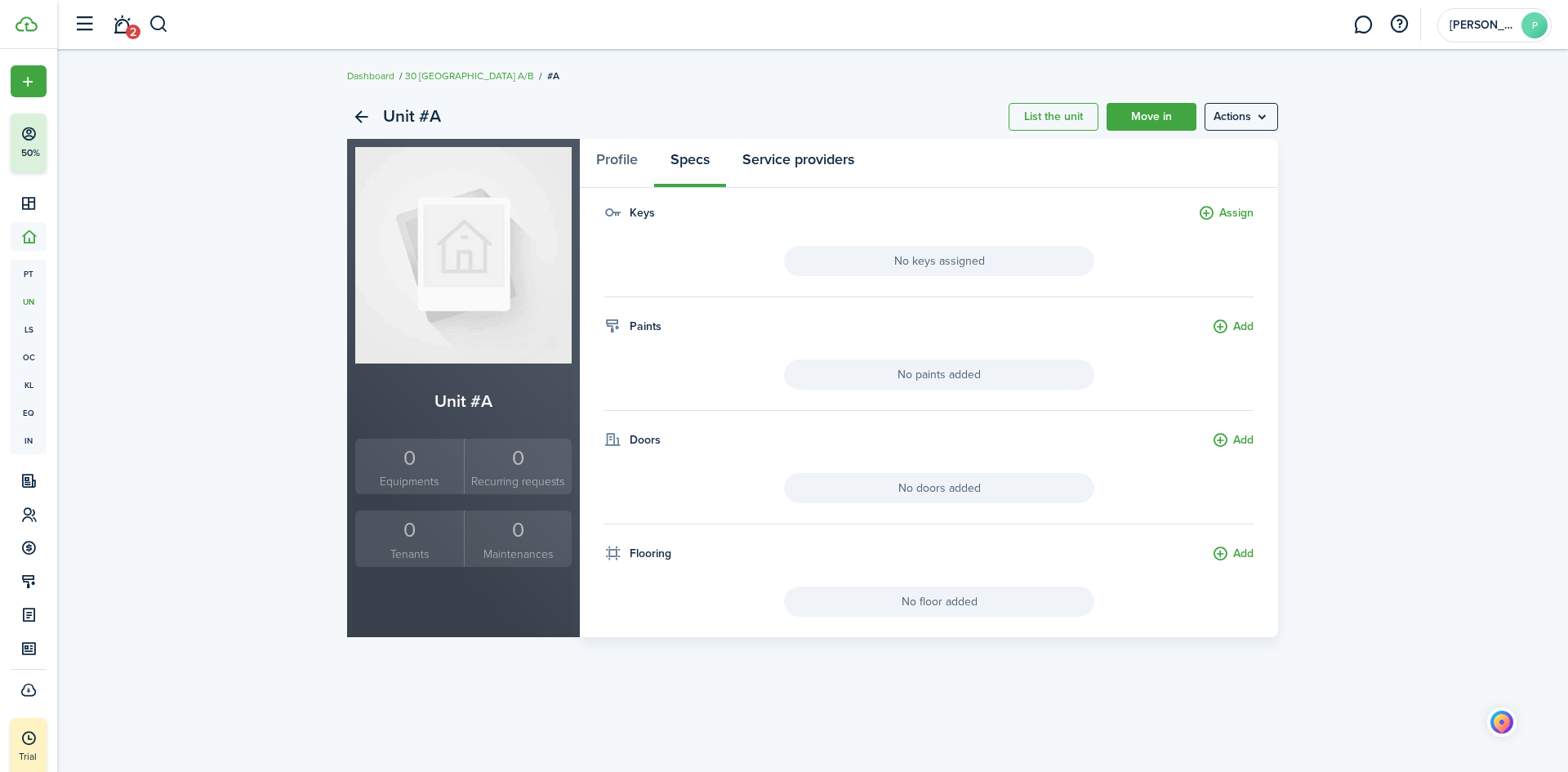
click at [766, 158] on link "Service providers" at bounding box center [798, 162] width 144 height 49
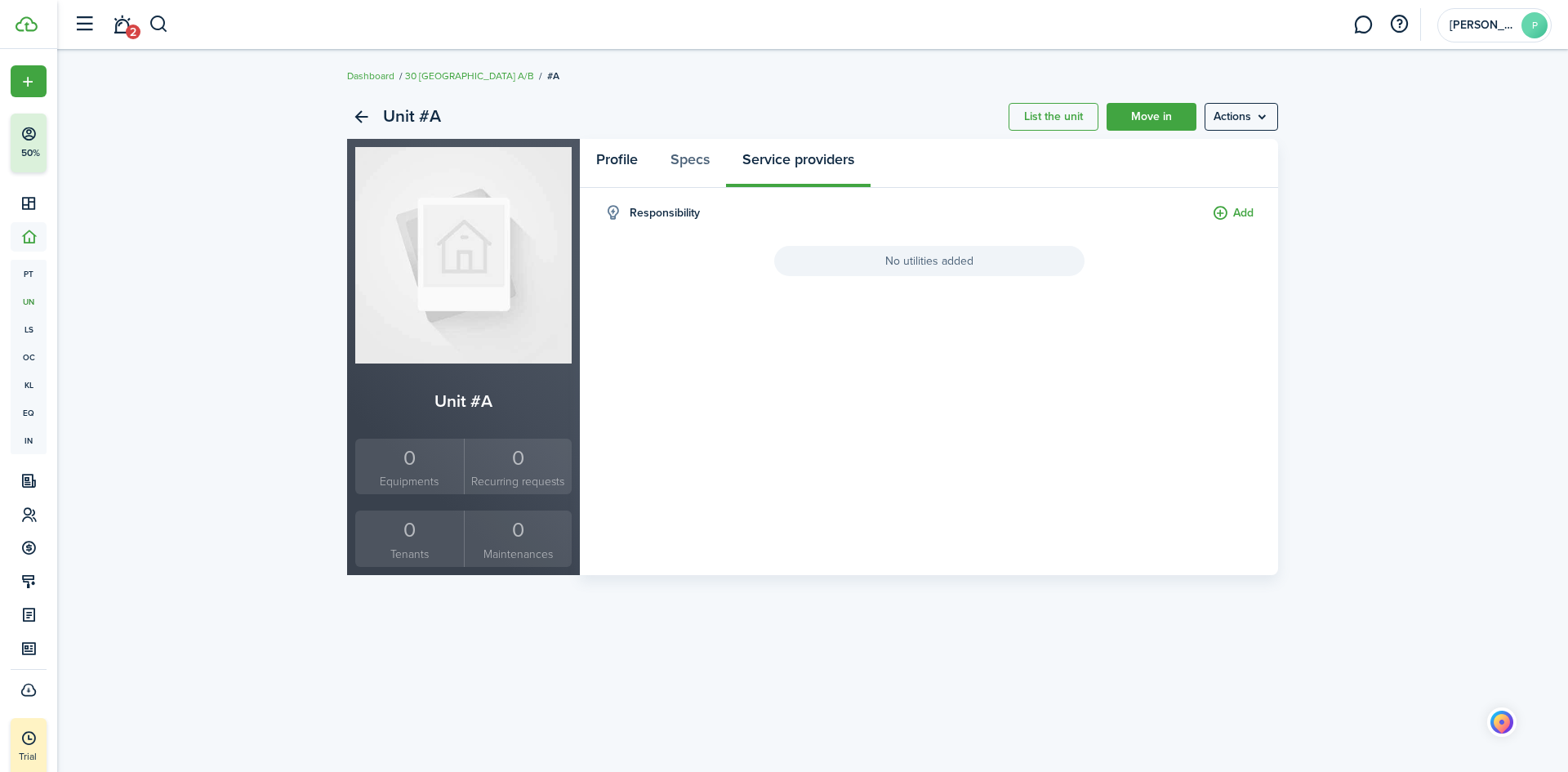
click at [597, 157] on link "Profile" at bounding box center [617, 162] width 74 height 49
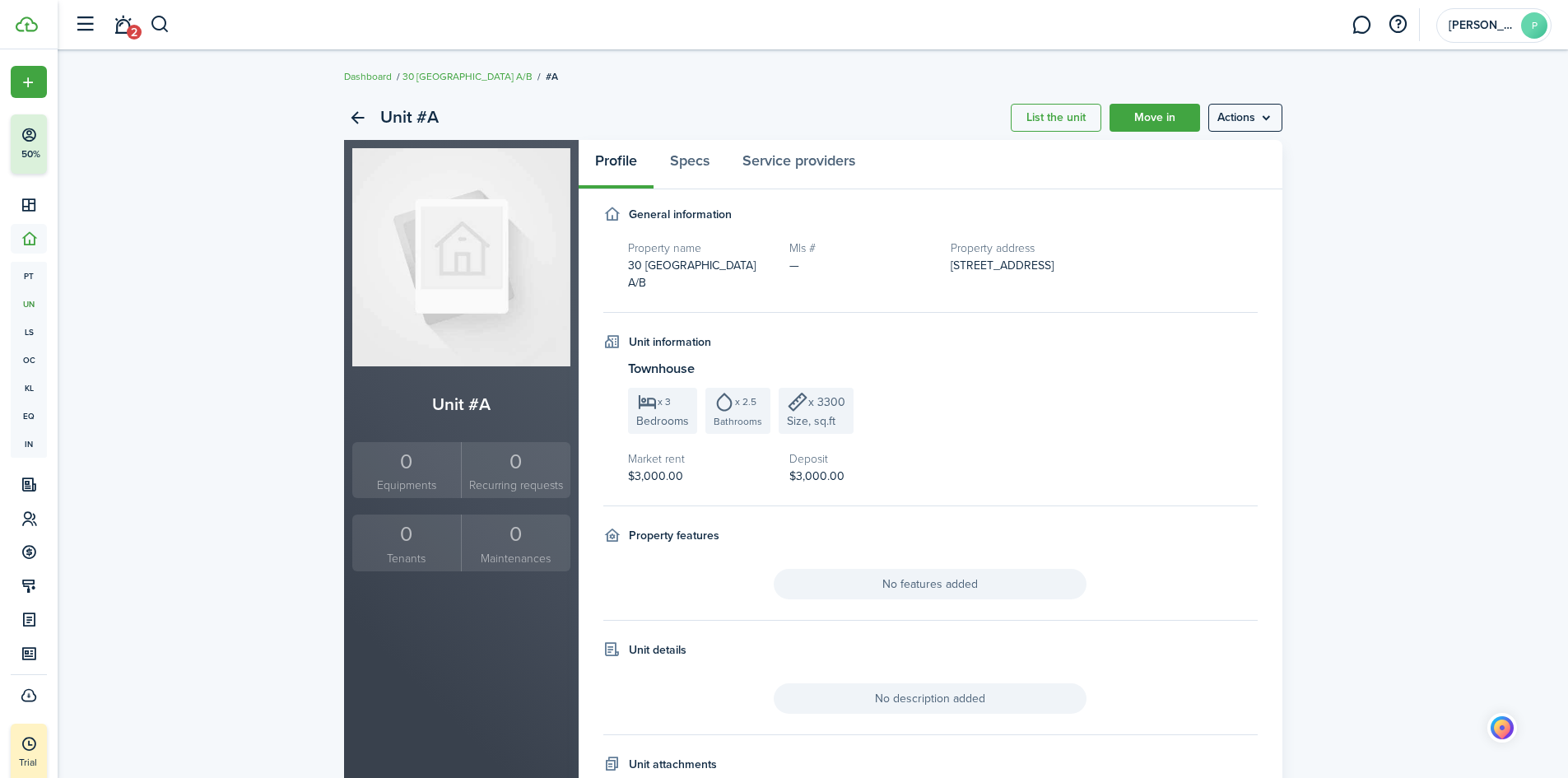
click at [1254, 119] on menu-btn "Actions" at bounding box center [1245, 117] width 74 height 28
click at [1197, 154] on link "Edit unit" at bounding box center [1210, 153] width 144 height 28
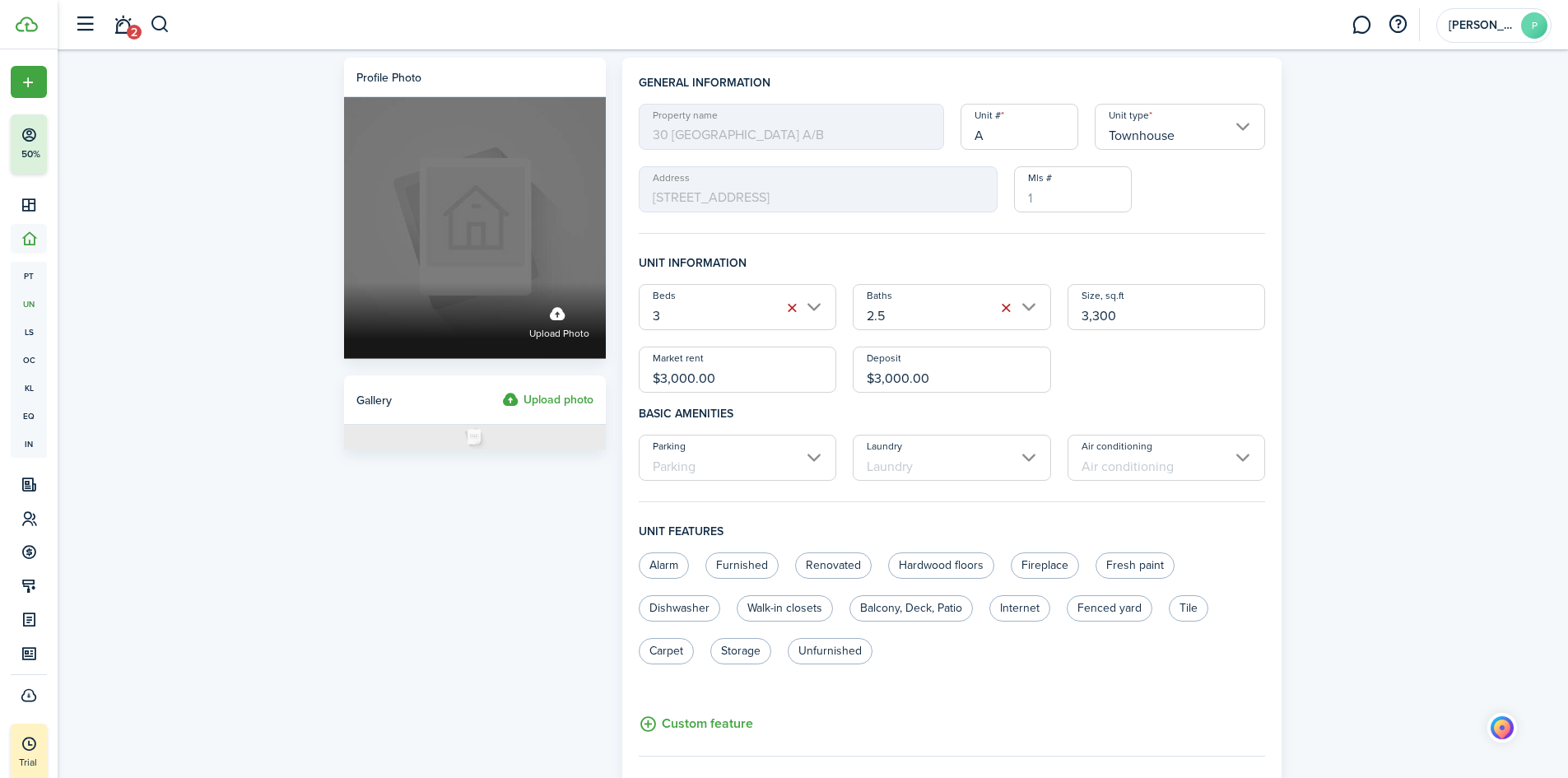
click at [568, 323] on label "Upload photo" at bounding box center [560, 321] width 60 height 44
click at [344, 283] on input "Upload photo" at bounding box center [344, 283] width 0 height 0
click at [562, 315] on label "Upload photo" at bounding box center [560, 321] width 60 height 44
click at [344, 283] on input "Upload photo" at bounding box center [344, 283] width 0 height 0
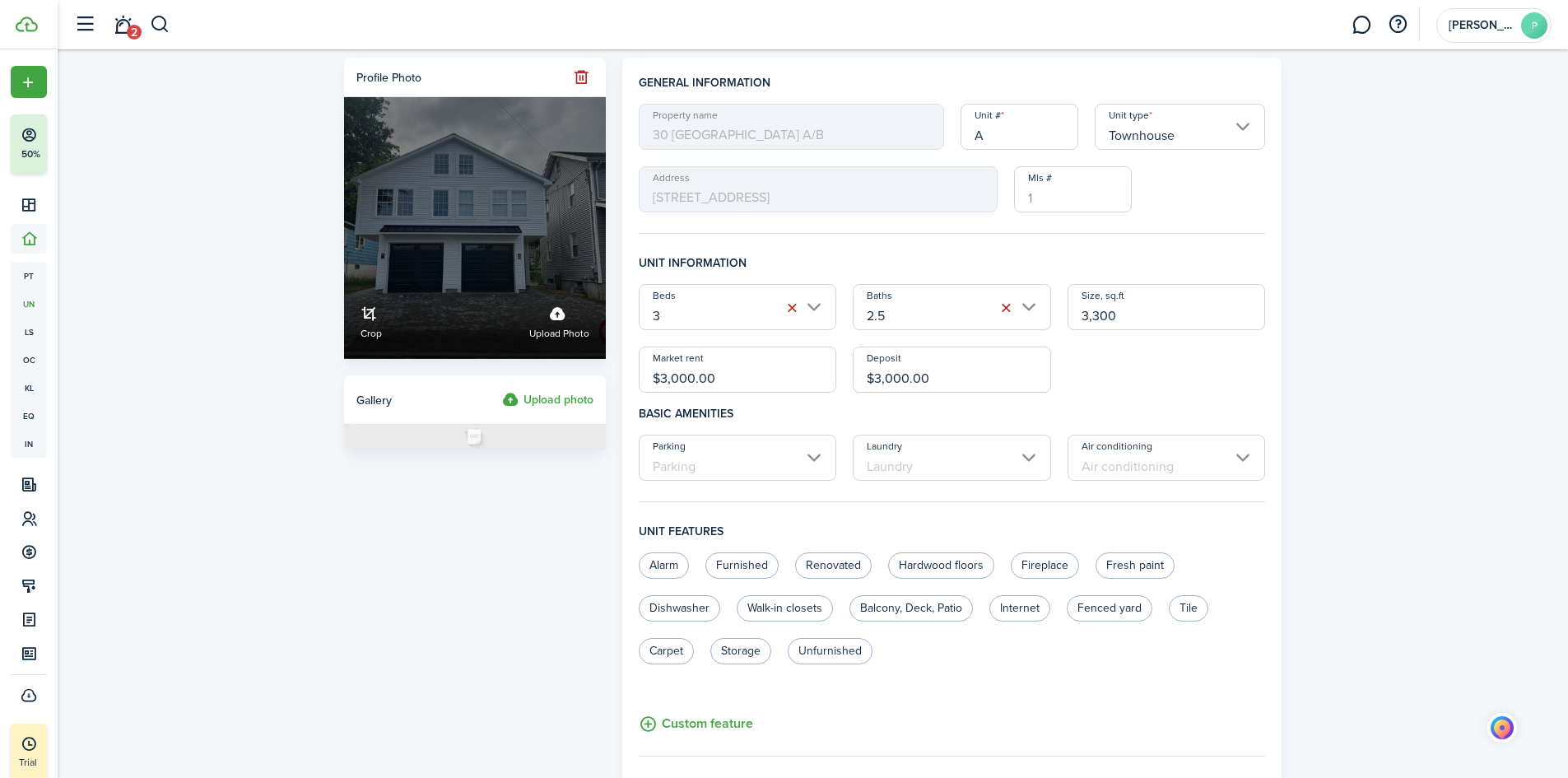
click at [371, 316] on link "Crop" at bounding box center [371, 321] width 22 height 44
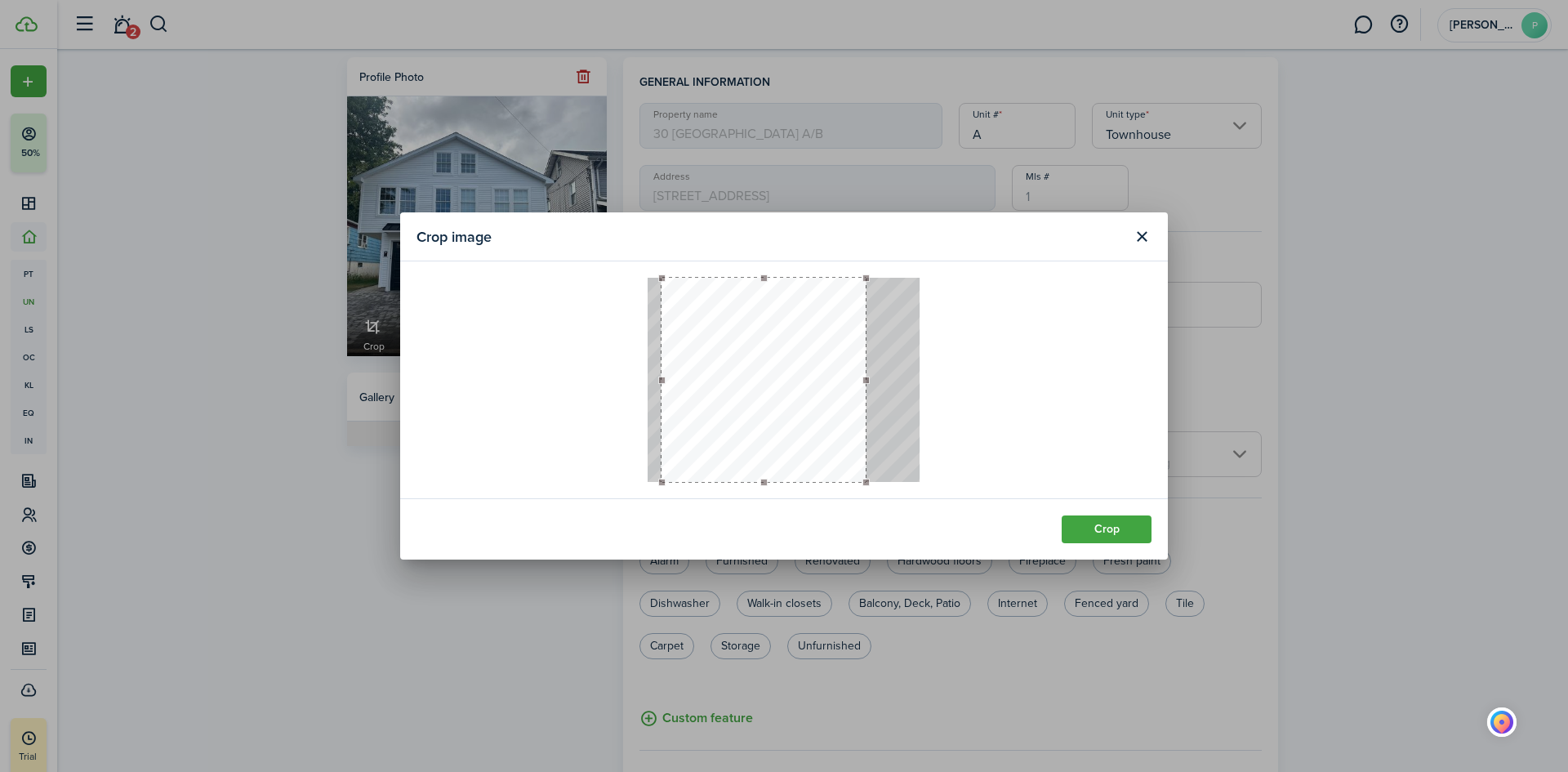
drag, startPoint x: 652, startPoint y: 380, endPoint x: 666, endPoint y: 383, distance: 14.3
click at [666, 383] on button "button" at bounding box center [763, 380] width 204 height 204
drag, startPoint x: 666, startPoint y: 385, endPoint x: 673, endPoint y: 378, distance: 9.9
click at [673, 378] on button "button" at bounding box center [771, 380] width 204 height 204
click at [1107, 529] on button "Crop" at bounding box center [1107, 529] width 90 height 27
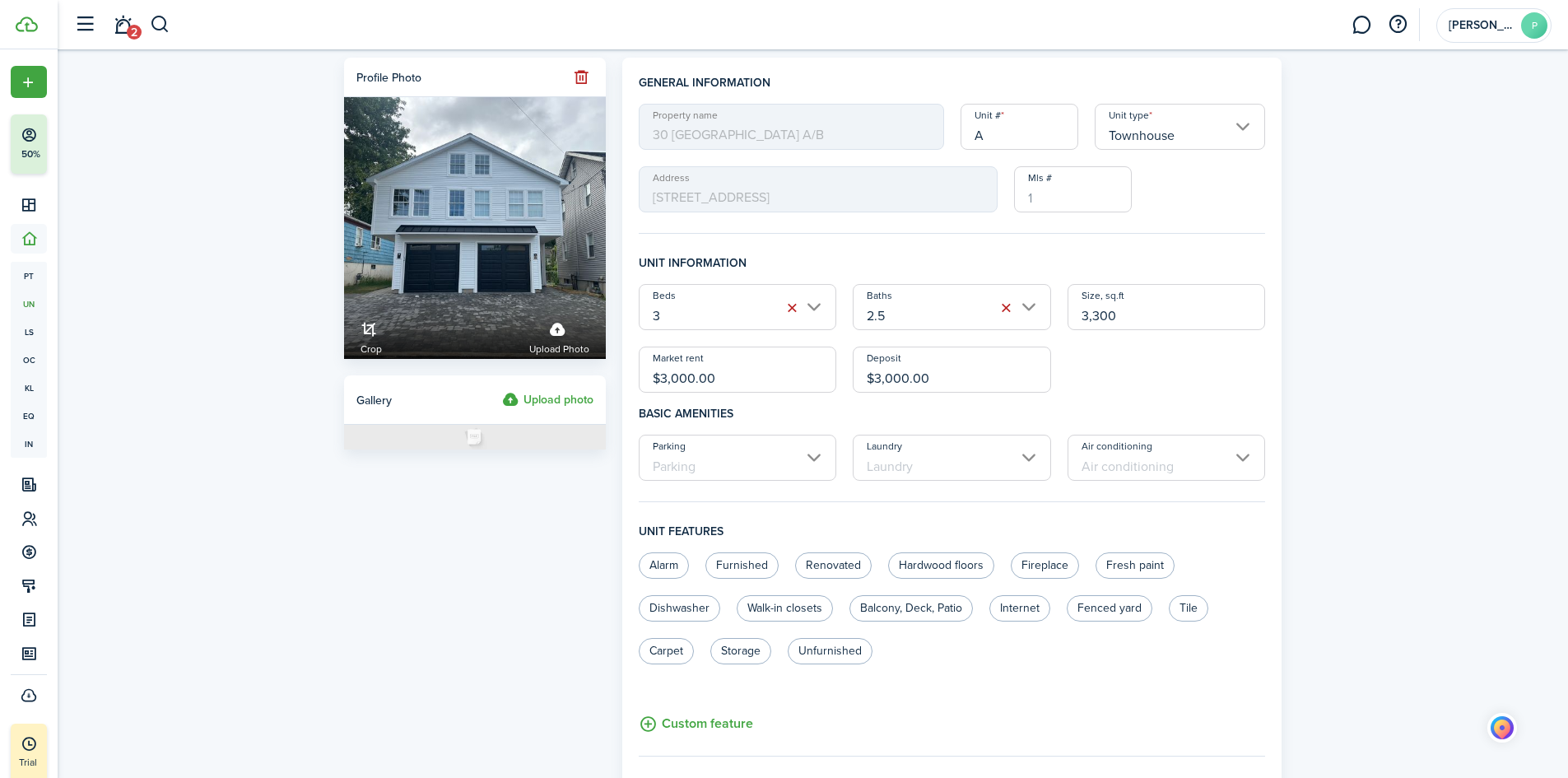
click at [958, 385] on input "$3,000.00" at bounding box center [951, 370] width 198 height 47
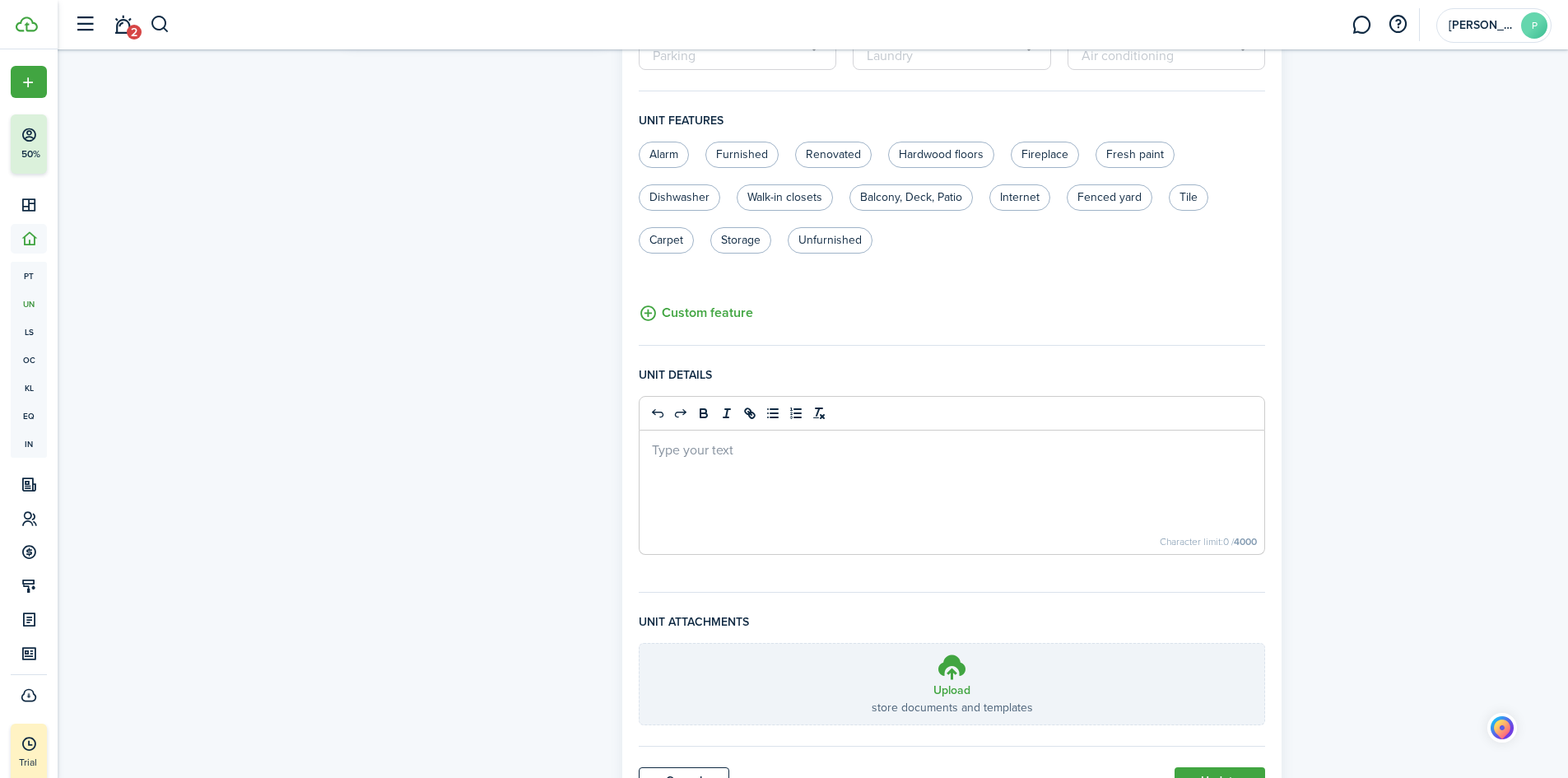
scroll to position [490, 0]
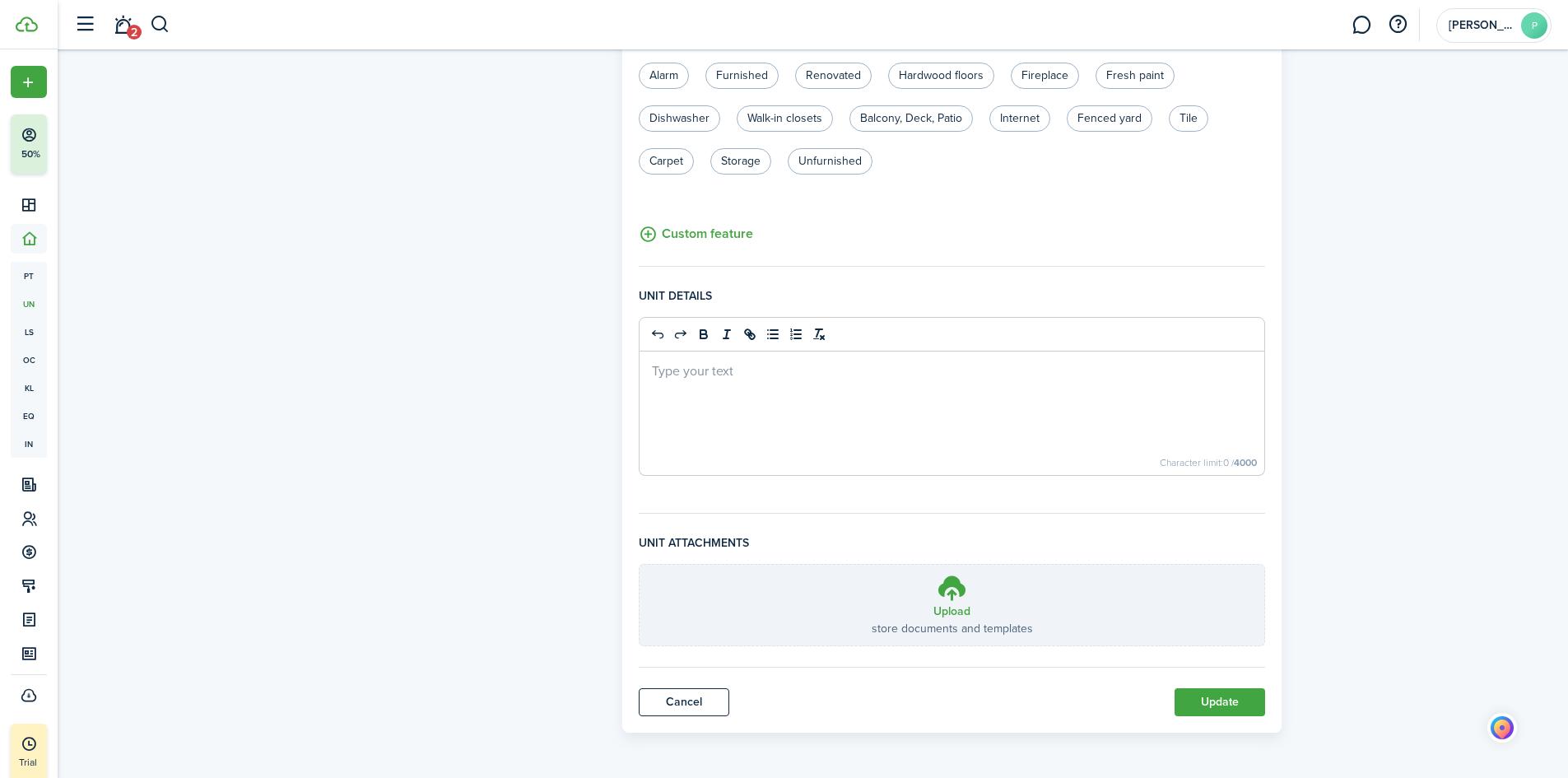
type input "$6,000.00"
click at [1212, 708] on button "Update" at bounding box center [1219, 702] width 90 height 28
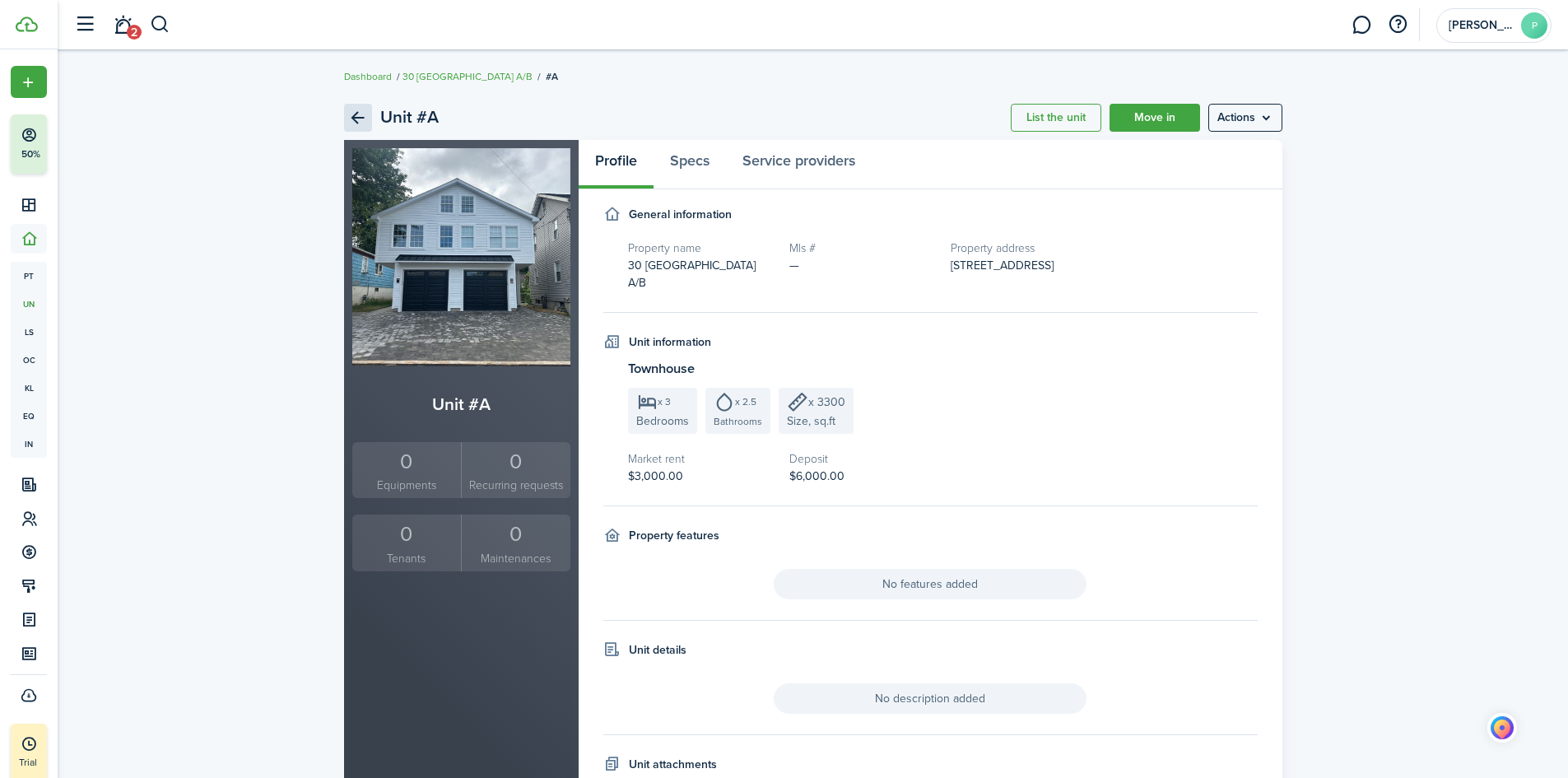
click at [352, 110] on link "Back" at bounding box center [358, 117] width 28 height 28
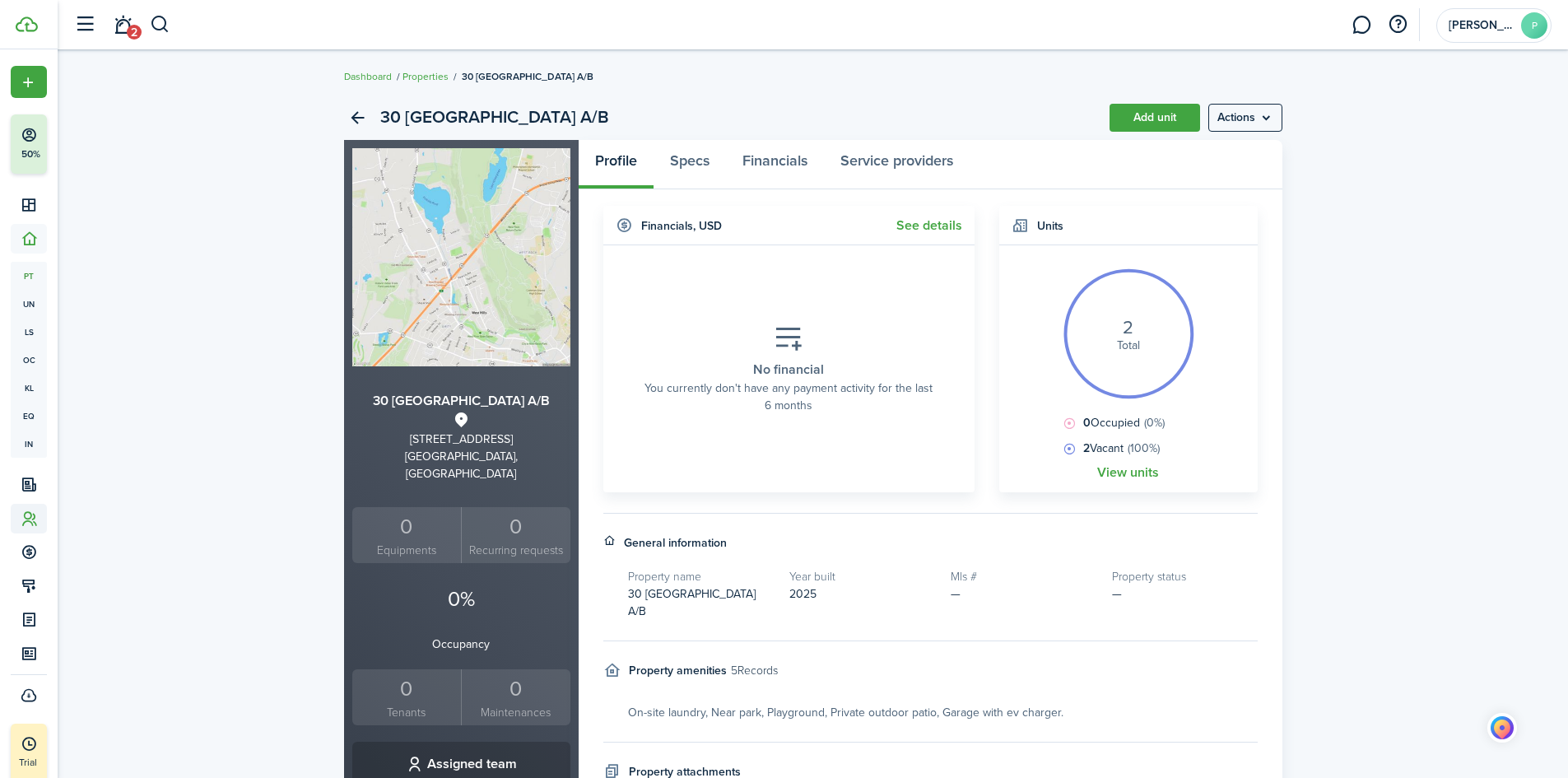
click at [30, 518] on icon at bounding box center [29, 519] width 17 height 16
click at [1485, 146] on div "30 [GEOGRAPHIC_DATA] A/B Add unit Actions 30 [GEOGRAPHIC_DATA] A/B [STREET_ADDR…" at bounding box center [813, 570] width 1510 height 968
click at [29, 308] on icon at bounding box center [29, 306] width 17 height 16
click at [216, 457] on div "30 [GEOGRAPHIC_DATA] A/B Add unit Actions 30 [GEOGRAPHIC_DATA] A/B [STREET_ADDR…" at bounding box center [813, 570] width 1510 height 968
click at [27, 337] on icon at bounding box center [29, 339] width 17 height 16
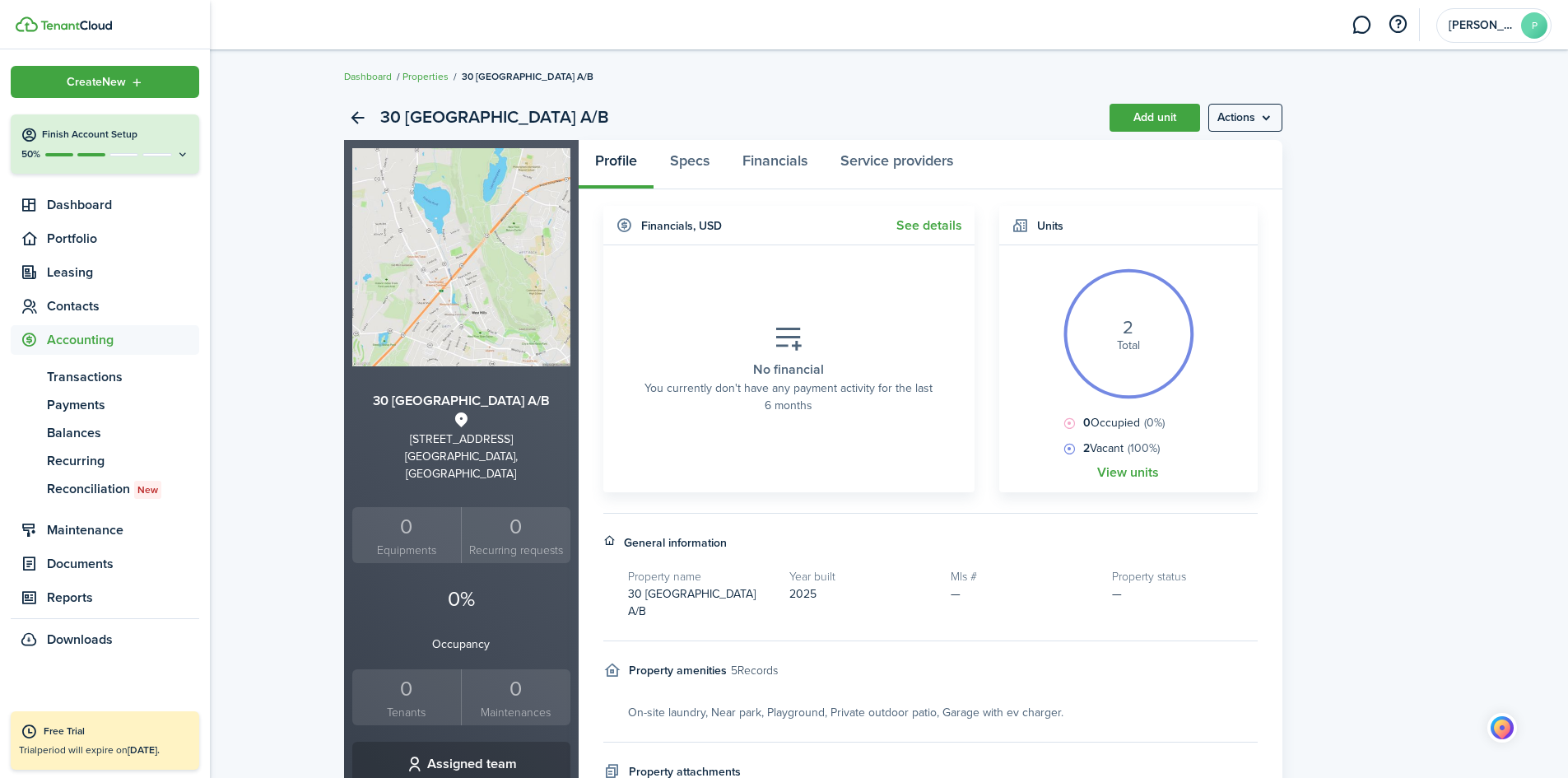
click at [232, 487] on div "30 [GEOGRAPHIC_DATA] A/B Add unit Actions 30 [GEOGRAPHIC_DATA] A/B [STREET_ADDR…" at bounding box center [813, 570] width 1510 height 968
click at [84, 203] on span "Dashboard" at bounding box center [122, 205] width 152 height 20
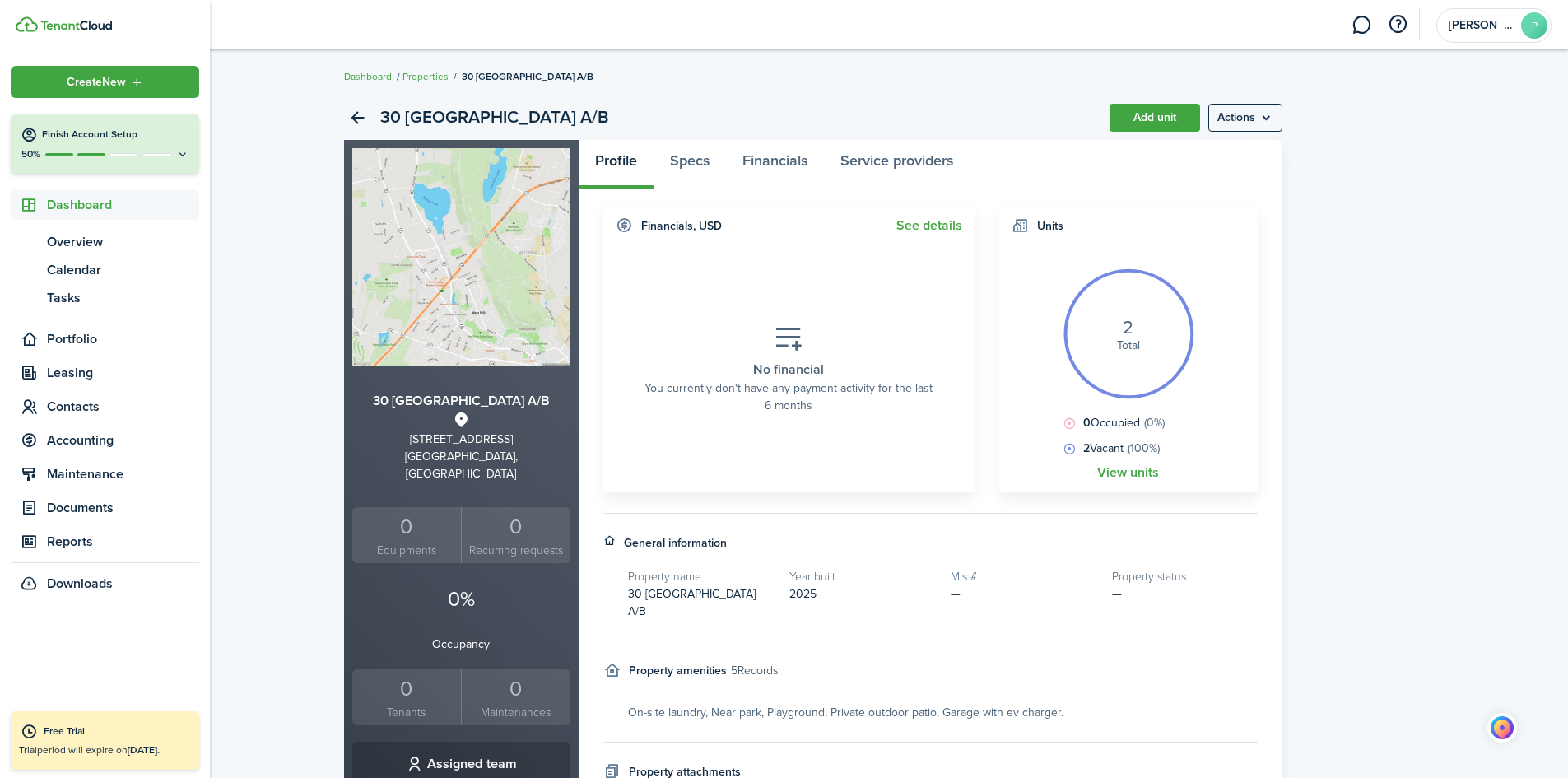
click at [68, 207] on span "Dashboard" at bounding box center [122, 205] width 152 height 20
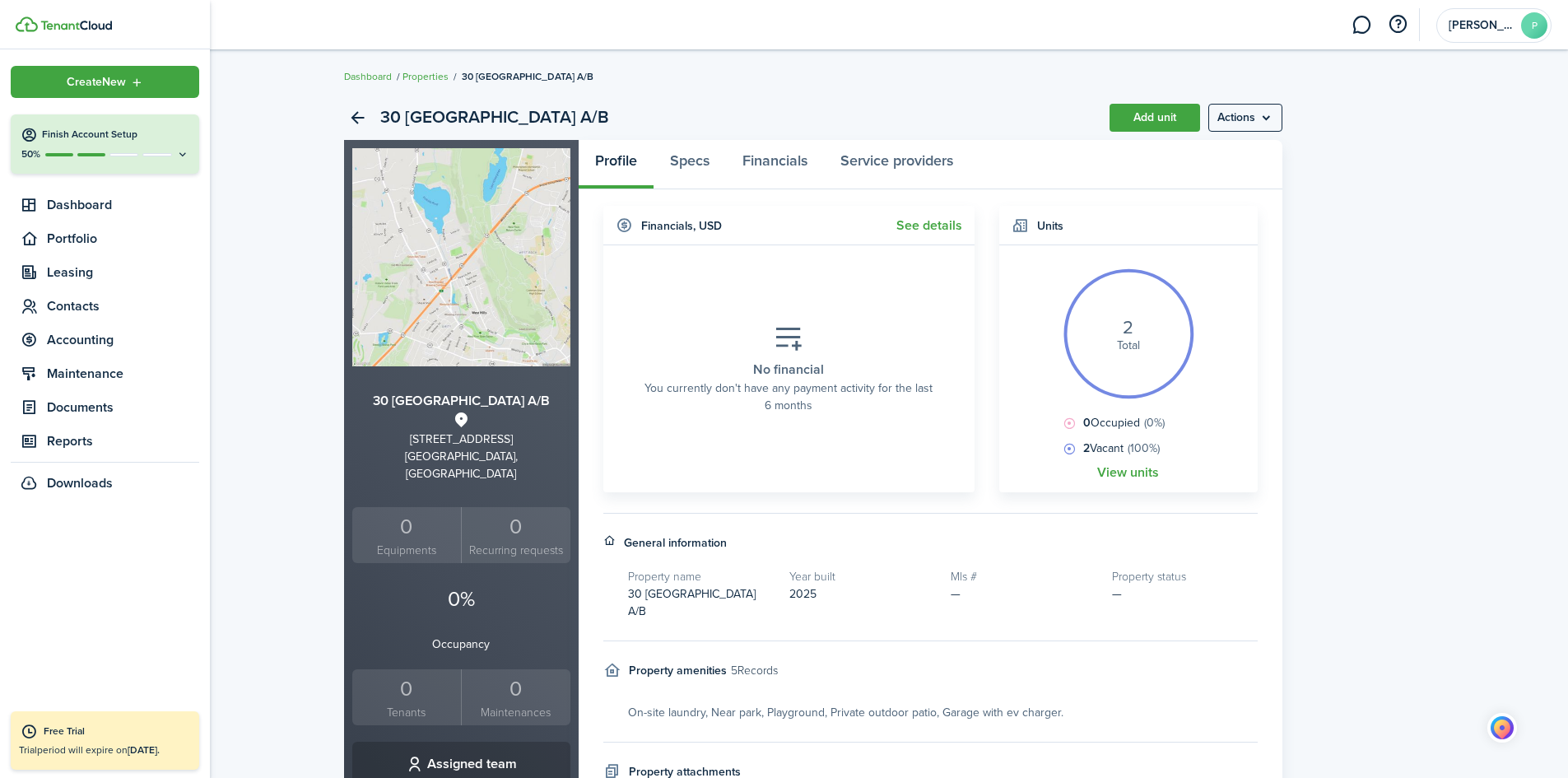
click at [111, 148] on div "50%" at bounding box center [105, 154] width 169 height 14
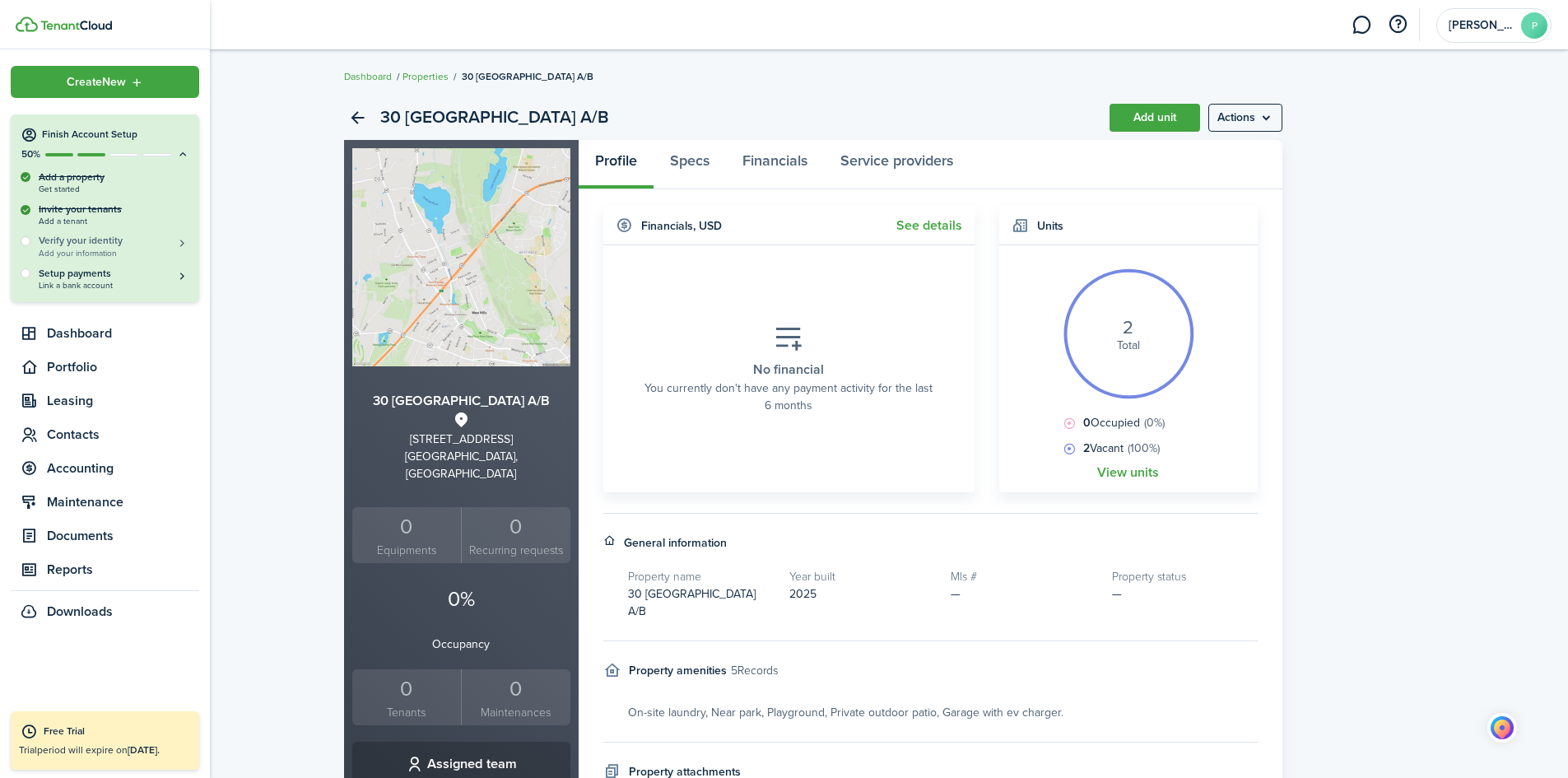
click at [103, 244] on h5 "Verify your identity" at bounding box center [114, 240] width 151 height 14
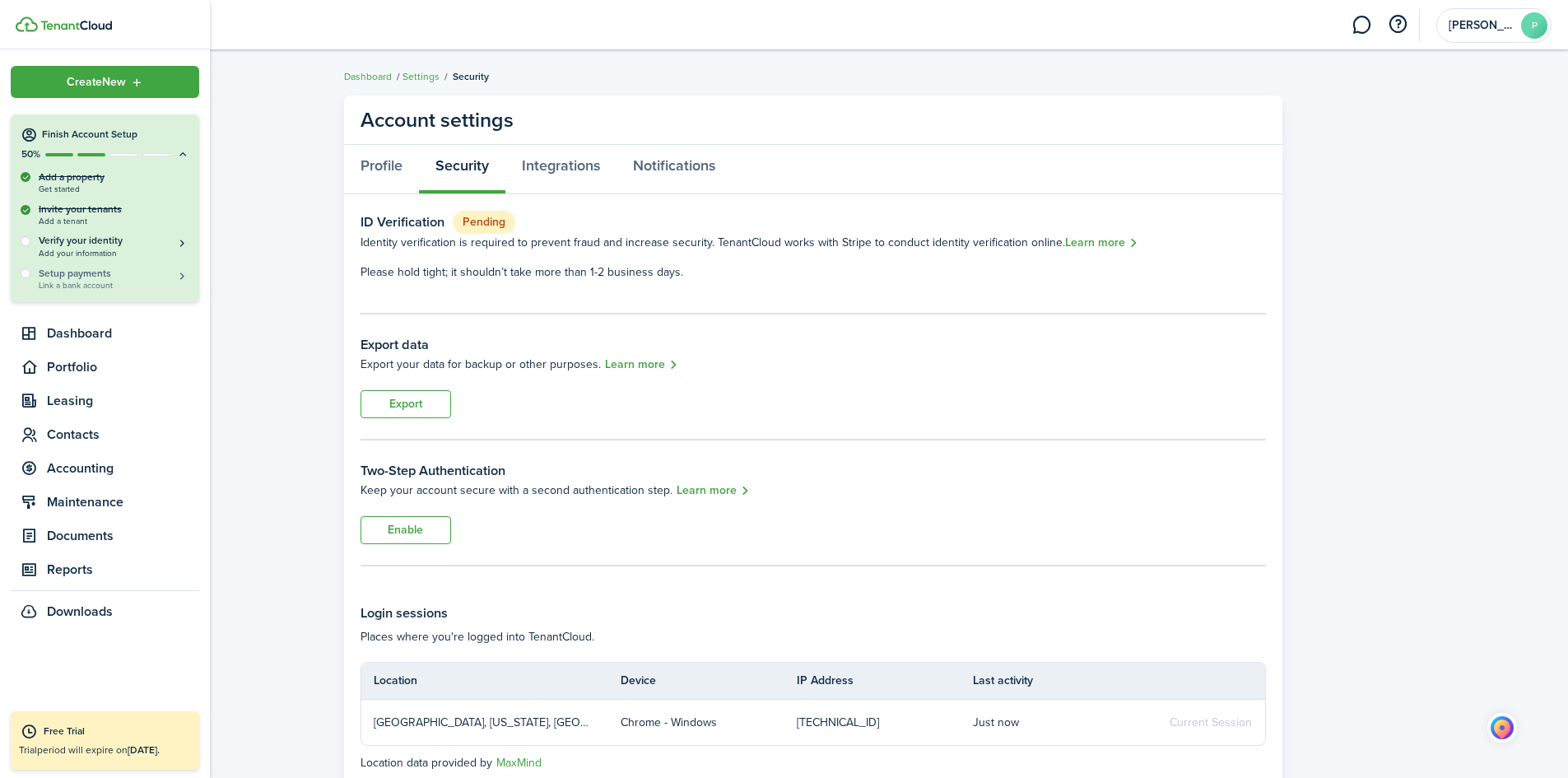
click at [138, 274] on h5 "Setup payments" at bounding box center [114, 273] width 151 height 15
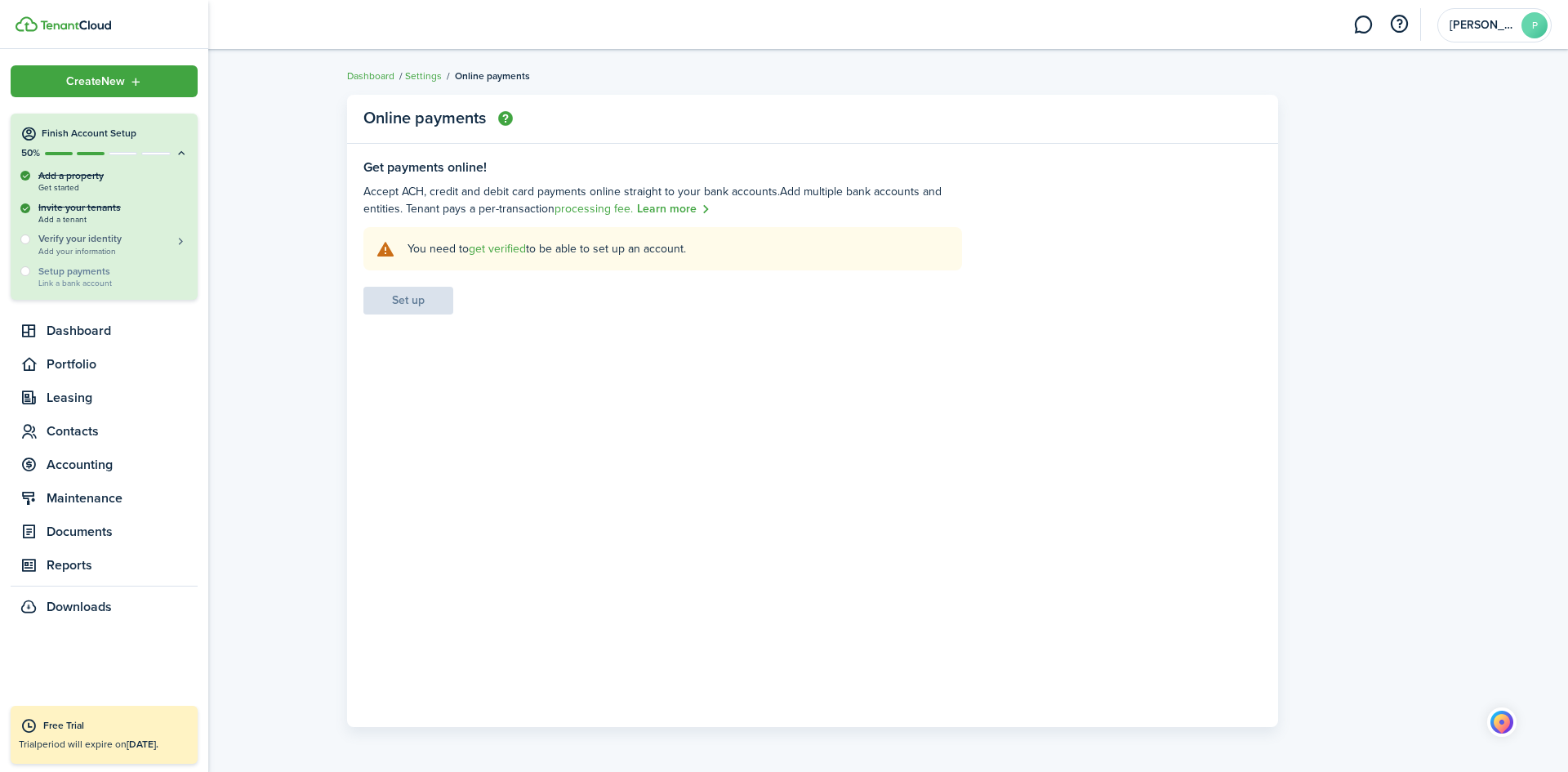
click at [159, 247] on span "Add your information" at bounding box center [113, 251] width 150 height 9
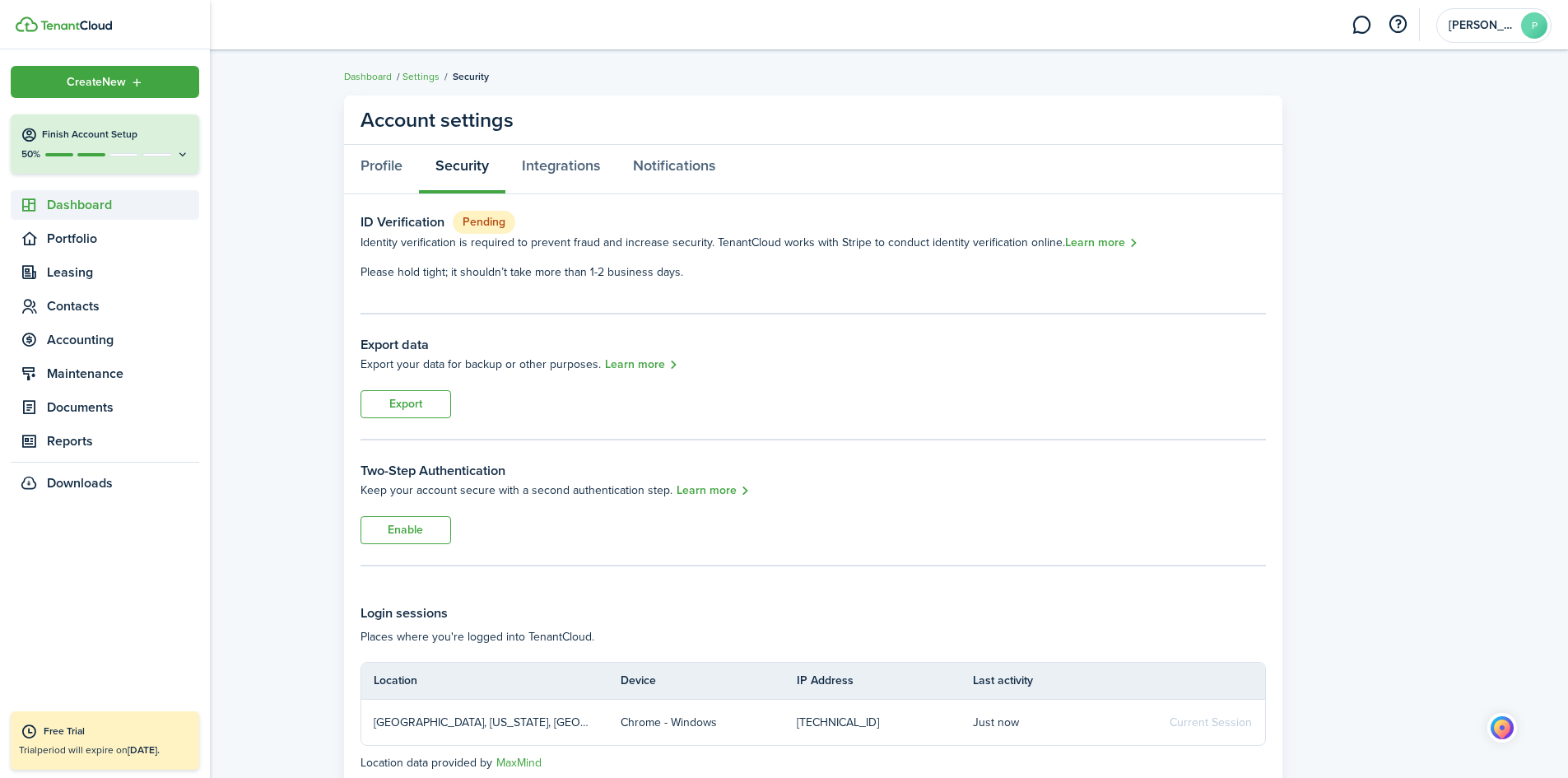
click at [71, 209] on span "Dashboard" at bounding box center [122, 205] width 152 height 20
click at [192, 157] on button "Finish Account Setup 50%" at bounding box center [104, 144] width 189 height 59
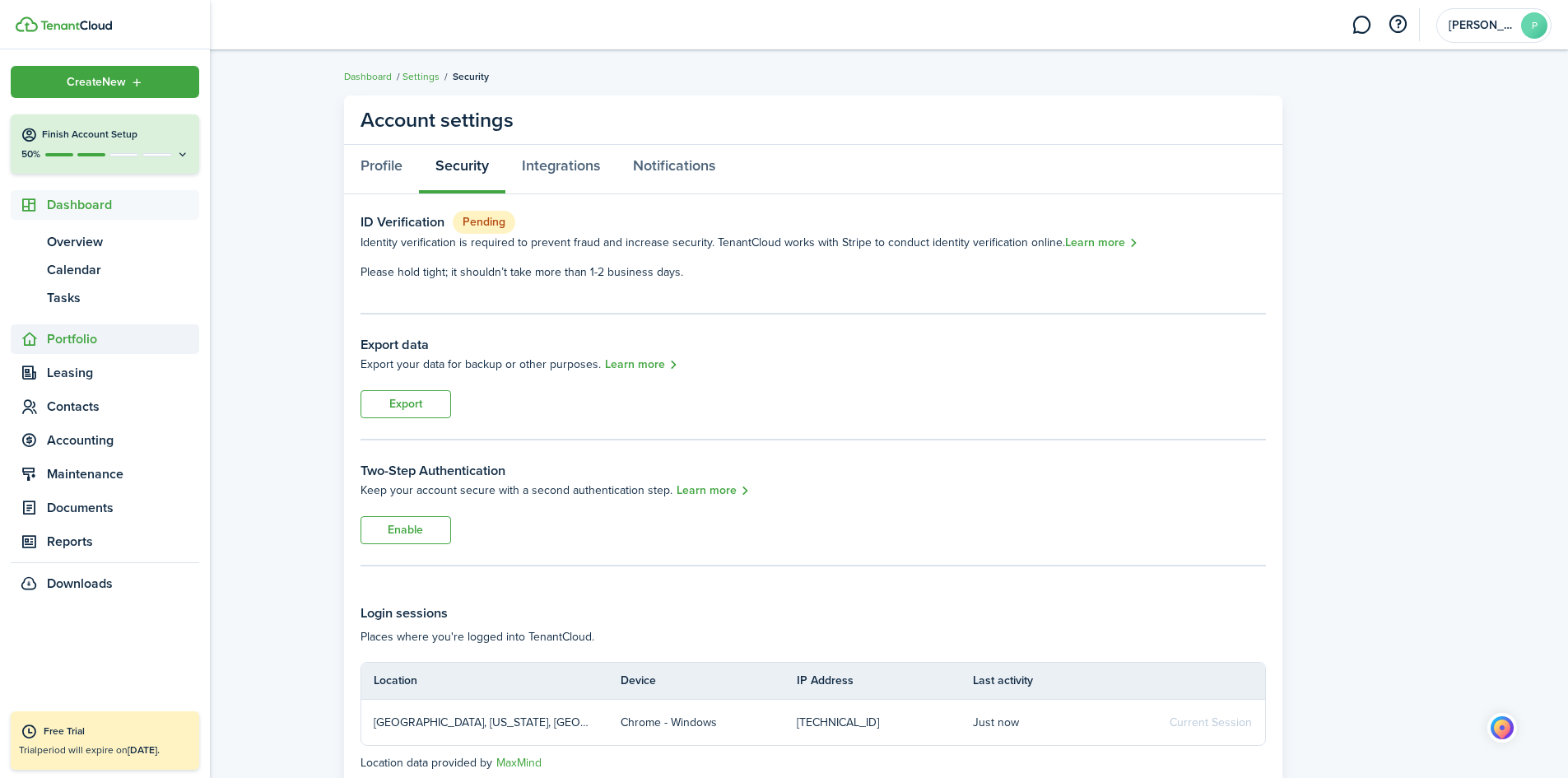
click at [133, 343] on span "Portfolio" at bounding box center [122, 339] width 152 height 20
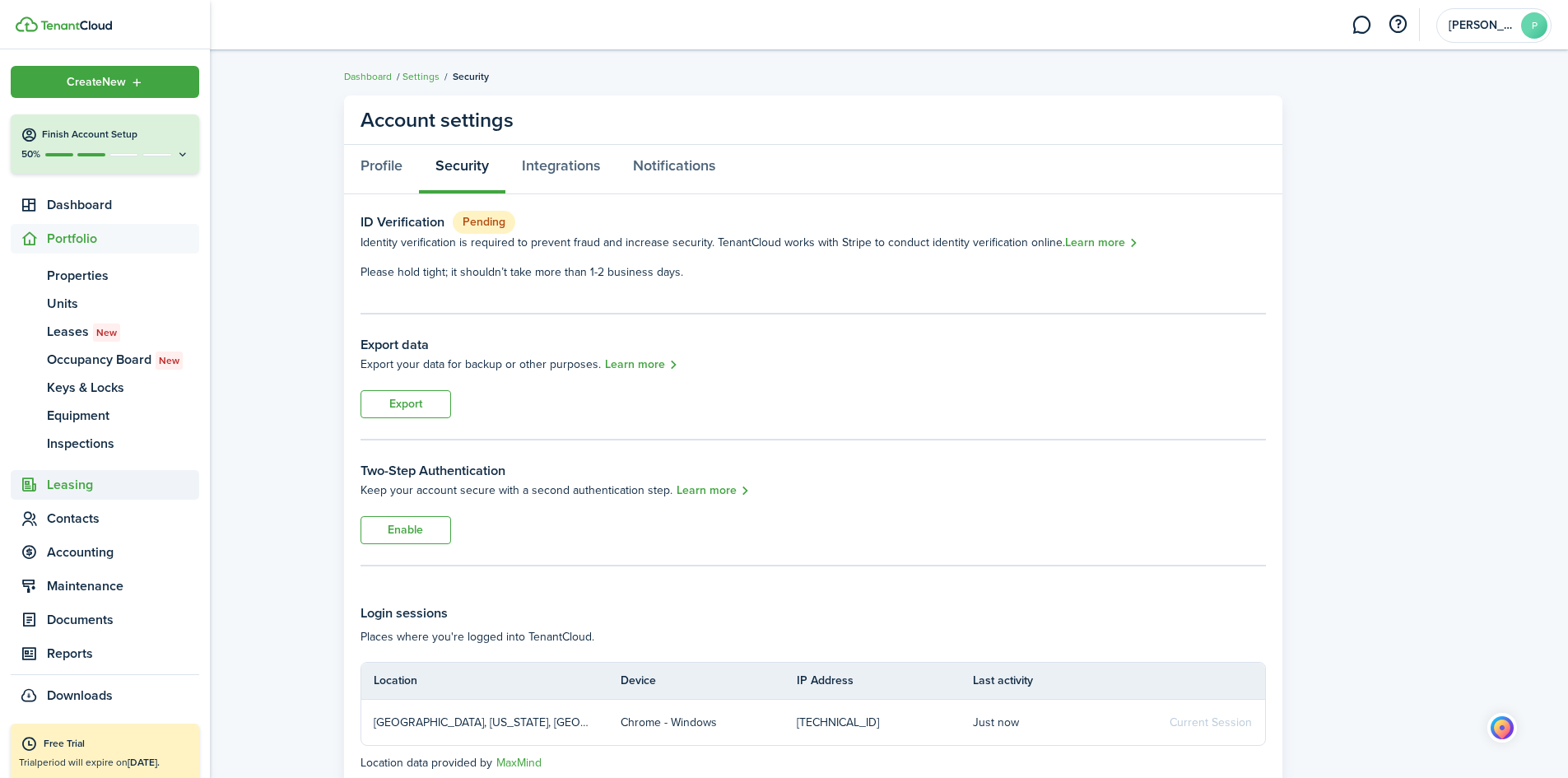
click at [81, 484] on span "Leasing" at bounding box center [122, 485] width 152 height 20
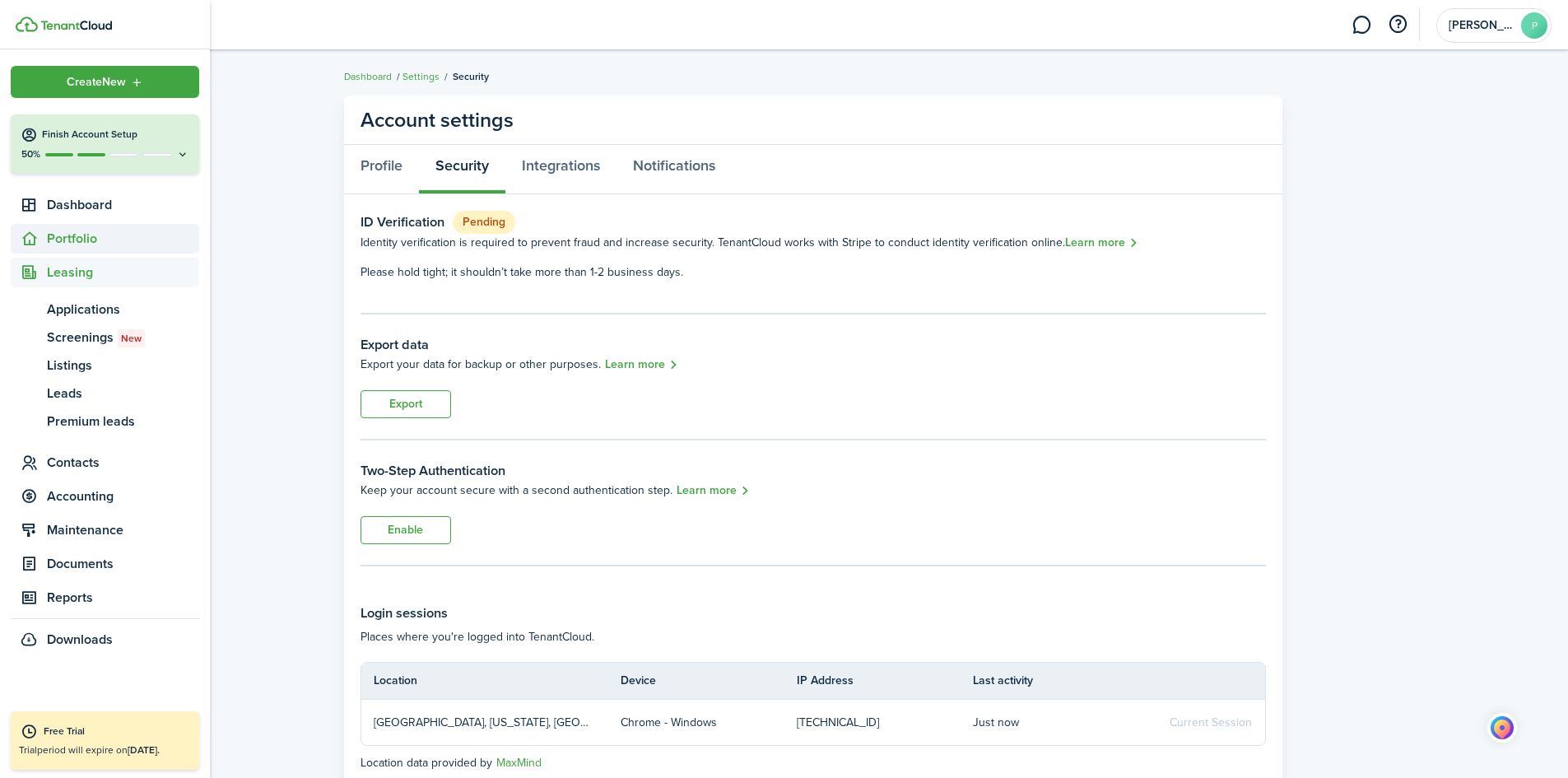
click at [81, 236] on span "Portfolio" at bounding box center [122, 239] width 152 height 20
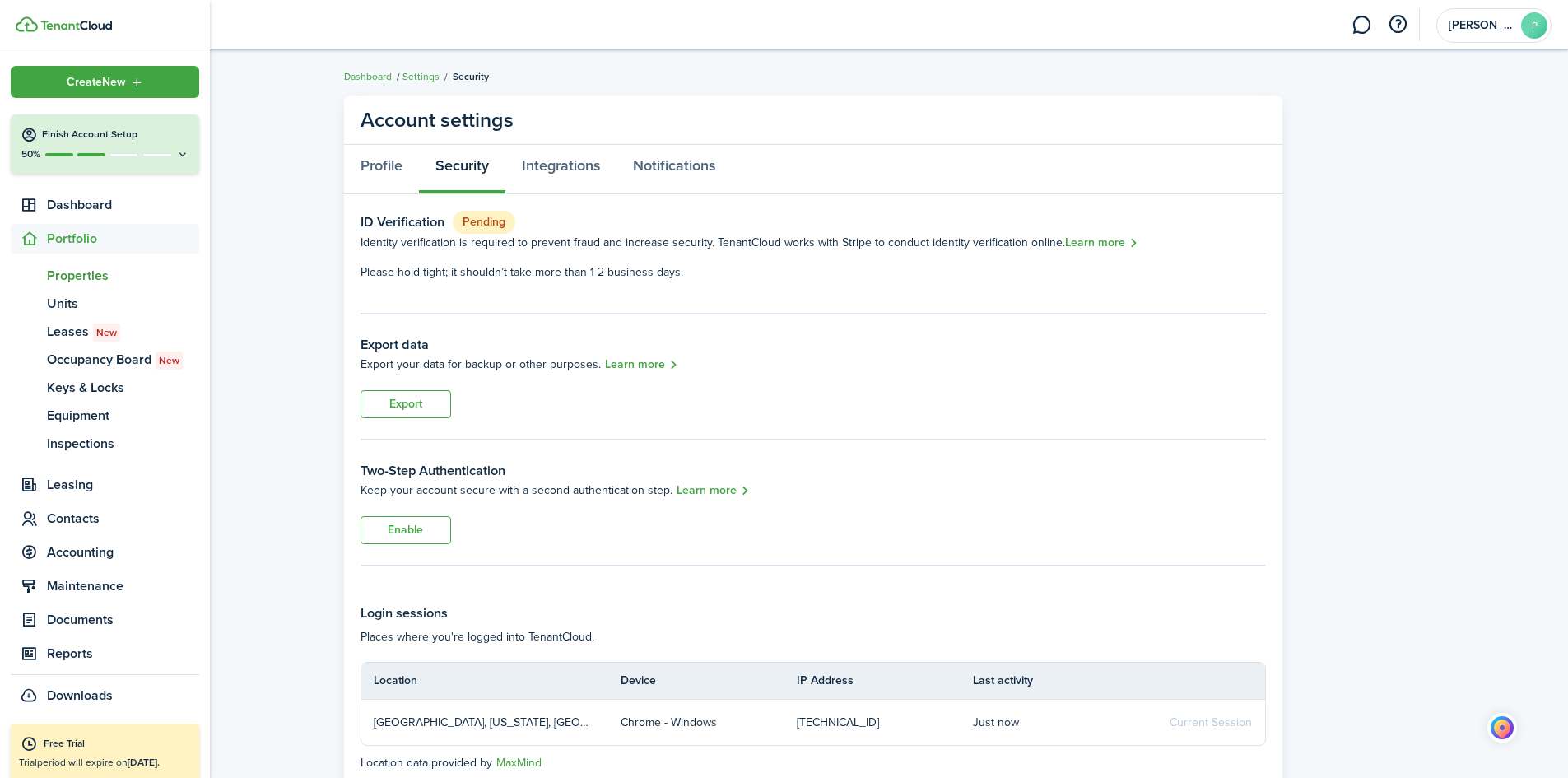
click at [91, 280] on span "Properties" at bounding box center [122, 276] width 152 height 20
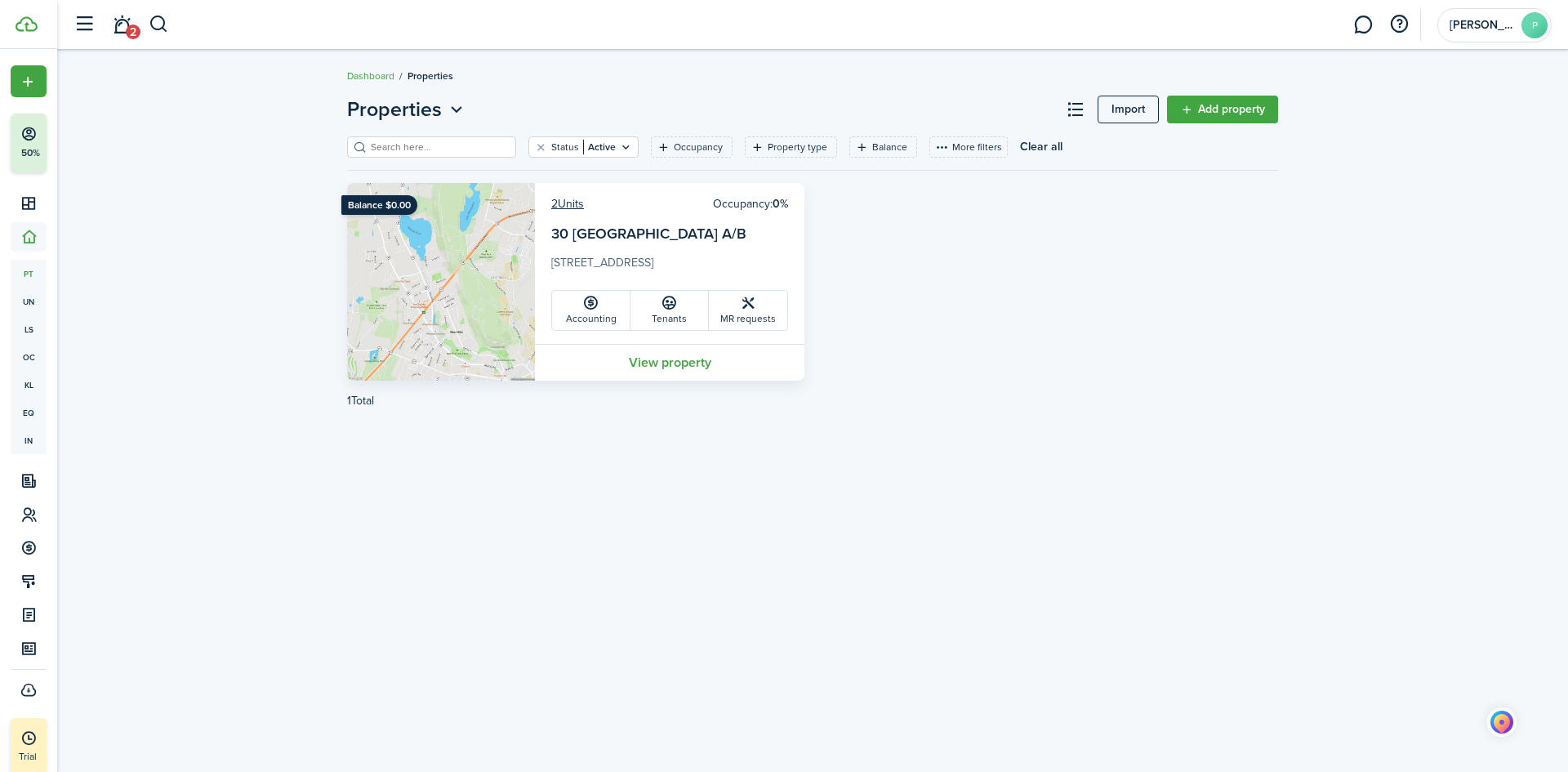
click at [653, 368] on link "View property" at bounding box center [669, 362] width 269 height 37
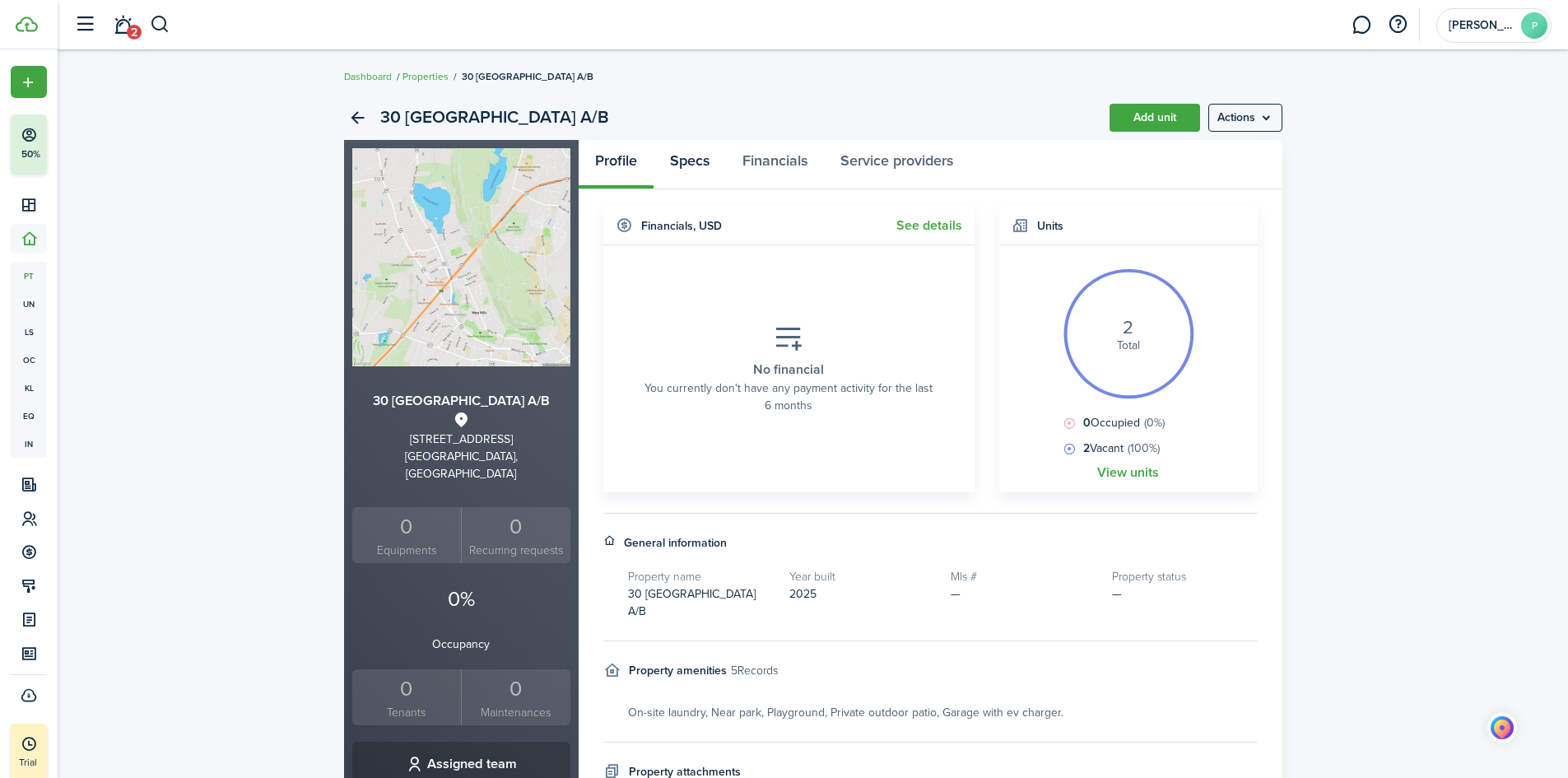
click at [708, 169] on link "Specs" at bounding box center [690, 164] width 72 height 49
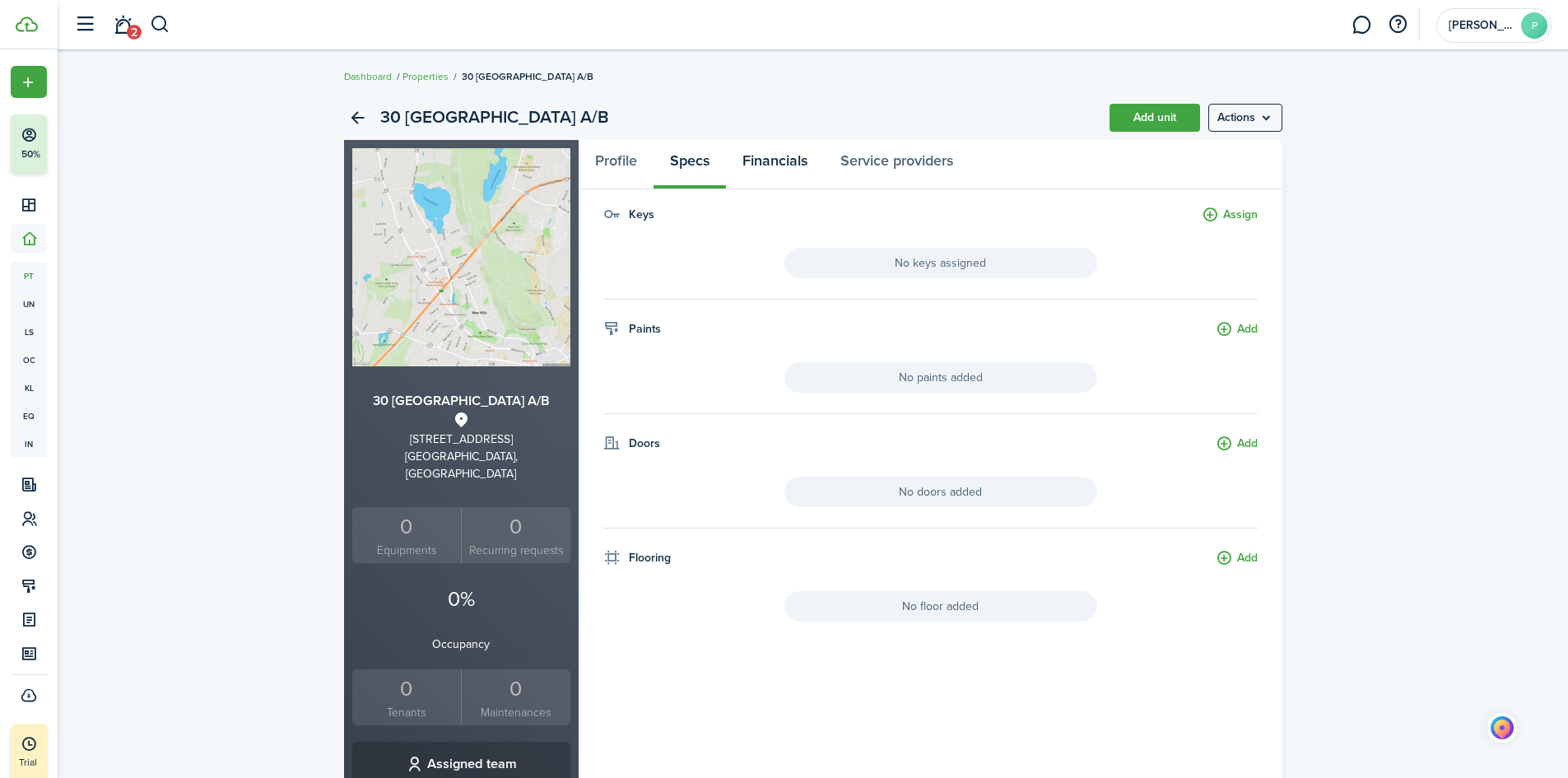
click at [785, 177] on link "Financials" at bounding box center [775, 164] width 98 height 49
drag, startPoint x: 883, startPoint y: 170, endPoint x: 860, endPoint y: 161, distance: 24.7
click at [883, 166] on link "Service providers" at bounding box center [896, 164] width 146 height 49
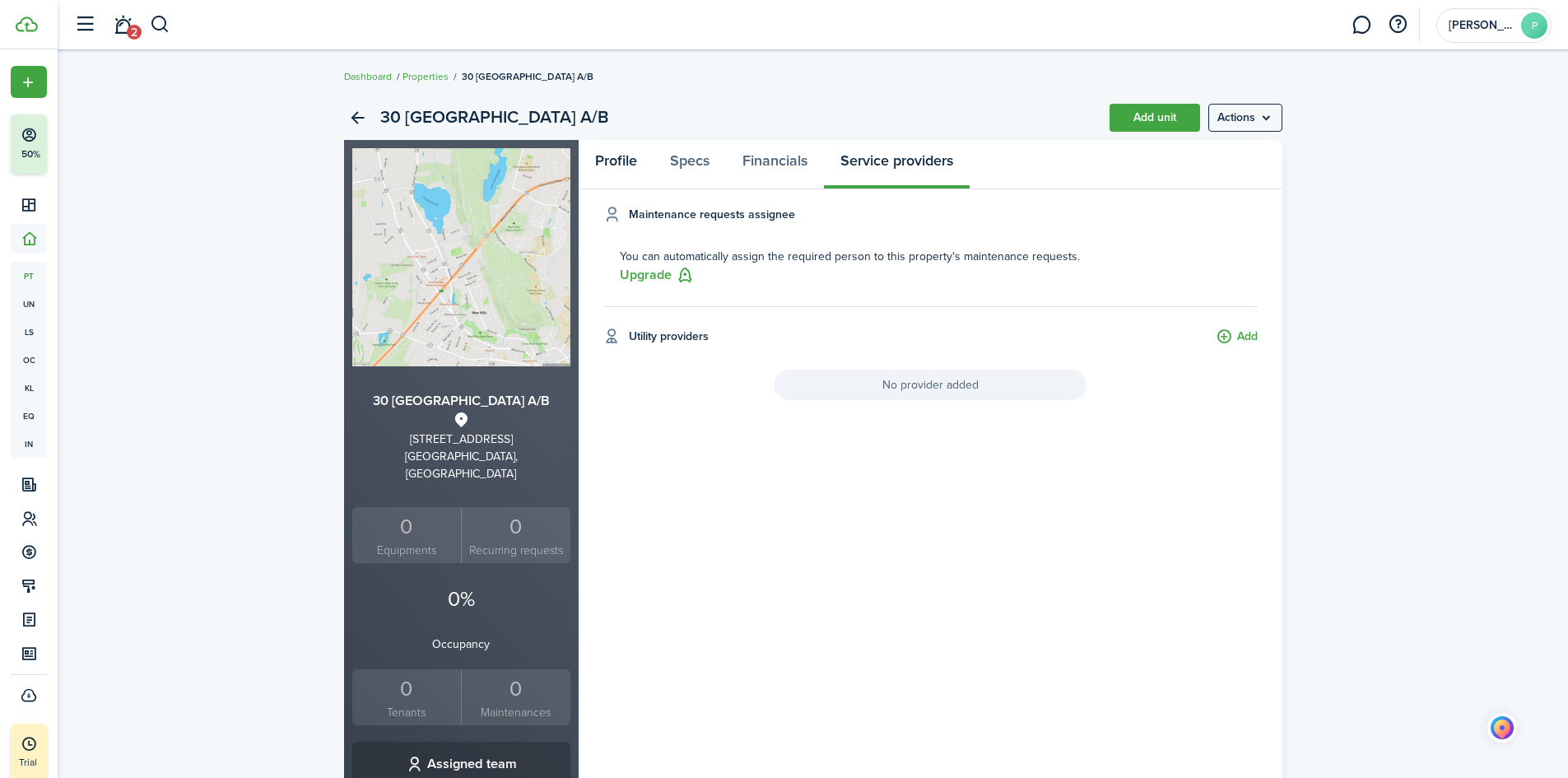
click at [632, 174] on link "Profile" at bounding box center [616, 164] width 75 height 49
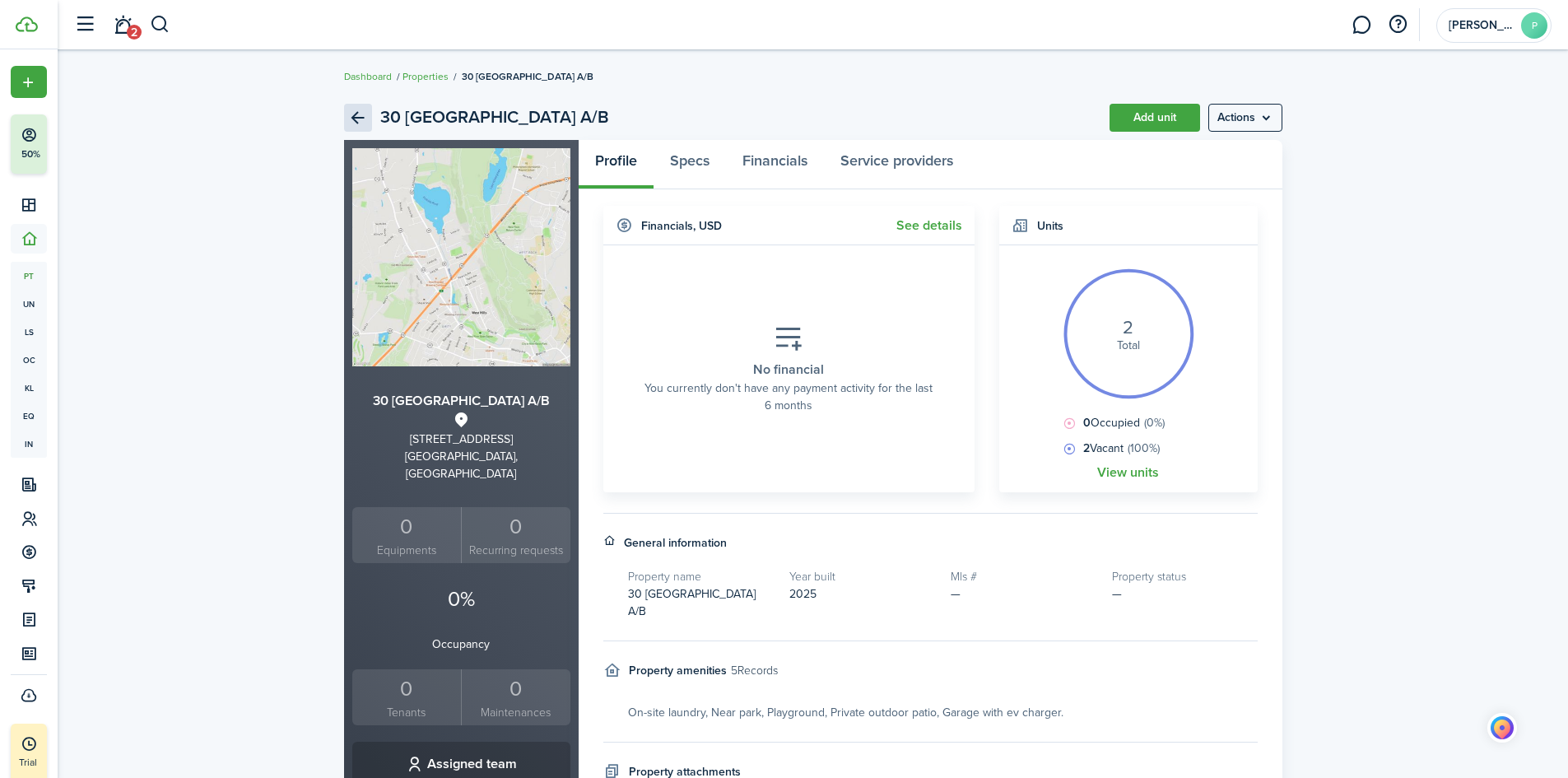
click at [353, 112] on link "Back" at bounding box center [358, 117] width 28 height 28
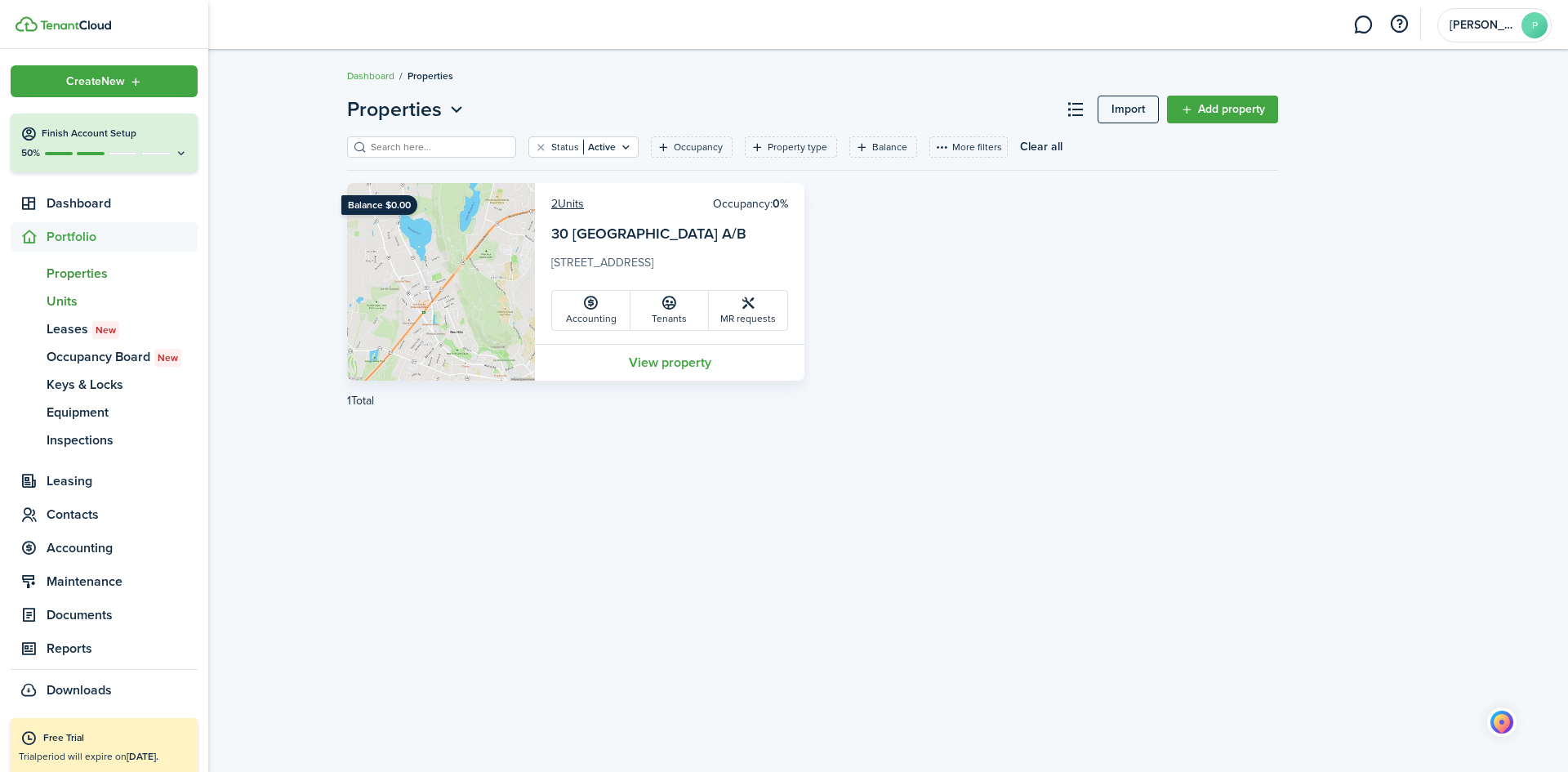
click at [61, 305] on span "Units" at bounding box center [121, 301] width 151 height 20
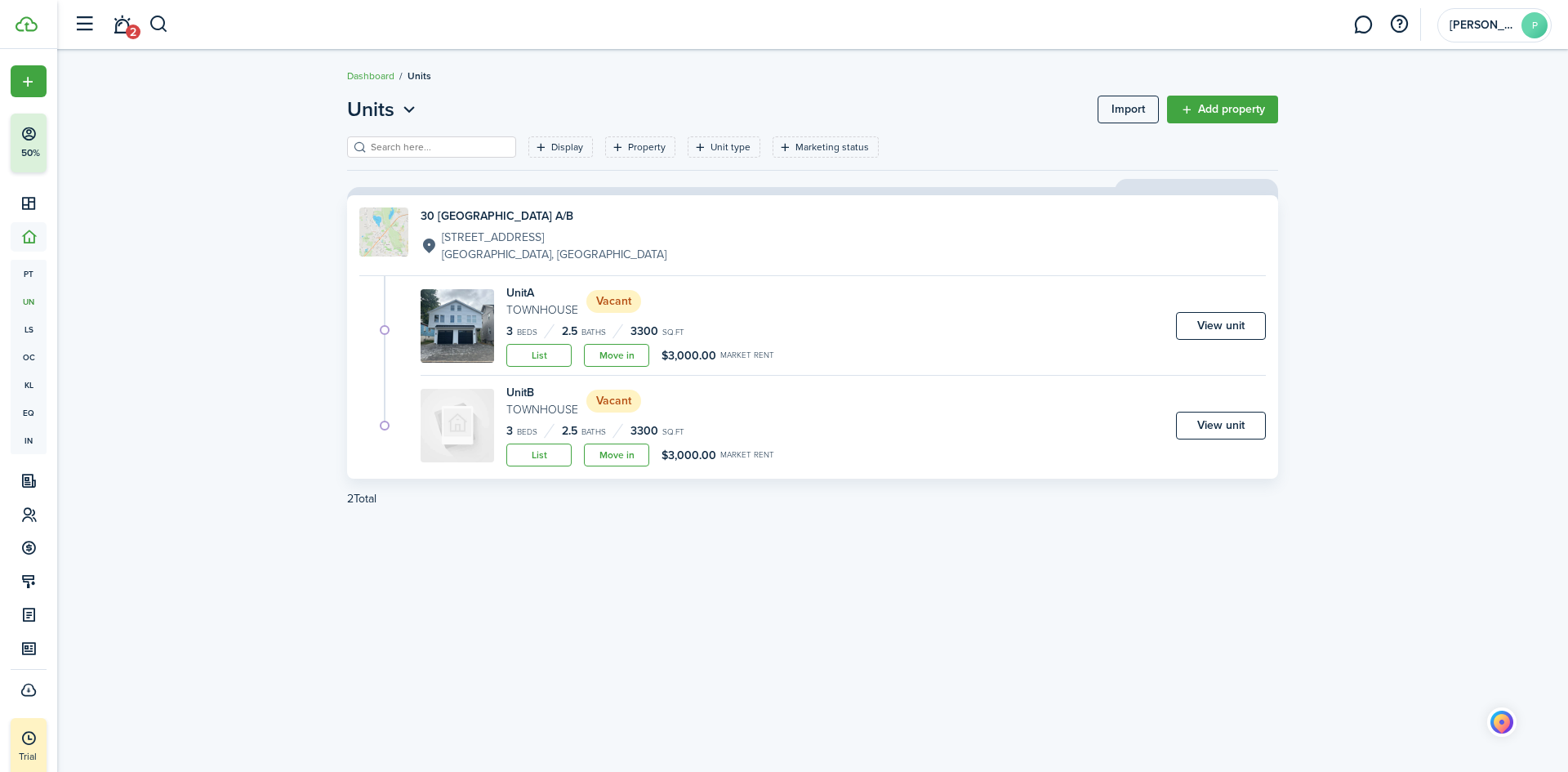
click at [1215, 323] on link "View unit" at bounding box center [1220, 326] width 90 height 27
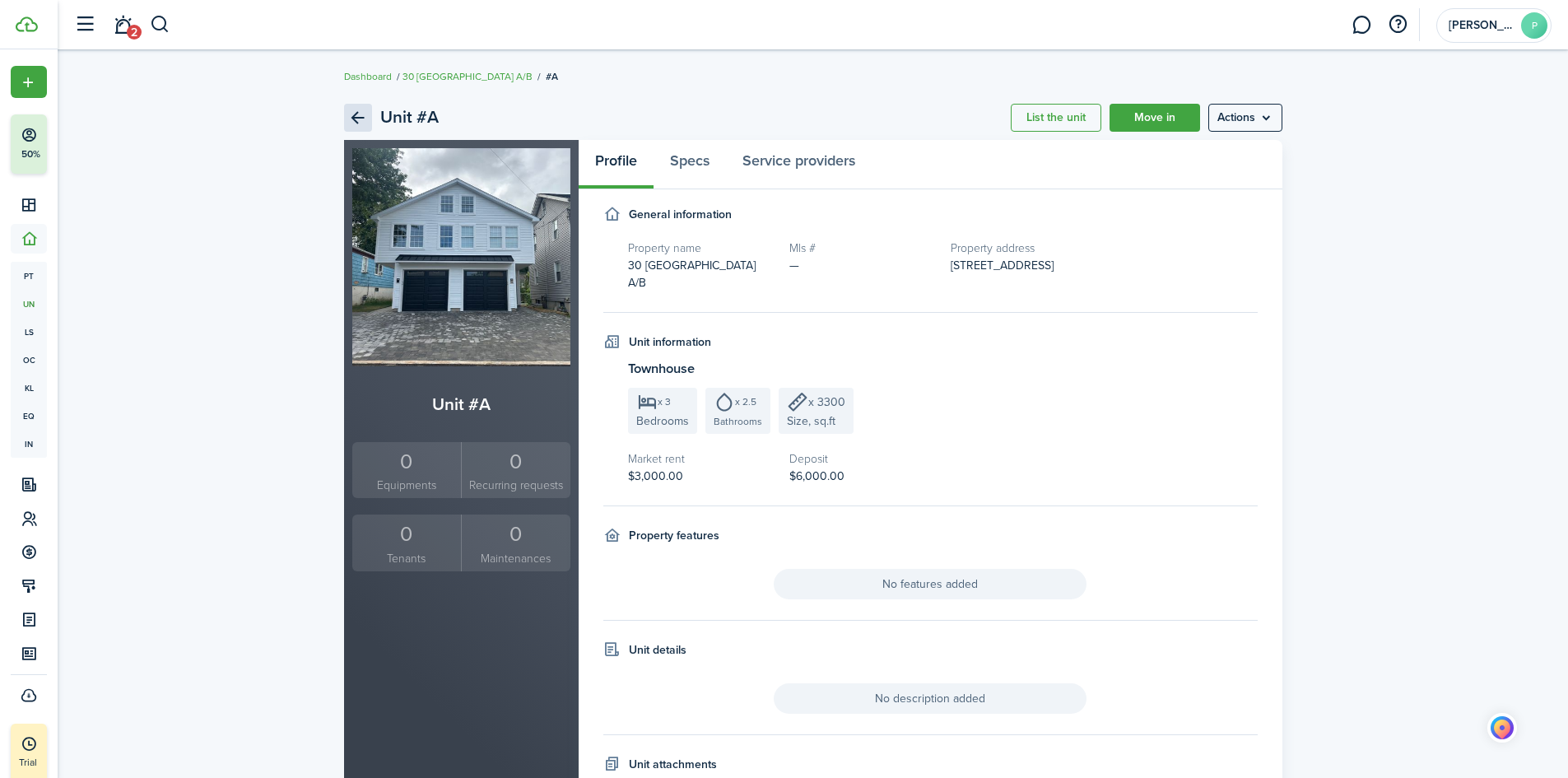
click at [363, 109] on link "Back" at bounding box center [358, 117] width 28 height 28
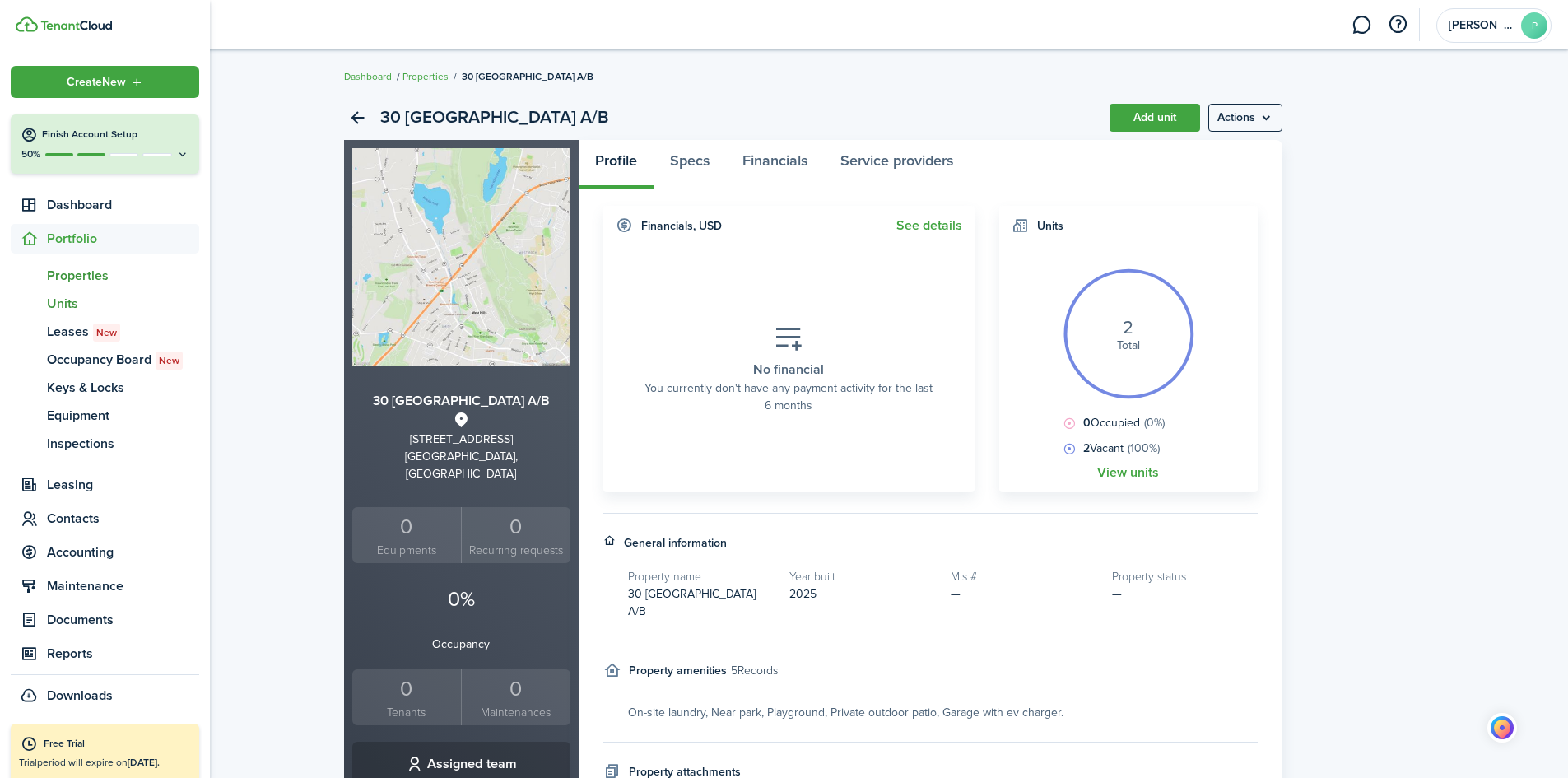
click at [83, 306] on span "Units" at bounding box center [122, 303] width 152 height 20
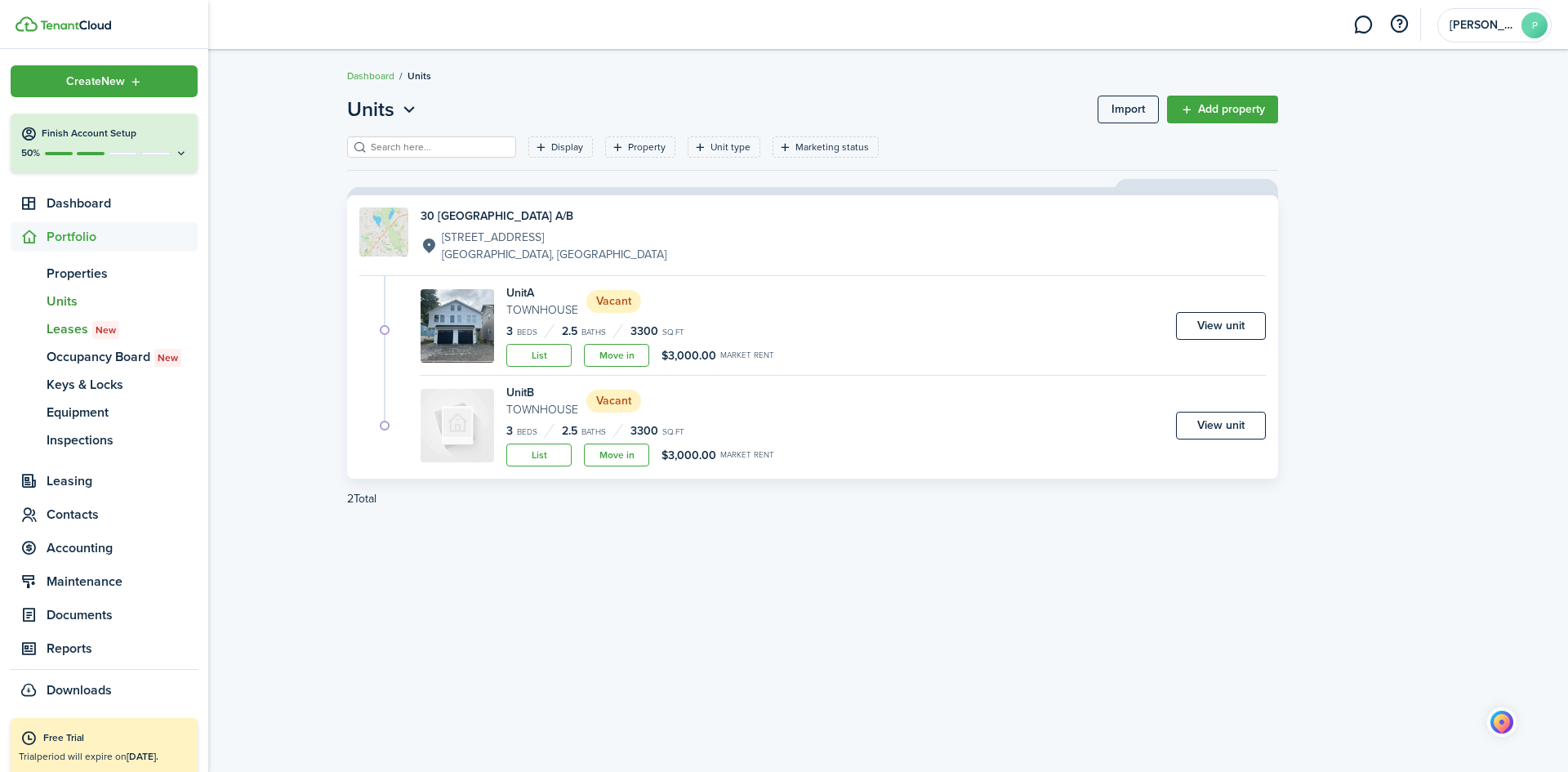
click at [66, 327] on span "Leases New" at bounding box center [121, 329] width 151 height 20
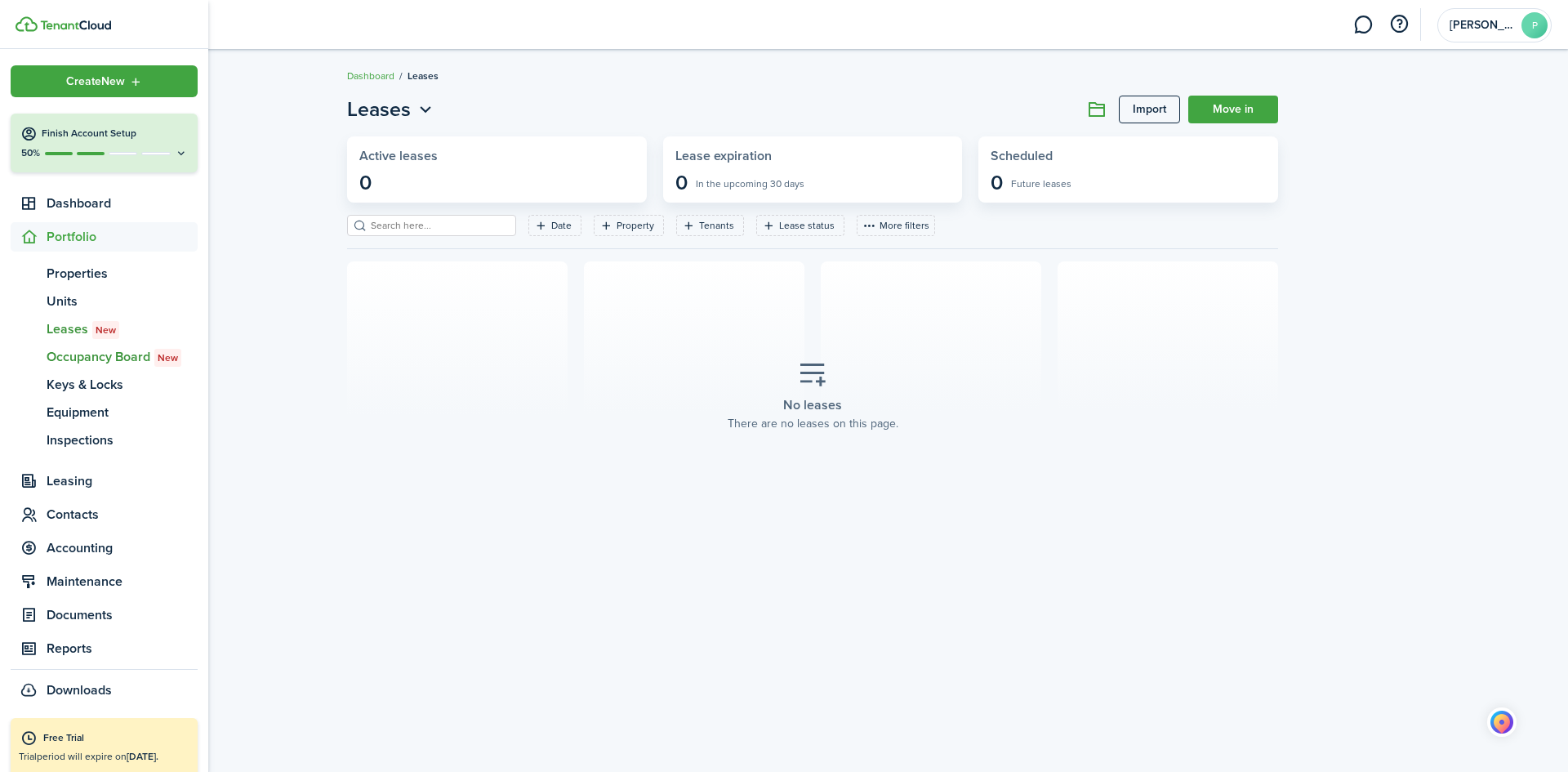
click at [61, 361] on span "Occupancy Board New" at bounding box center [121, 357] width 151 height 20
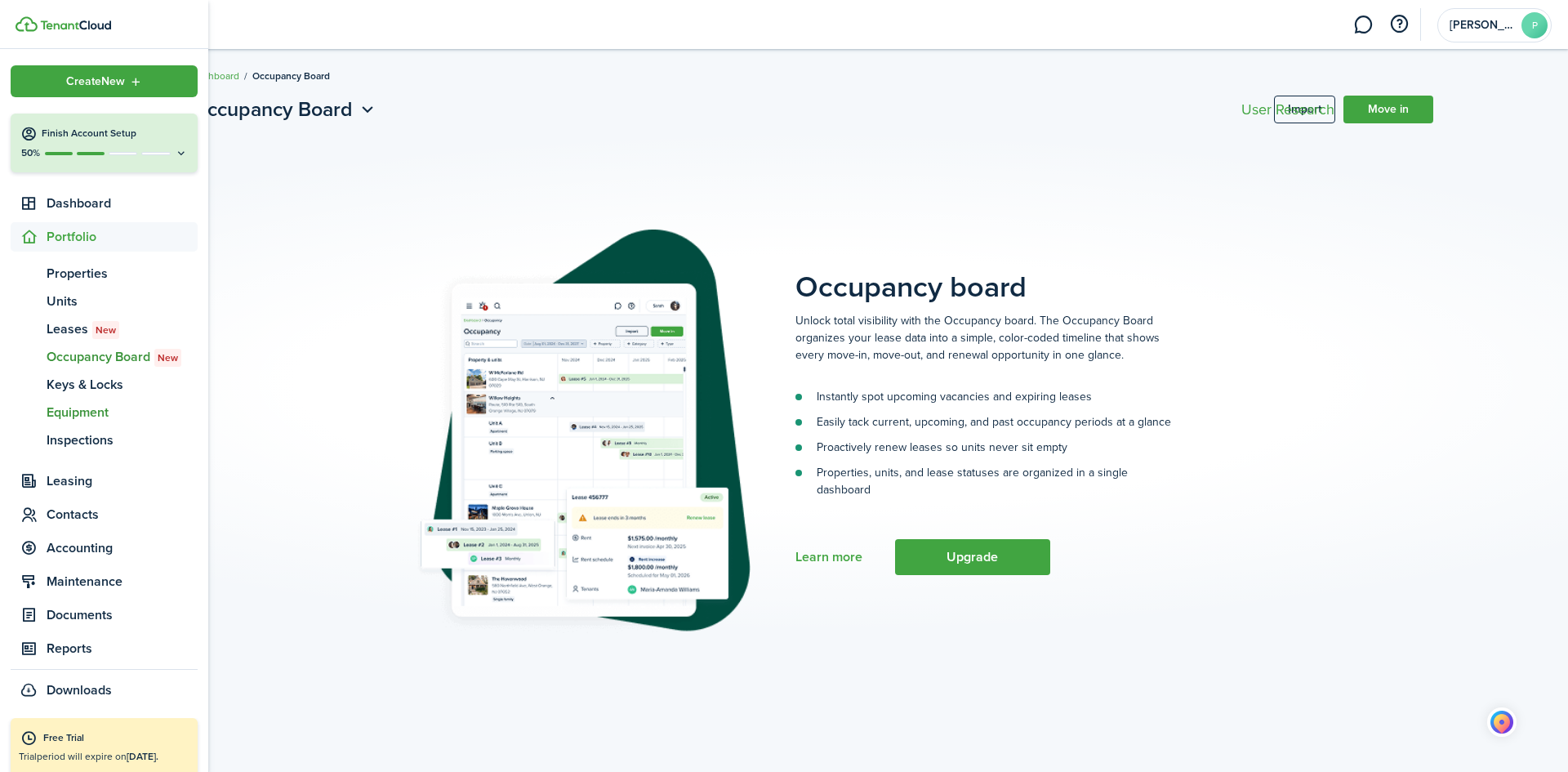
click at [67, 418] on span "Equipment" at bounding box center [121, 412] width 151 height 20
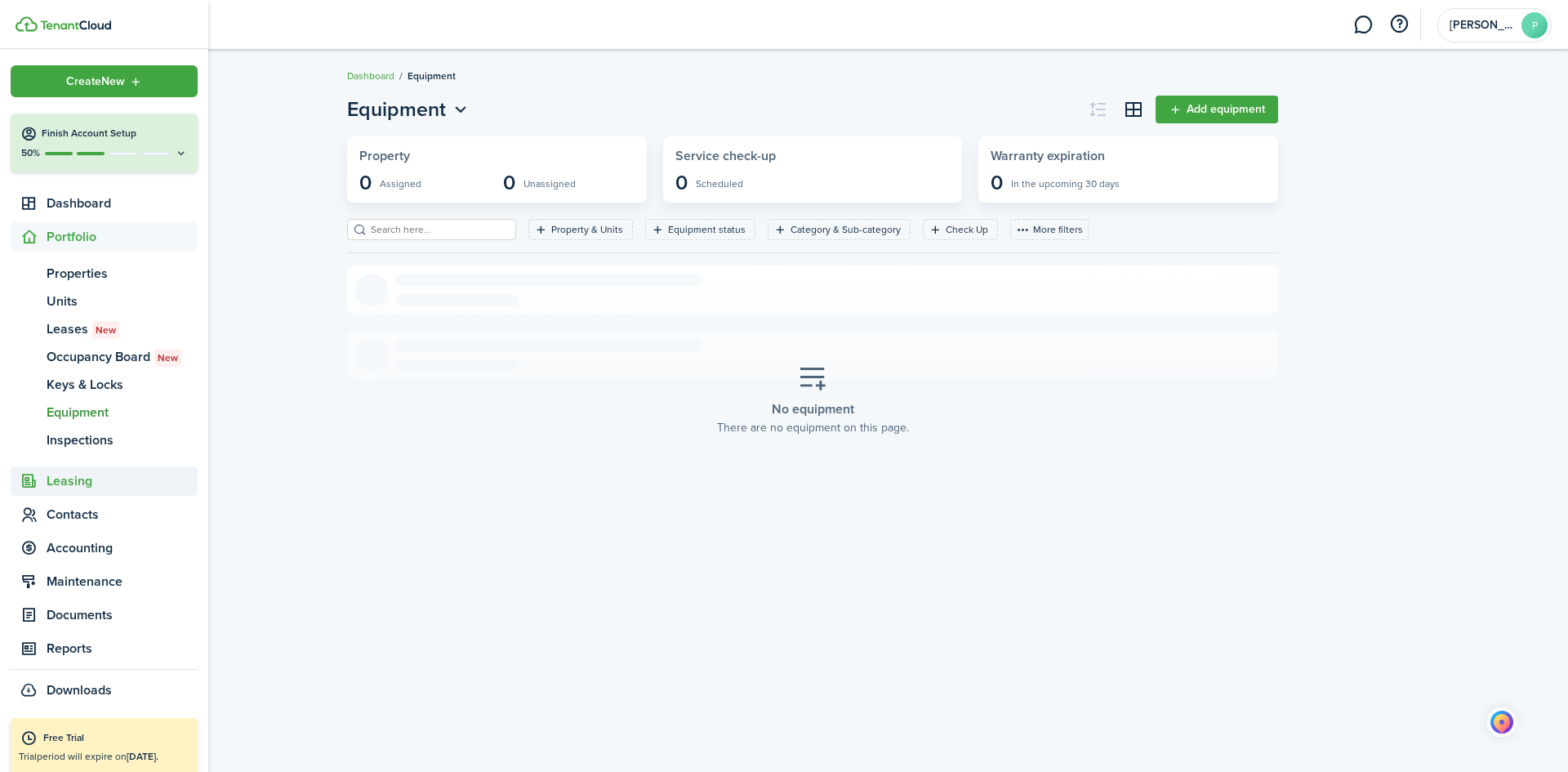
click at [62, 490] on span "Leasing" at bounding box center [121, 481] width 151 height 20
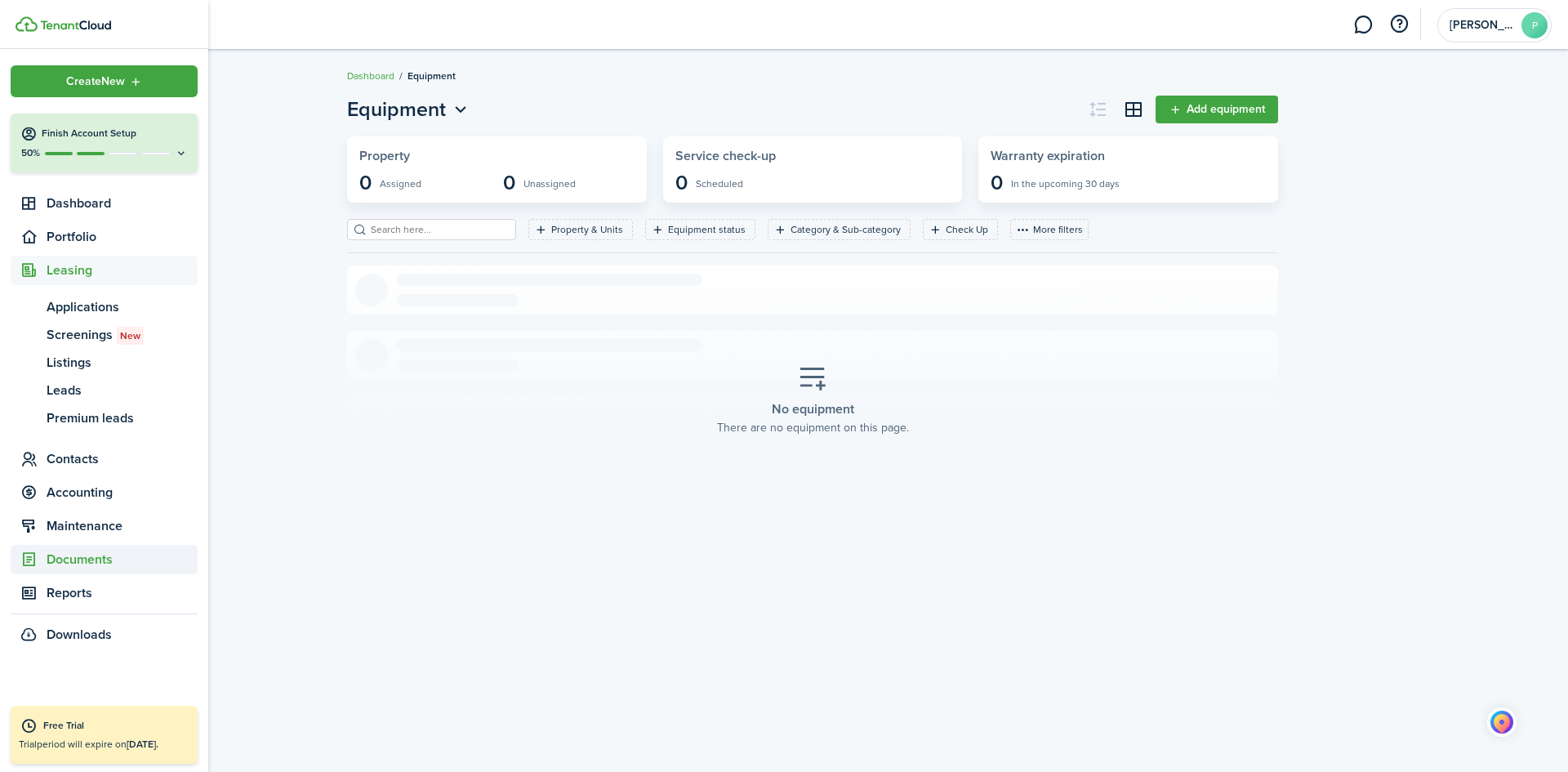
click at [76, 557] on span "Documents" at bounding box center [121, 559] width 151 height 20
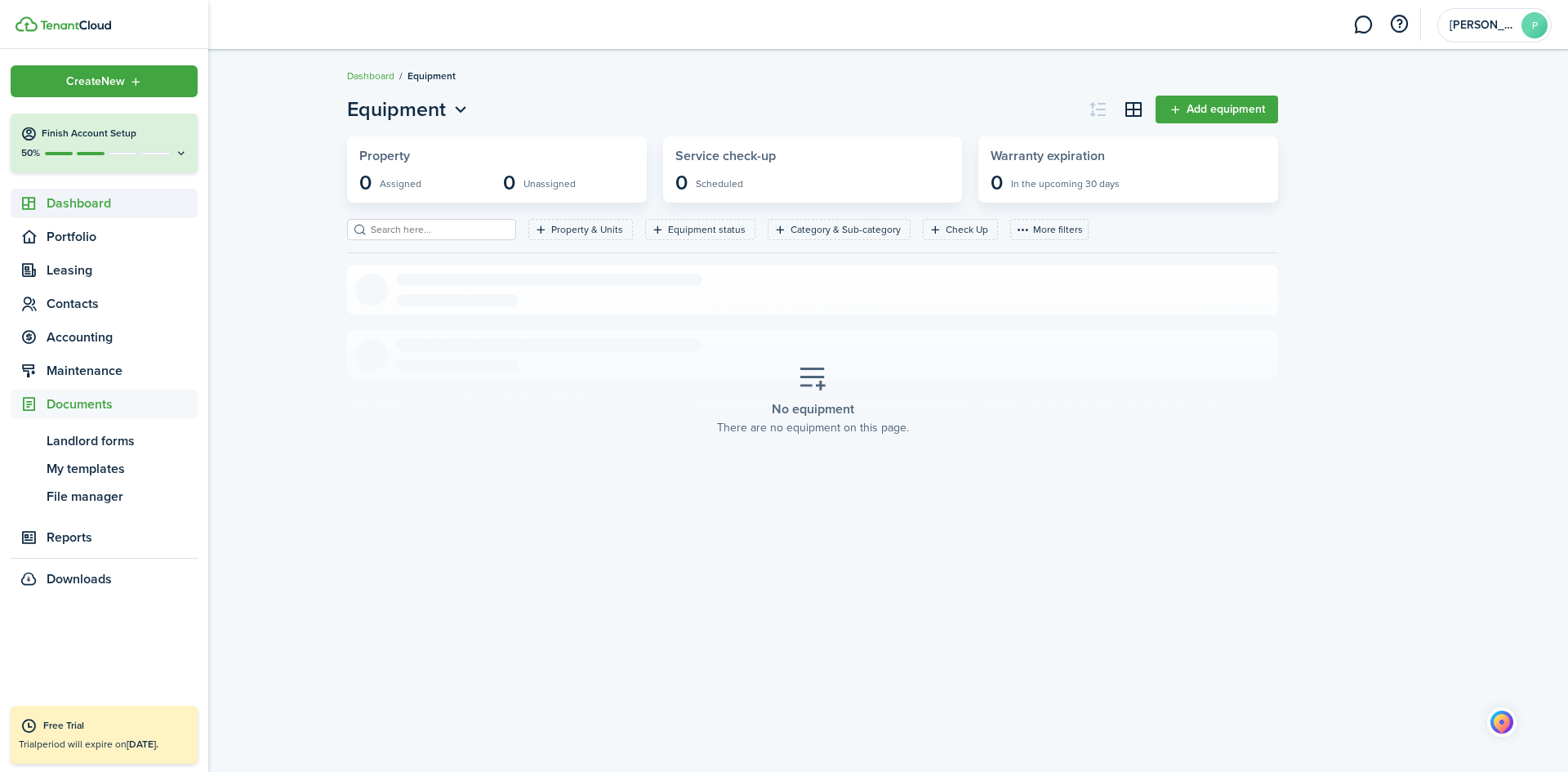
click at [118, 198] on span "Dashboard" at bounding box center [121, 203] width 151 height 20
click at [96, 242] on span "Overview" at bounding box center [121, 240] width 151 height 20
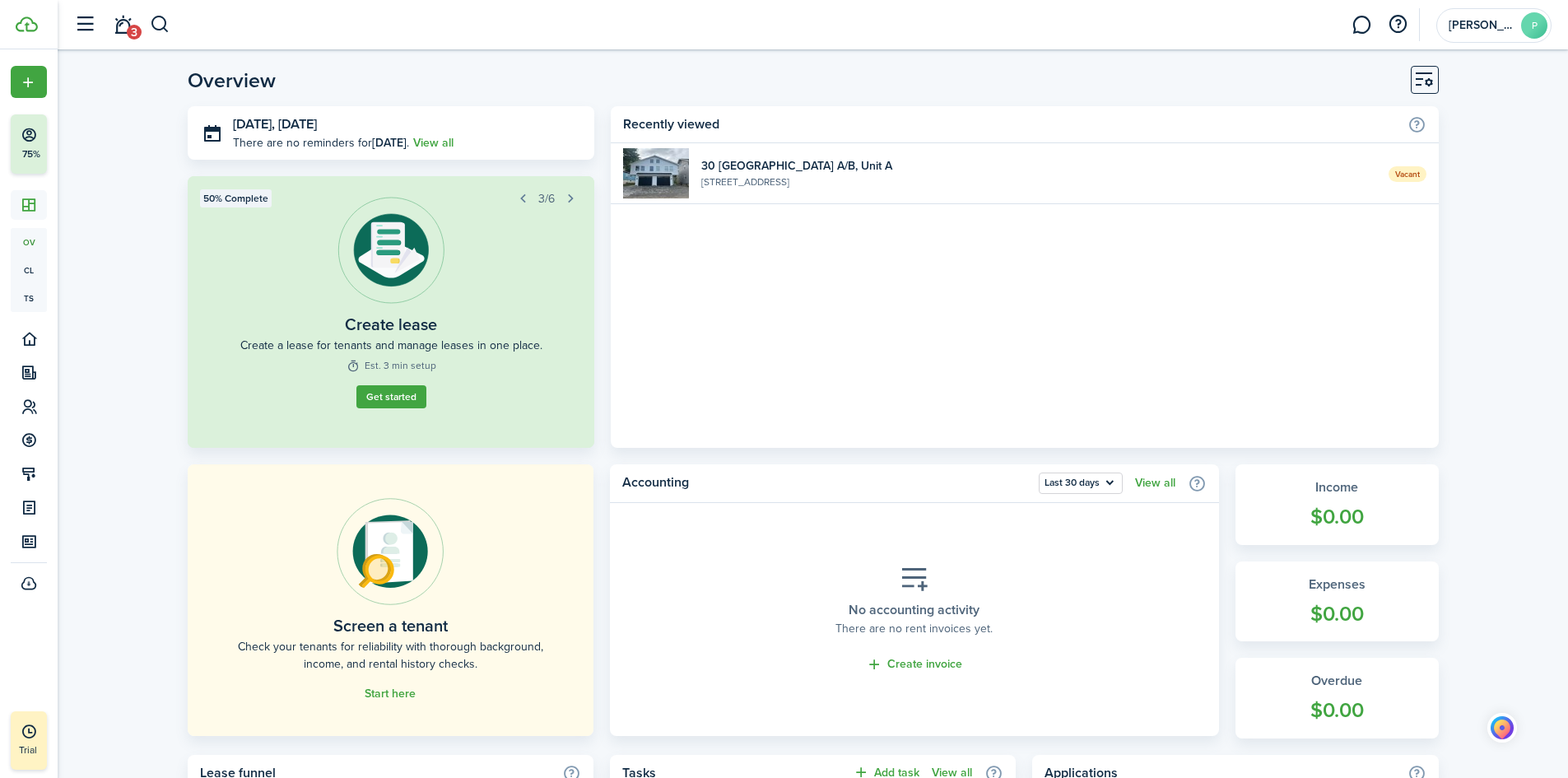
click at [118, 22] on link "3" at bounding box center [122, 25] width 31 height 42
